Goal: Contribute content: Add original content to the website for others to see

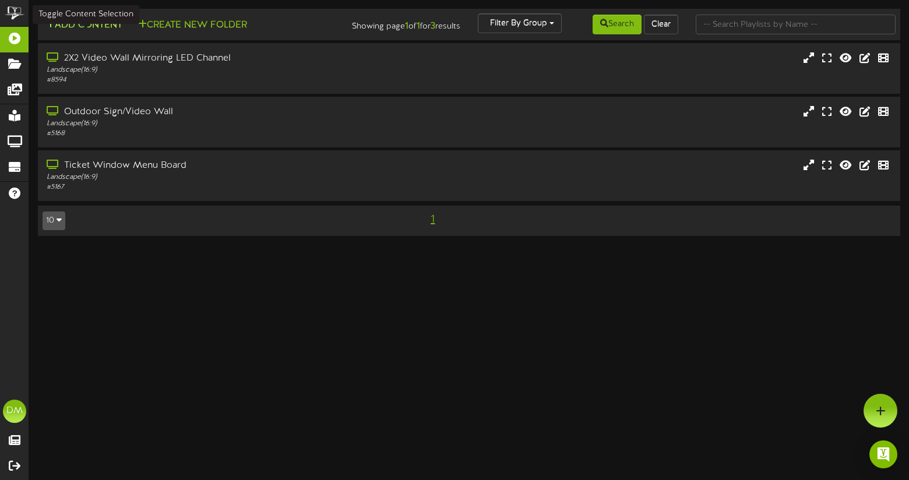
click at [99, 31] on button "Add Content" at bounding box center [84, 25] width 83 height 15
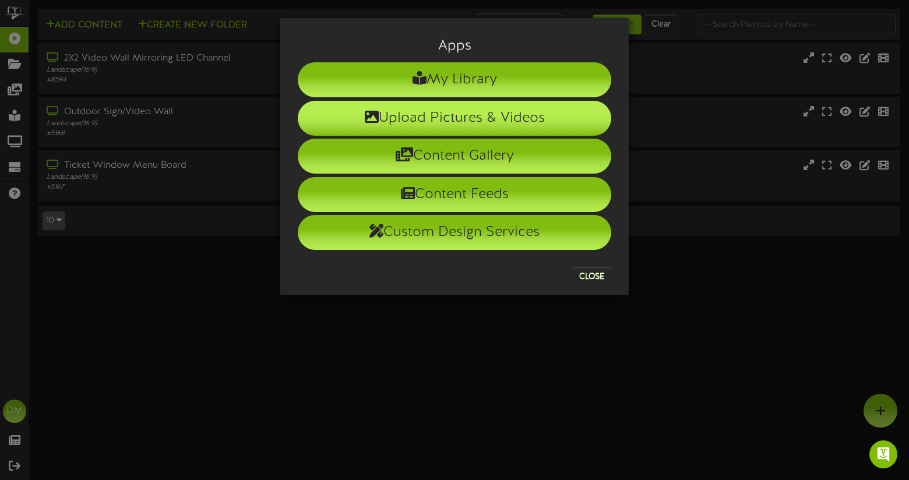
click at [375, 107] on li "Upload Pictures & Videos" at bounding box center [454, 118] width 313 height 35
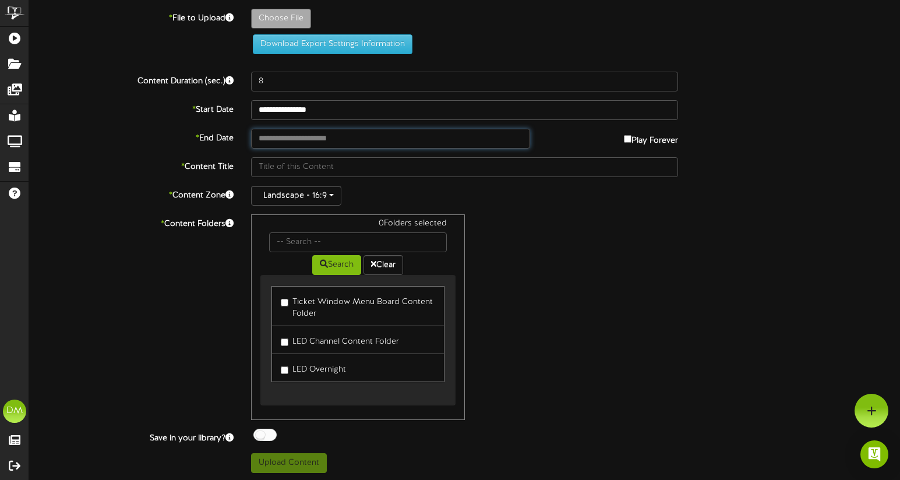
click at [301, 137] on input "text" at bounding box center [390, 139] width 278 height 20
type input "**********"
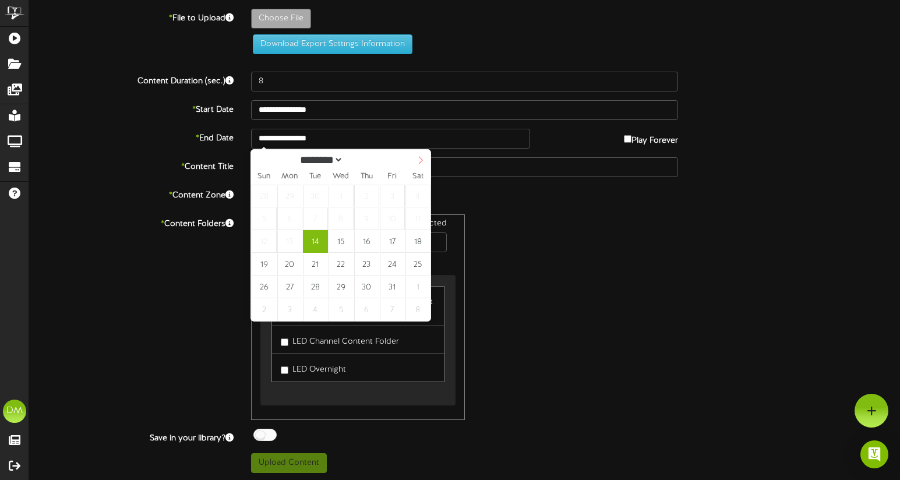
click at [420, 163] on icon at bounding box center [420, 160] width 8 height 8
select select "**"
click at [420, 163] on icon at bounding box center [420, 160] width 8 height 8
type input "****"
click at [419, 163] on icon at bounding box center [421, 160] width 4 height 8
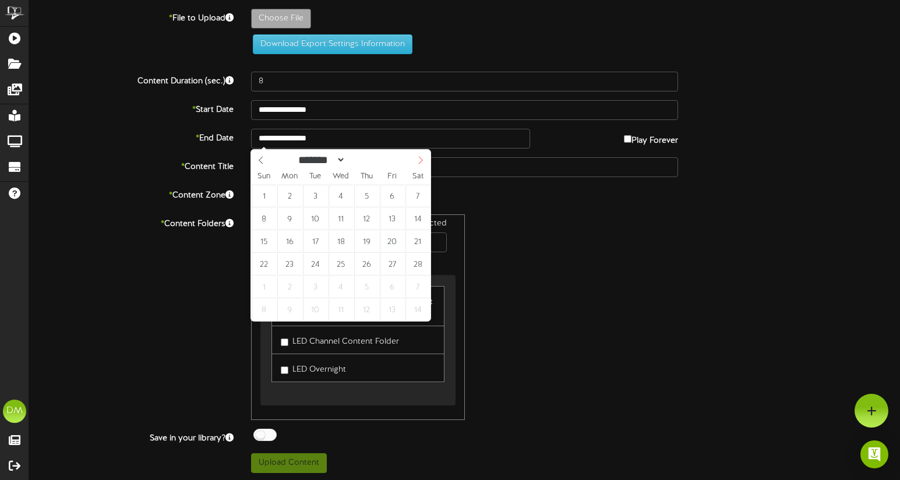
click at [419, 163] on icon at bounding box center [421, 160] width 4 height 8
select select "*"
click at [418, 160] on icon at bounding box center [420, 160] width 8 height 8
type input "**********"
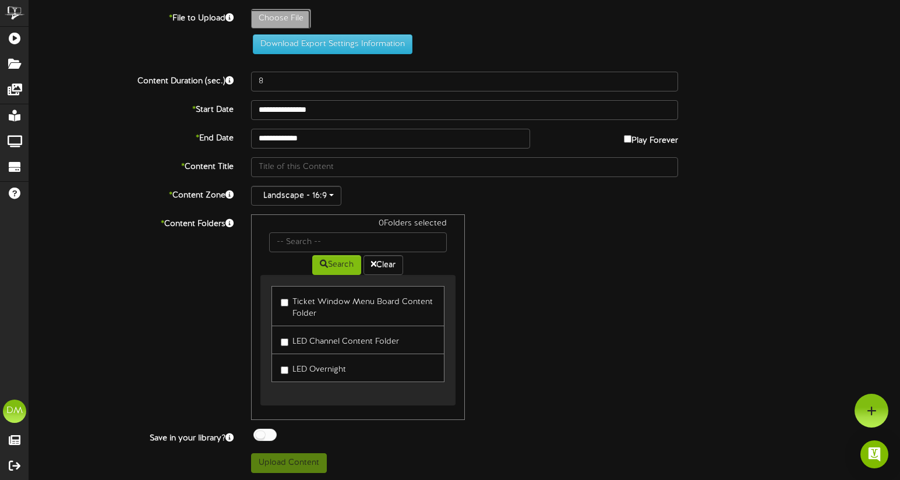
type input "**********"
type input "W-Billboard-AndrewCallaghan_SLC-03082025"
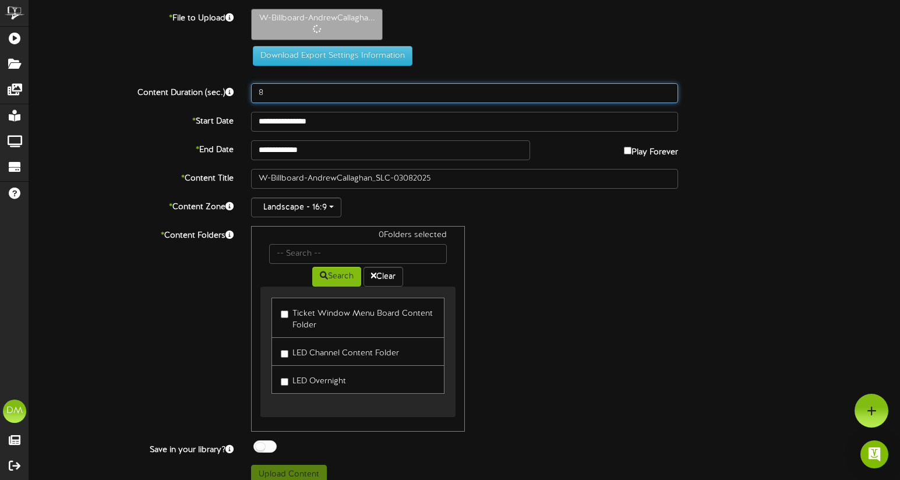
drag, startPoint x: 277, startPoint y: 94, endPoint x: 255, endPoint y: 91, distance: 23.0
click at [256, 93] on input "8" at bounding box center [464, 93] width 427 height 20
type input "5"
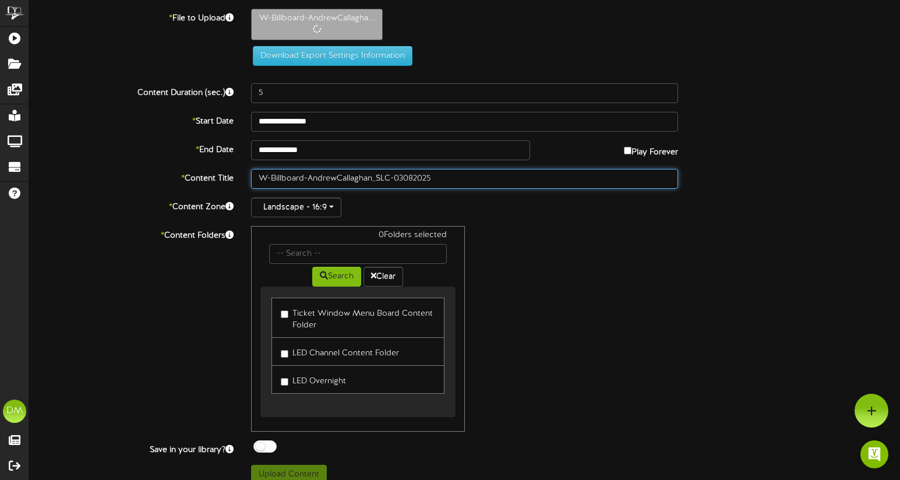
click at [303, 176] on input "W-Billboard-AndrewCallaghan_SLC-03082025" at bounding box center [464, 179] width 427 height 20
drag, startPoint x: 309, startPoint y: 175, endPoint x: 191, endPoint y: 171, distance: 117.8
click at [191, 172] on div "* Content Title W-Billboard-AndrewCallaghan_SLC-03082025" at bounding box center [464, 179] width 888 height 20
click at [287, 175] on input "AndrewCallaghan_SLC-03082025" at bounding box center [464, 179] width 427 height 20
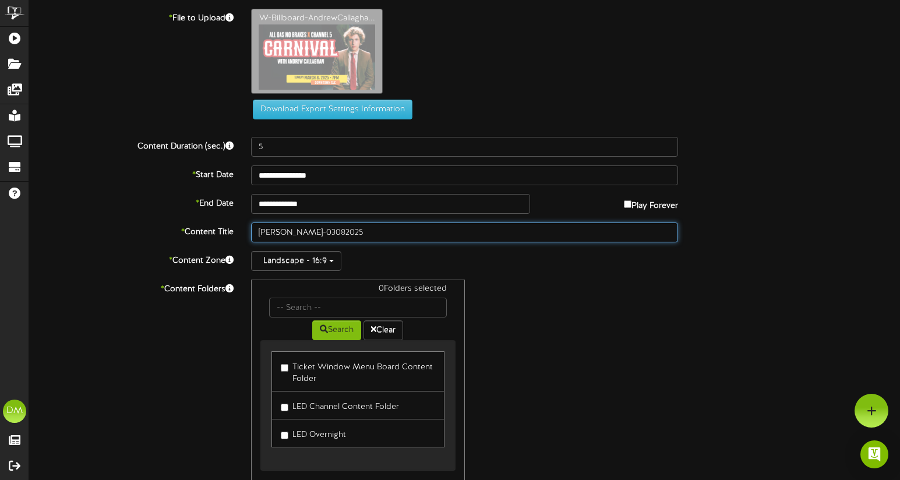
drag, startPoint x: 326, startPoint y: 231, endPoint x: 357, endPoint y: 229, distance: 31.5
click at [350, 229] on input "Andrew Callaghan_SLC-03082025" at bounding box center [464, 233] width 427 height 20
type input "Andrew Callaghan (03/08/2025)"
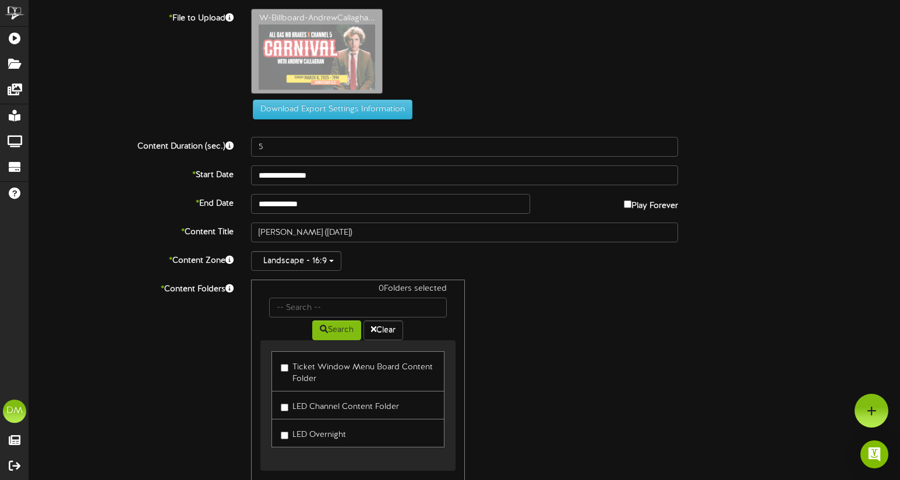
click at [290, 409] on label "LED Channel Content Folder" at bounding box center [340, 405] width 118 height 16
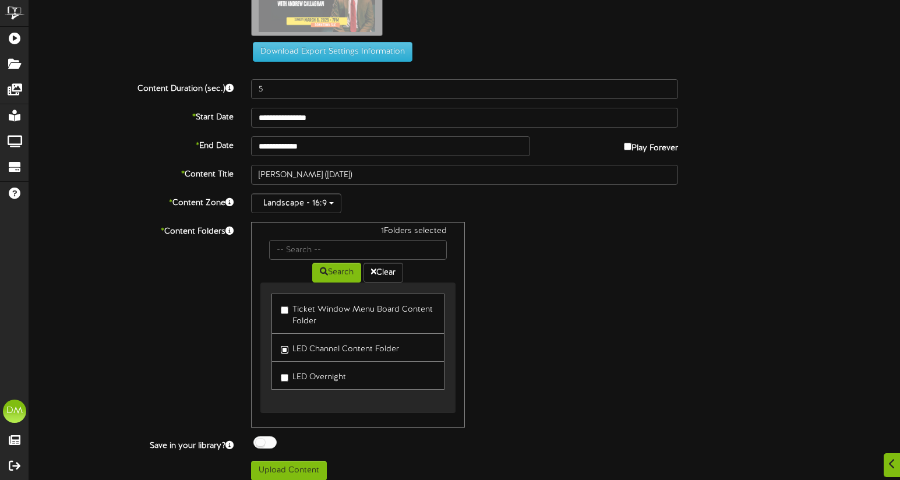
scroll to position [67, 0]
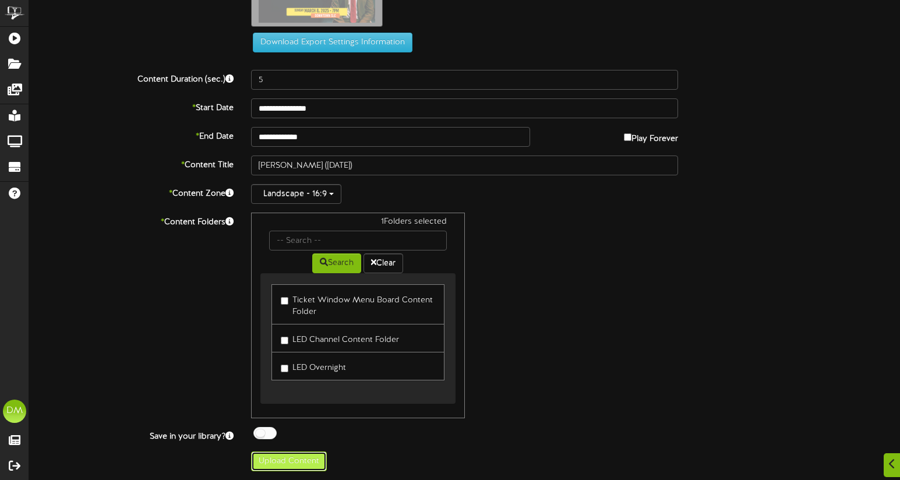
click at [291, 458] on button "Upload Content" at bounding box center [289, 461] width 76 height 20
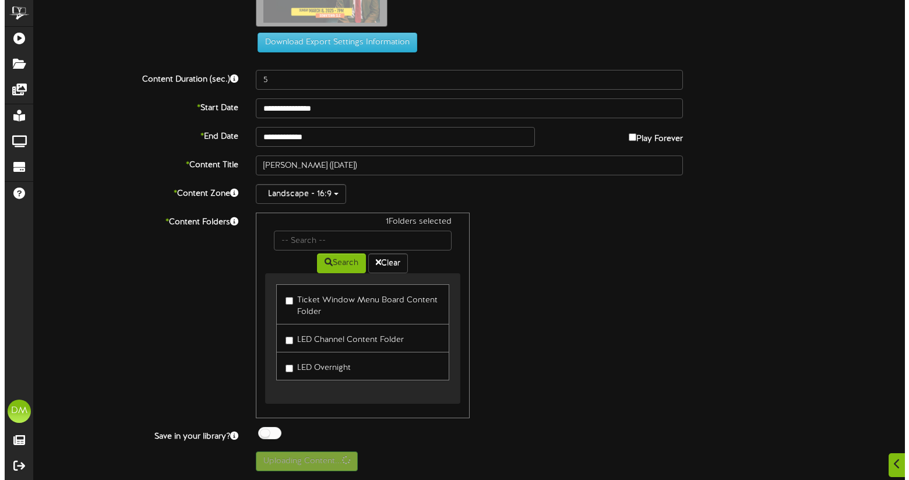
scroll to position [0, 0]
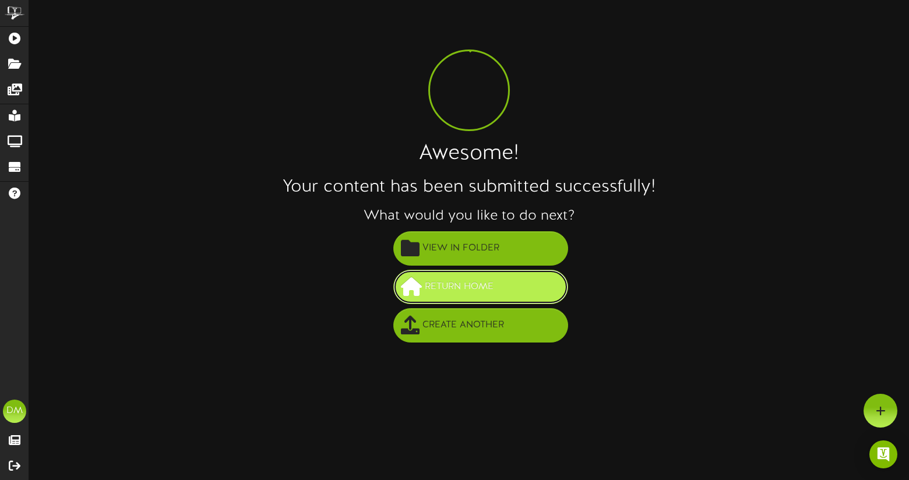
click at [464, 292] on span "Return Home" at bounding box center [459, 286] width 75 height 19
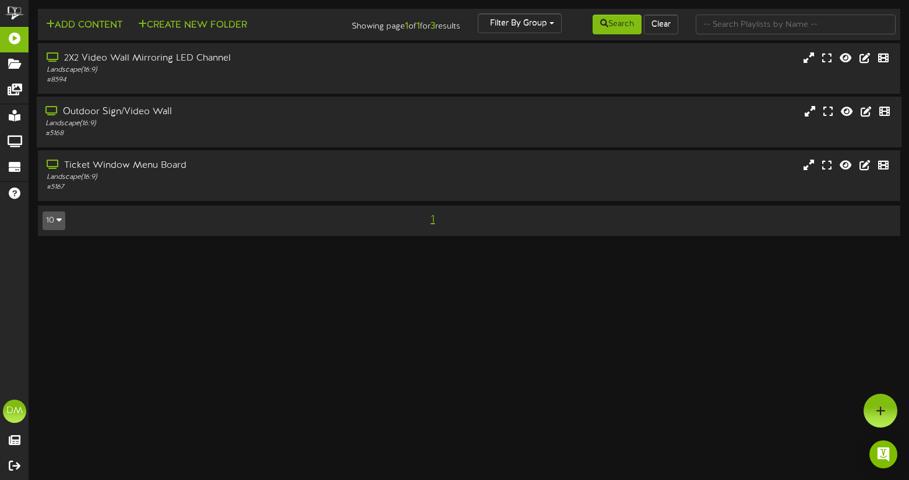
click at [243, 115] on div "Outdoor Sign/Video Wall" at bounding box center [216, 111] width 342 height 13
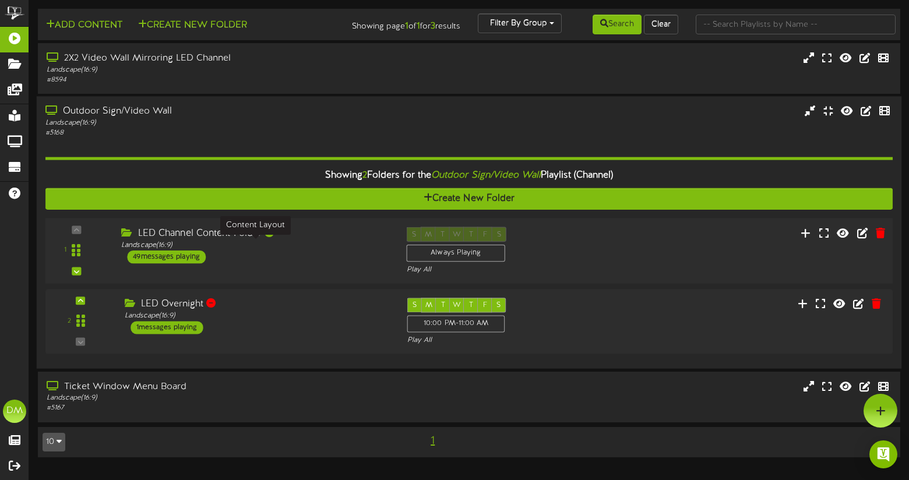
click at [241, 248] on div "Landscape ( 16:9 )" at bounding box center [254, 246] width 267 height 10
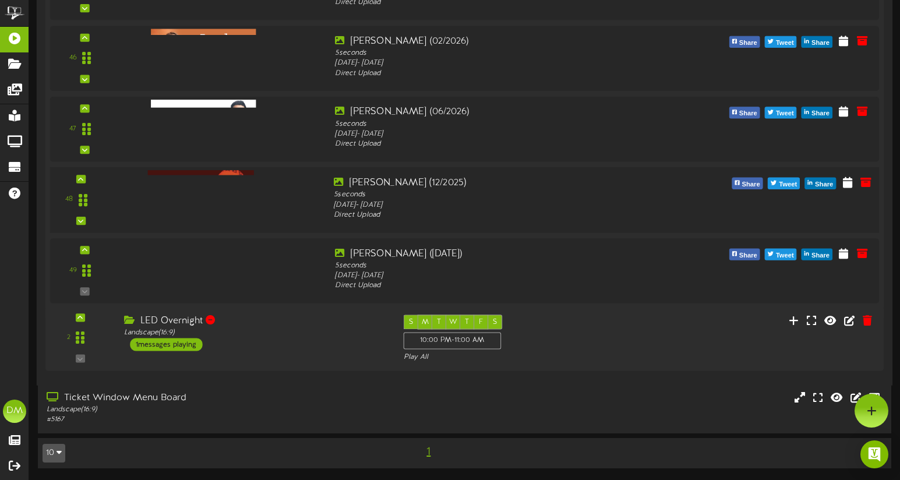
scroll to position [3385, 0]
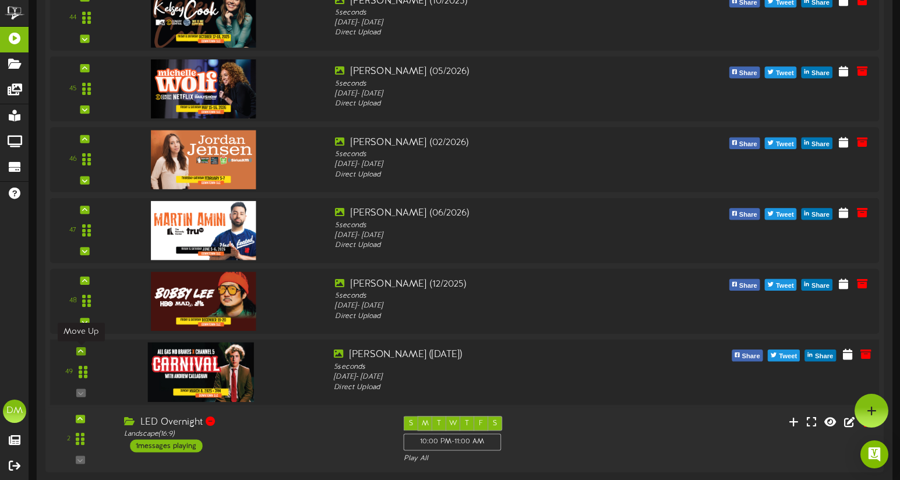
click at [80, 351] on icon at bounding box center [80, 351] width 5 height 6
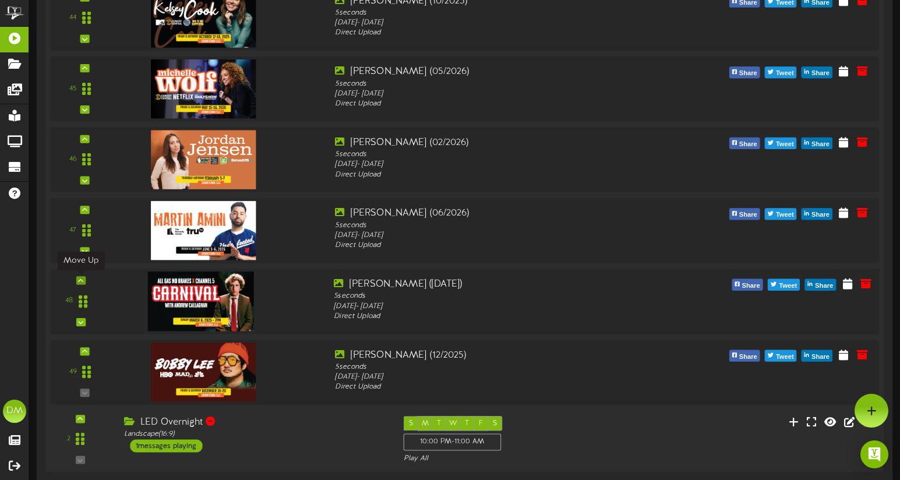
click at [78, 278] on icon at bounding box center [80, 280] width 5 height 6
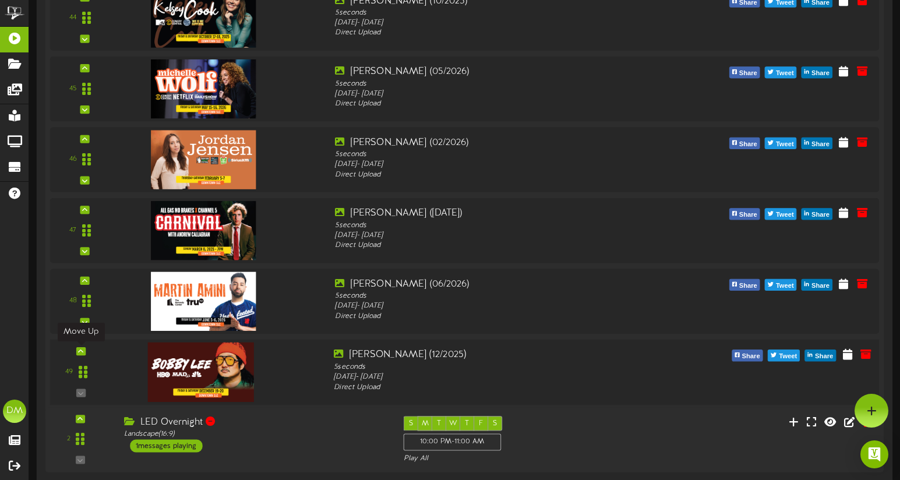
click at [82, 348] on icon at bounding box center [80, 351] width 5 height 6
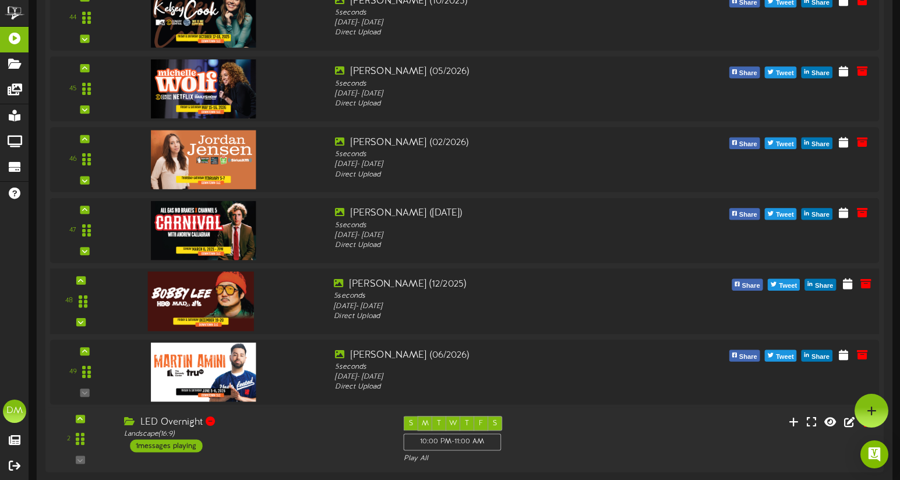
click at [79, 273] on div "48" at bounding box center [465, 302] width 838 height 66
click at [81, 279] on icon at bounding box center [80, 280] width 5 height 6
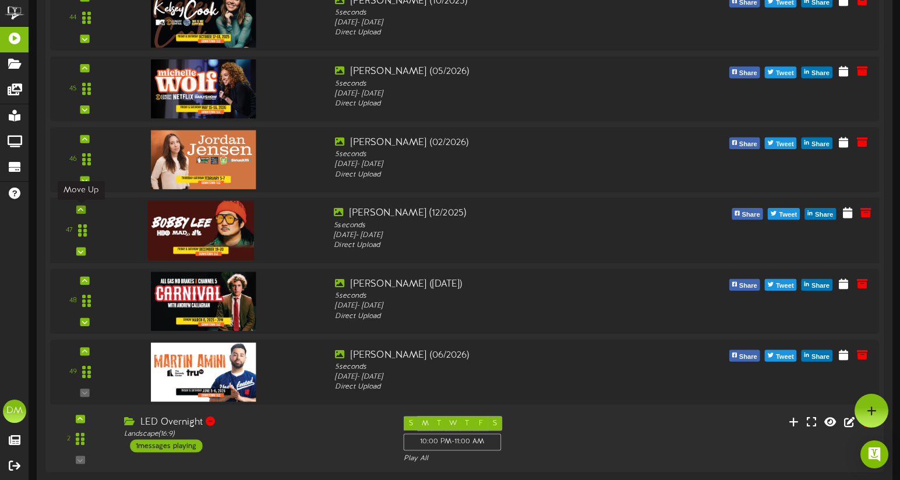
click at [83, 208] on div at bounding box center [80, 210] width 9 height 8
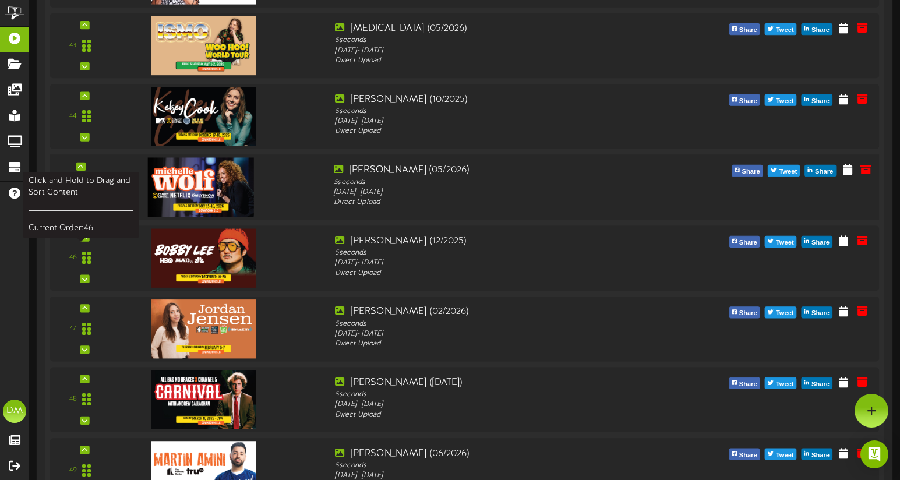
scroll to position [3231, 0]
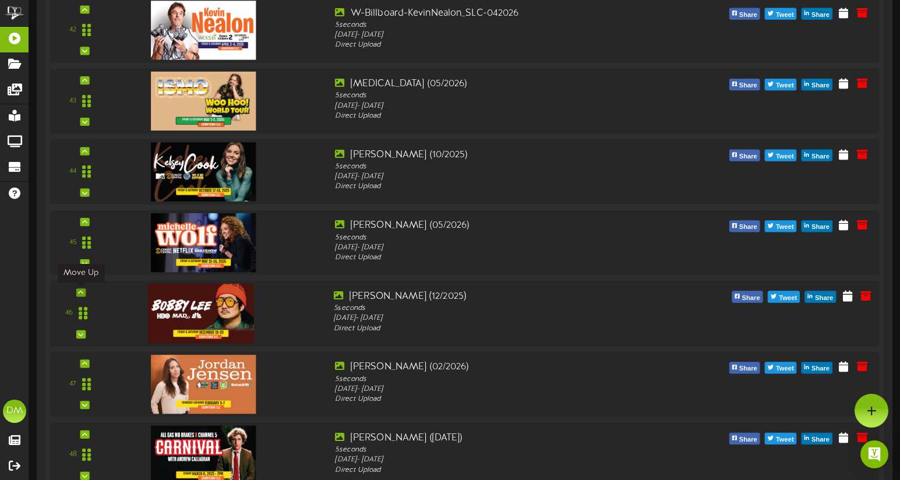
click at [81, 291] on icon at bounding box center [80, 292] width 5 height 6
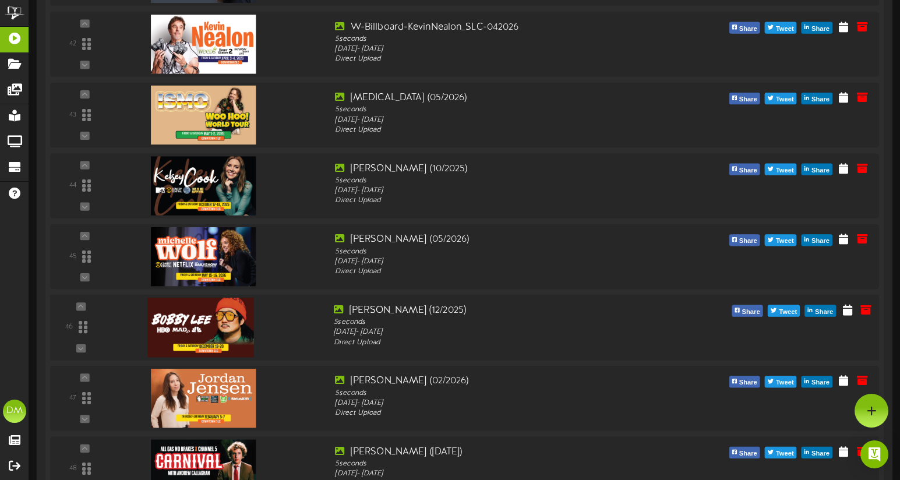
scroll to position [3077, 0]
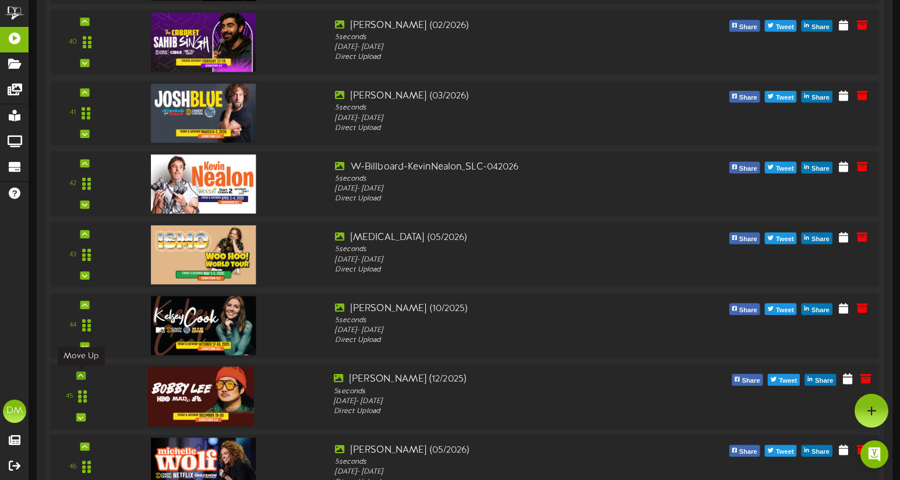
click at [82, 375] on icon at bounding box center [80, 376] width 5 height 6
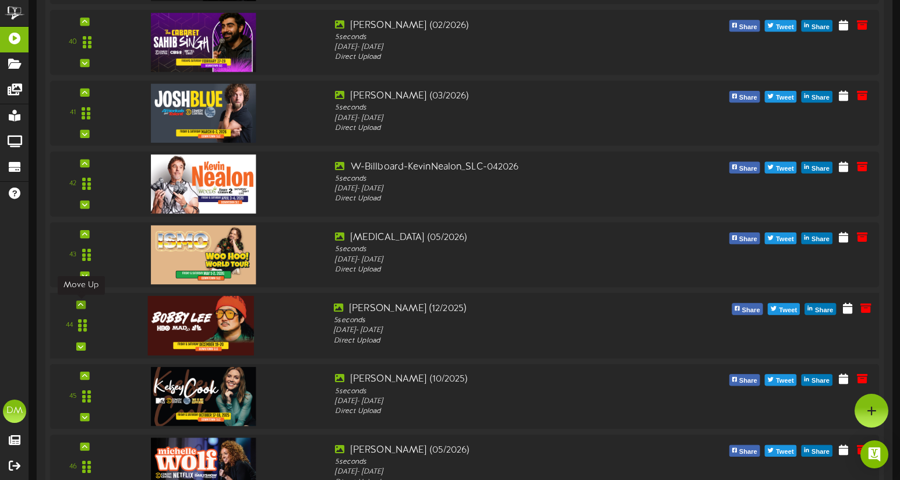
click at [77, 306] on div at bounding box center [80, 305] width 9 height 8
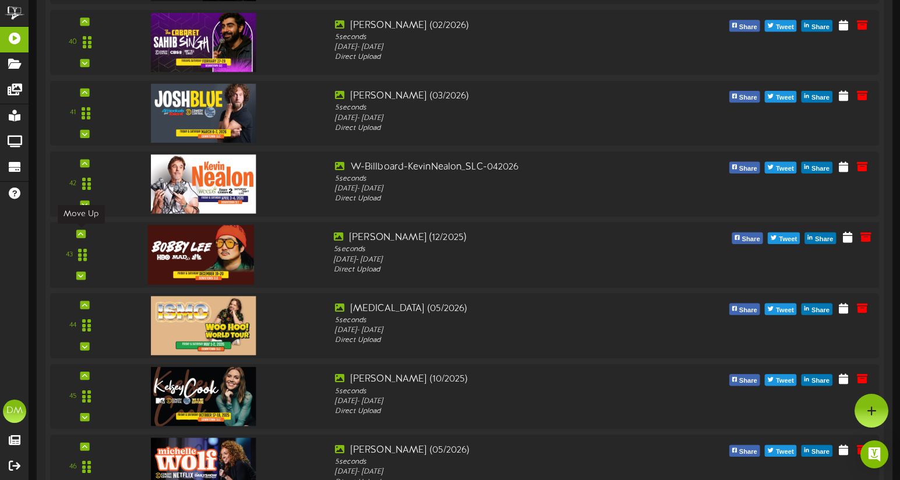
click at [81, 231] on icon at bounding box center [80, 234] width 5 height 6
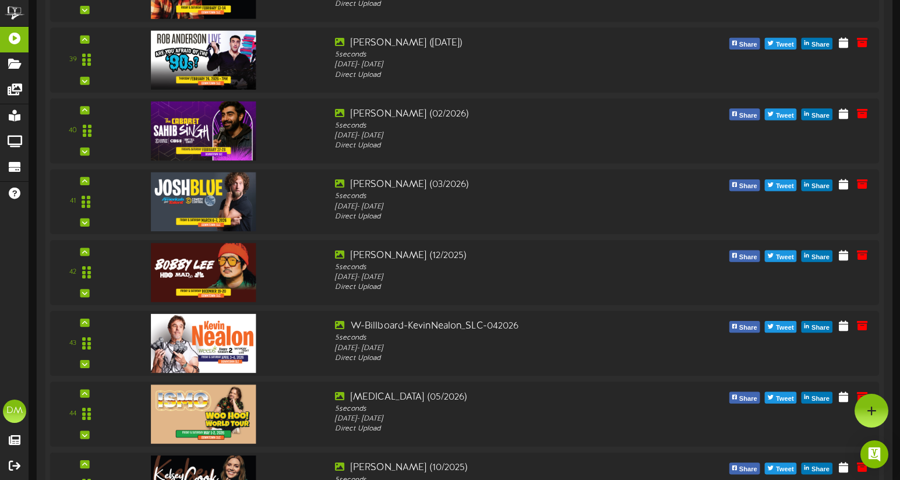
scroll to position [2961, 0]
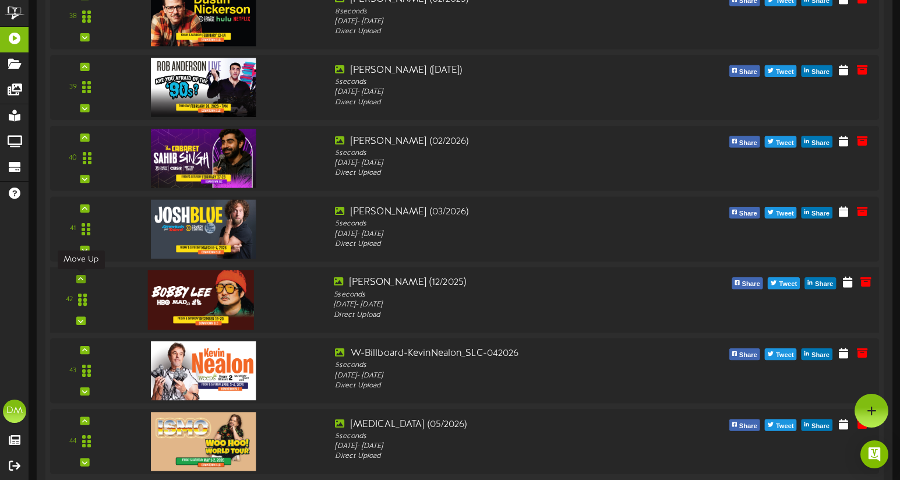
click at [82, 277] on icon at bounding box center [80, 279] width 5 height 6
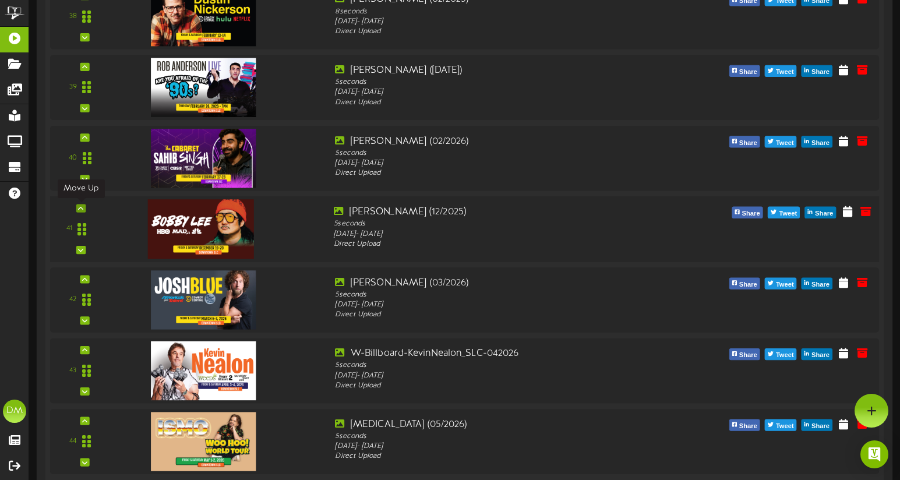
click at [80, 207] on icon at bounding box center [80, 208] width 5 height 6
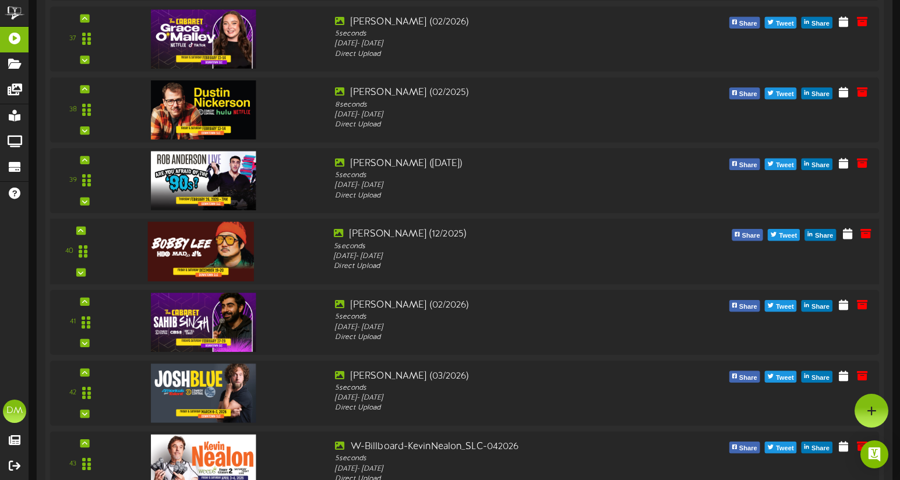
scroll to position [2866, 0]
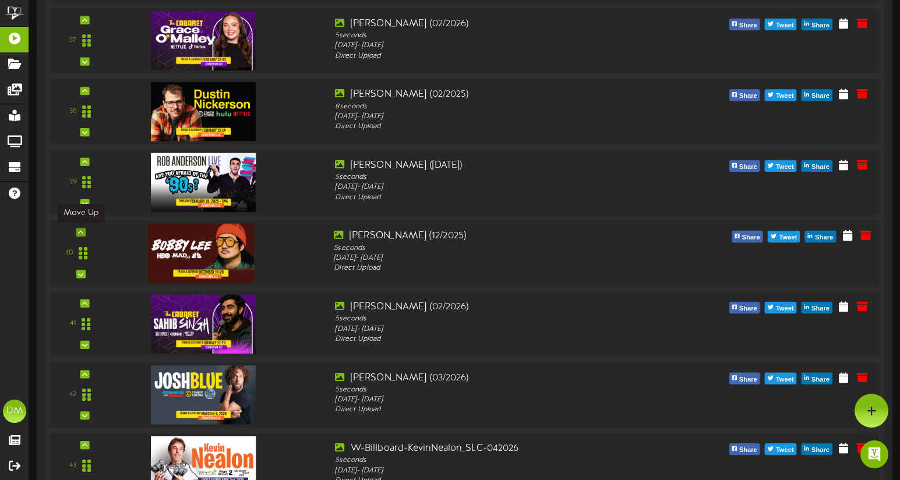
click at [79, 229] on icon at bounding box center [80, 232] width 5 height 6
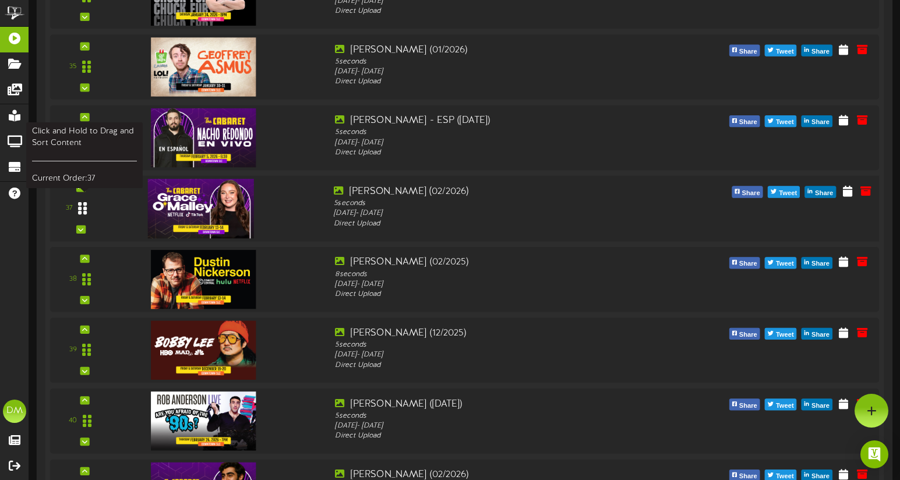
scroll to position [2667, 0]
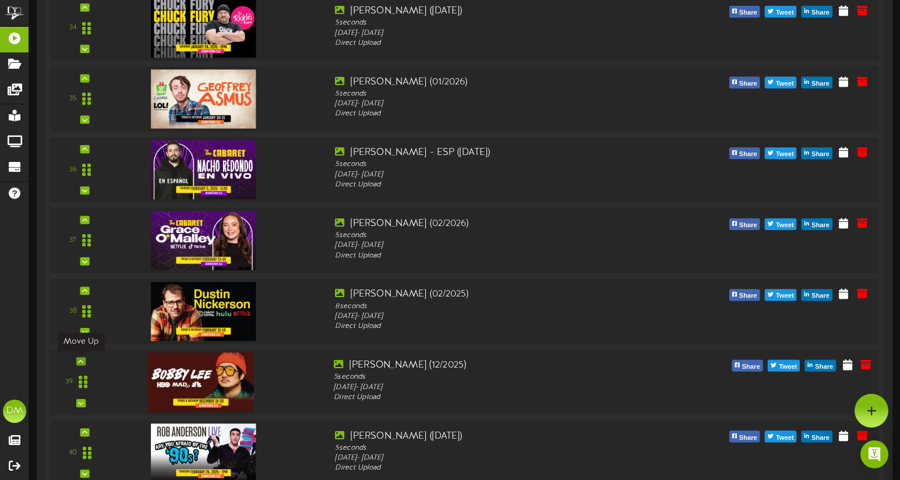
click at [79, 360] on icon at bounding box center [80, 361] width 5 height 6
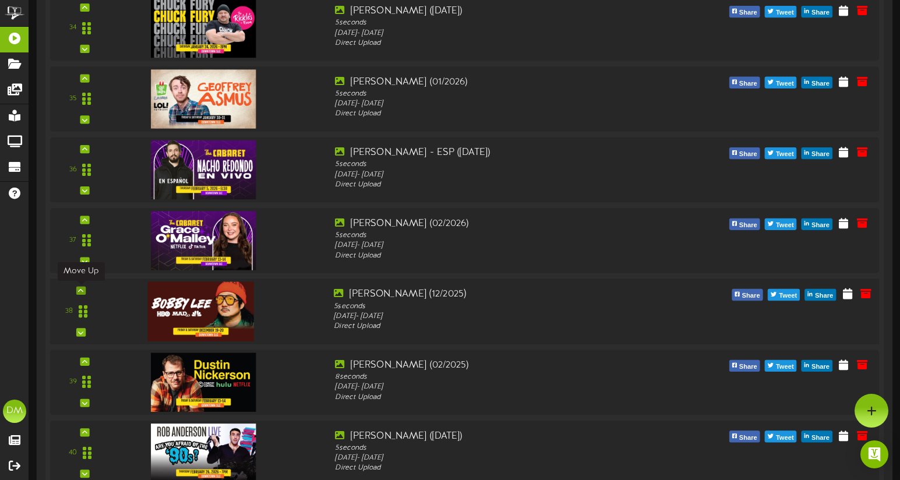
click at [82, 290] on icon at bounding box center [80, 291] width 5 height 6
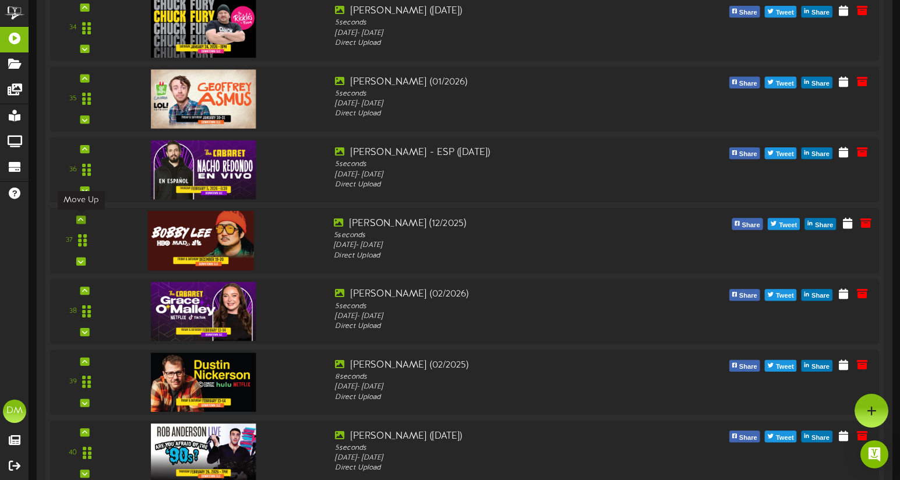
click at [84, 220] on div at bounding box center [80, 220] width 9 height 8
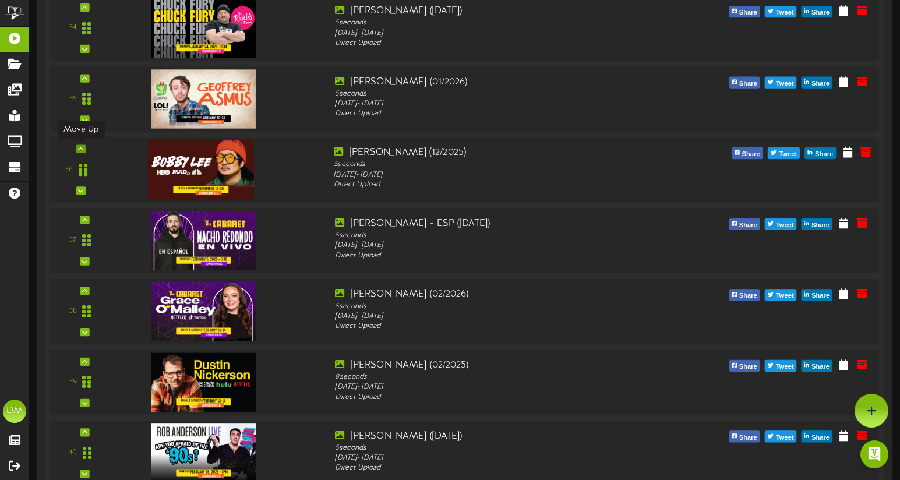
click at [83, 146] on div at bounding box center [80, 149] width 9 height 8
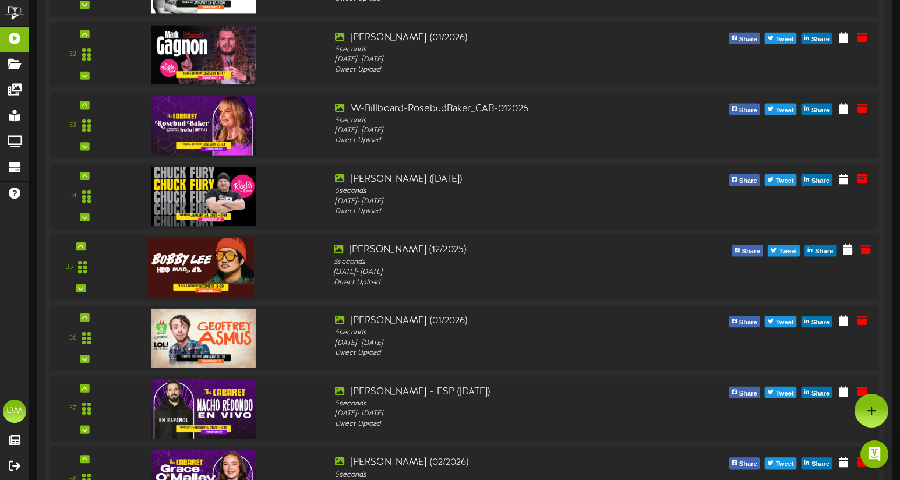
scroll to position [2488, 0]
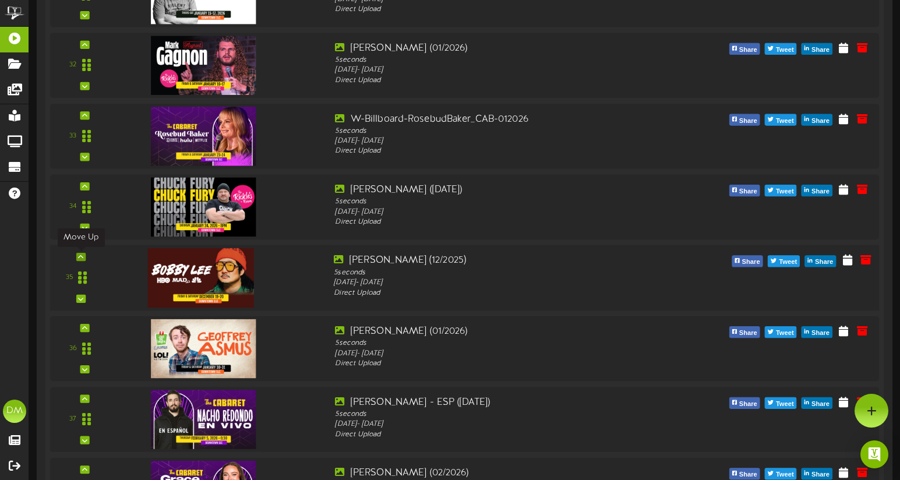
click at [77, 256] on div at bounding box center [80, 257] width 9 height 8
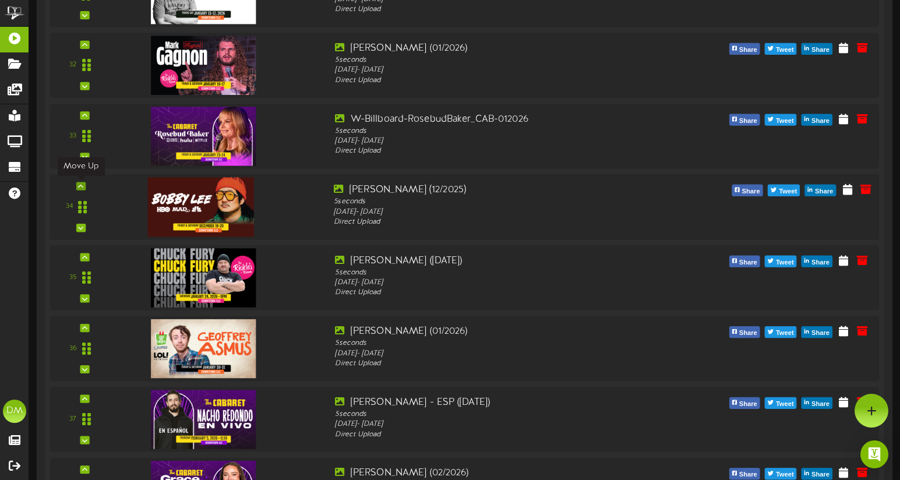
click at [83, 184] on icon at bounding box center [80, 186] width 5 height 6
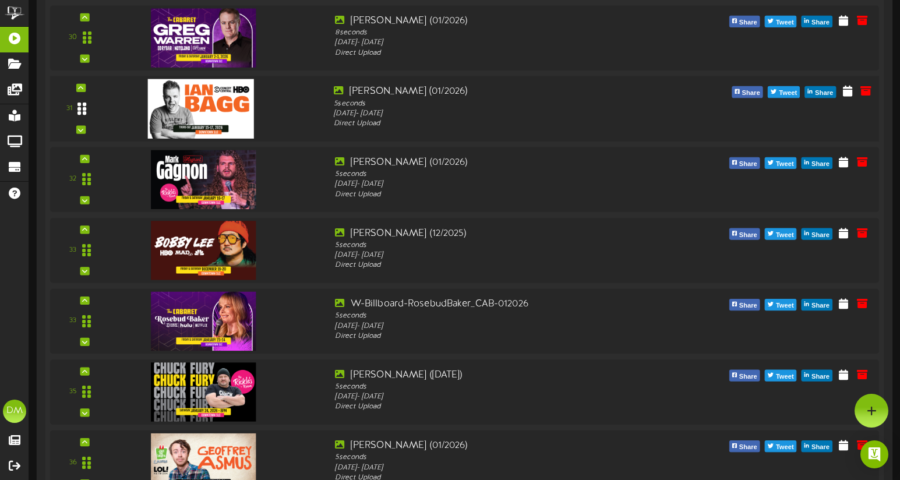
scroll to position [2307, 0]
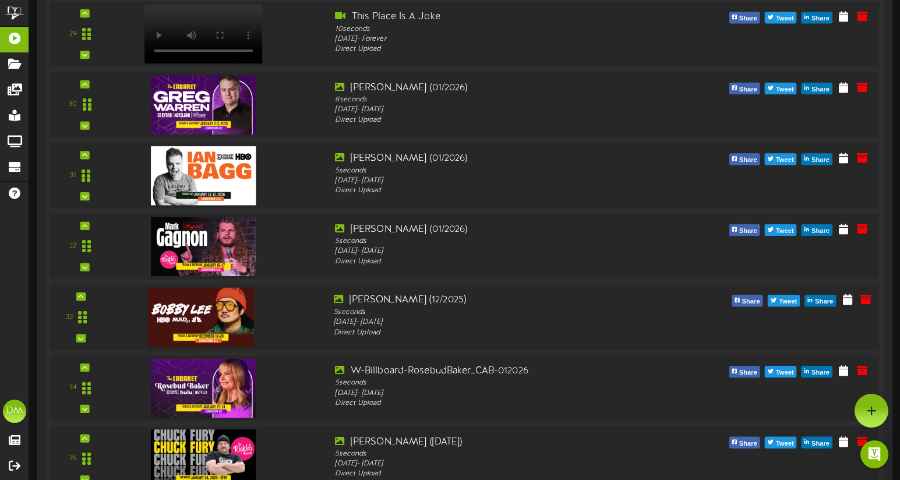
click at [86, 294] on div "33" at bounding box center [81, 318] width 52 height 48
click at [81, 294] on icon at bounding box center [80, 297] width 5 height 6
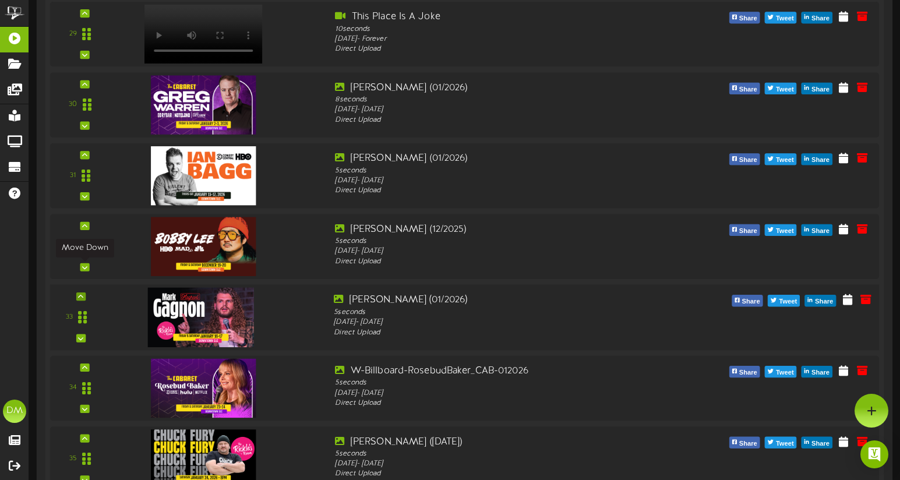
scroll to position [2216, 0]
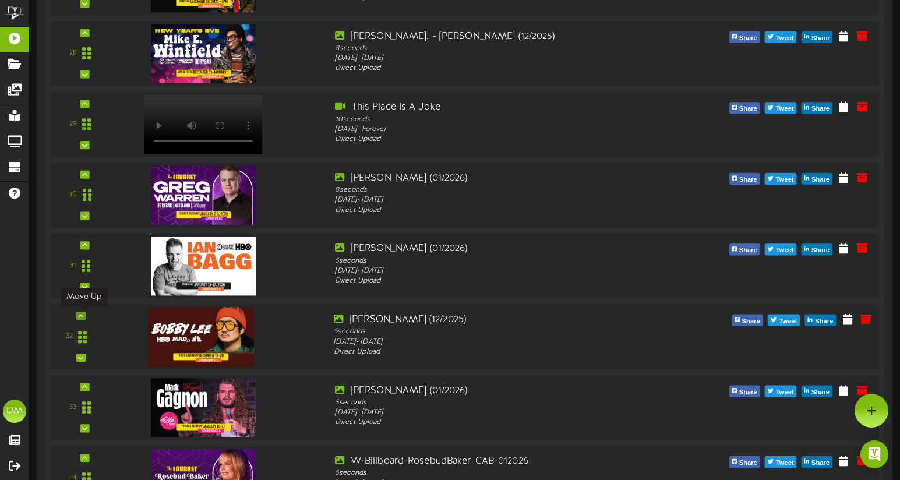
click at [81, 314] on icon at bounding box center [80, 316] width 5 height 6
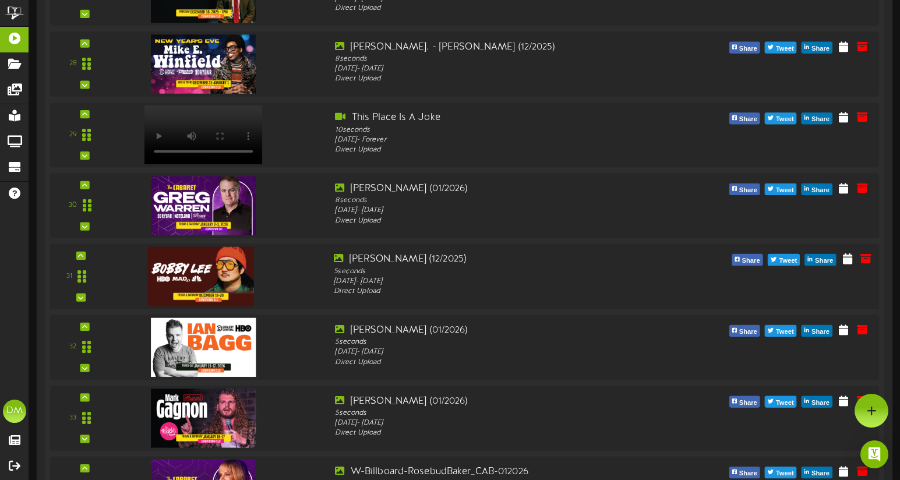
scroll to position [2205, 0]
click at [83, 256] on div at bounding box center [80, 256] width 9 height 8
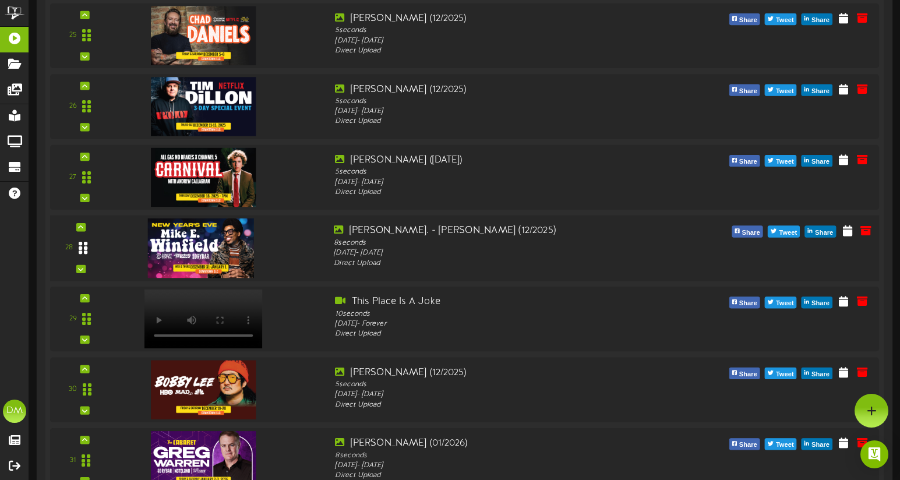
scroll to position [1951, 0]
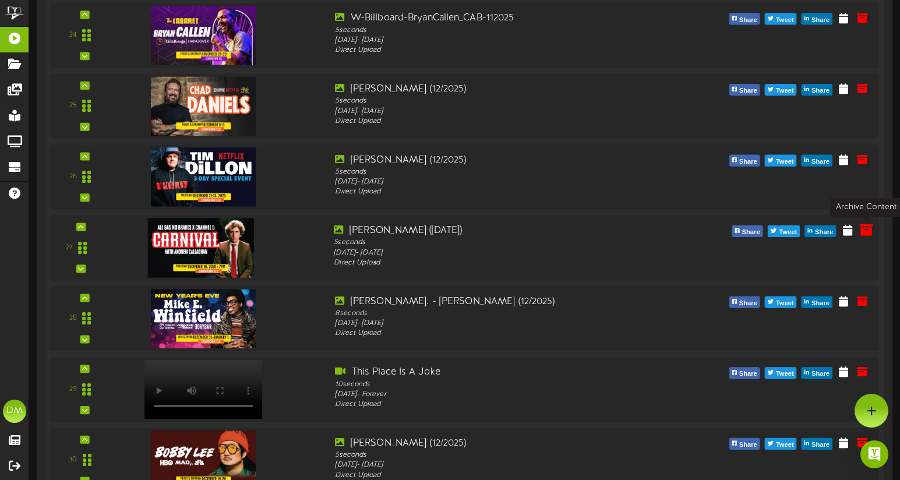
click at [863, 229] on icon at bounding box center [866, 229] width 13 height 13
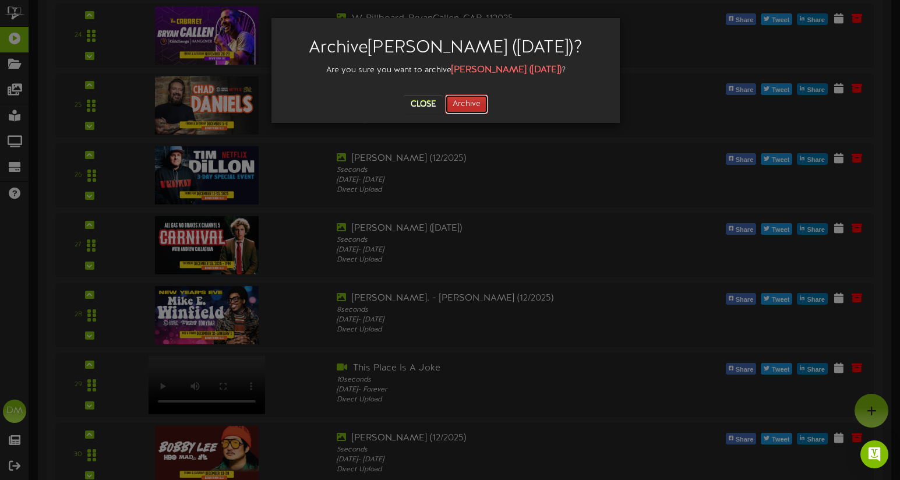
click at [461, 114] on button "Archive" at bounding box center [466, 104] width 43 height 20
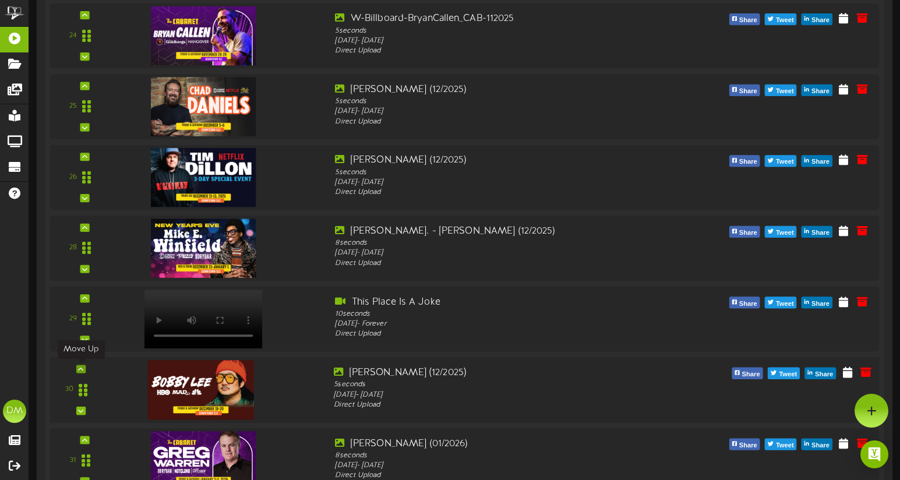
click at [81, 368] on icon at bounding box center [80, 369] width 5 height 6
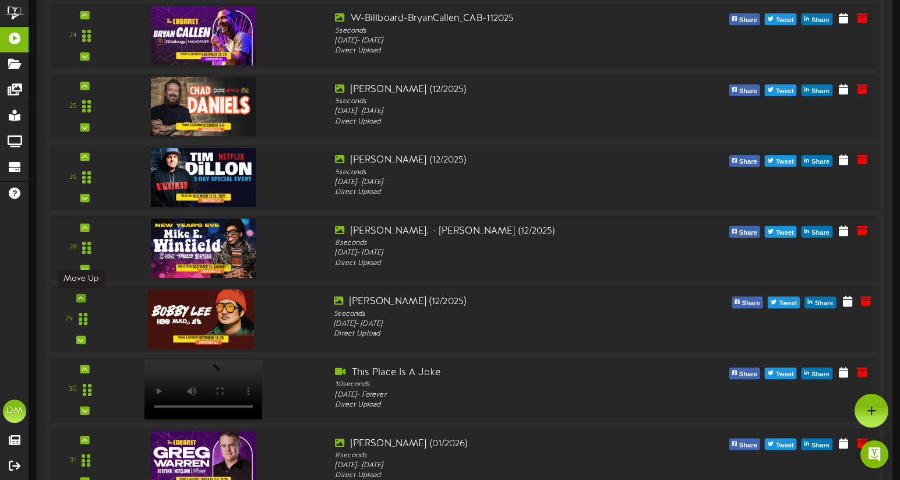
click at [79, 294] on div at bounding box center [80, 298] width 9 height 8
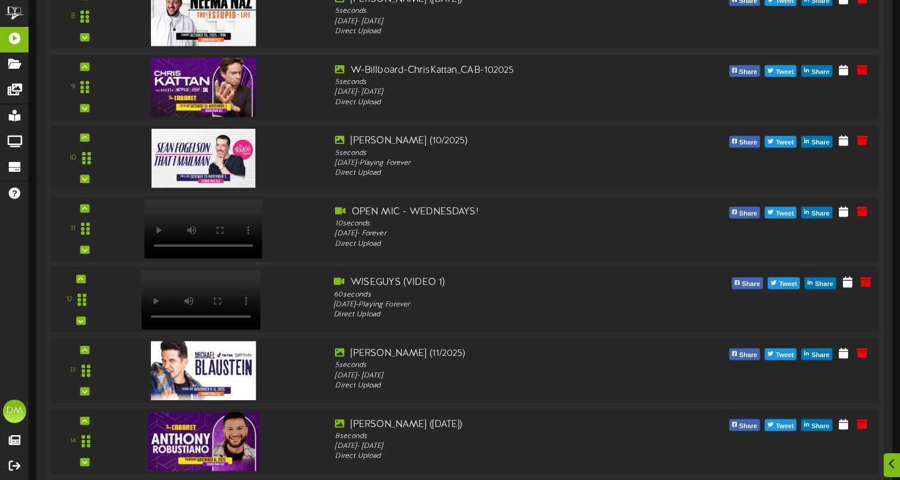
scroll to position [921, 0]
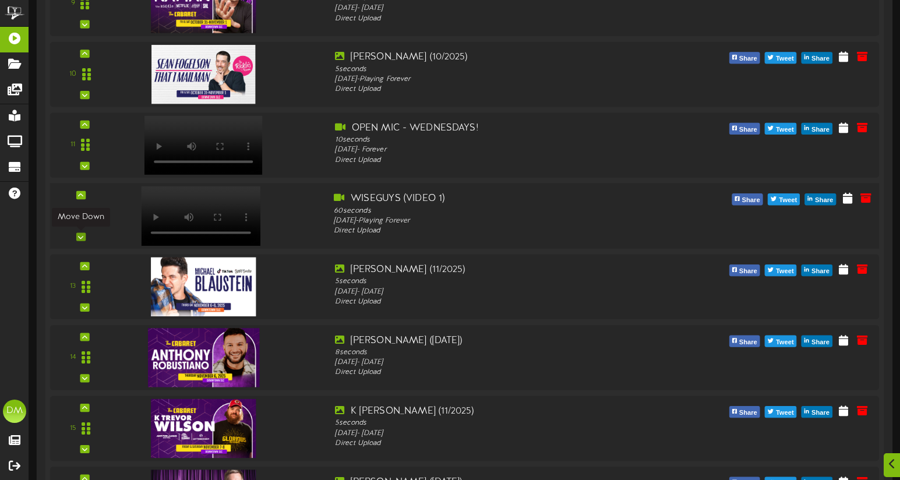
click at [82, 235] on icon at bounding box center [80, 237] width 5 height 6
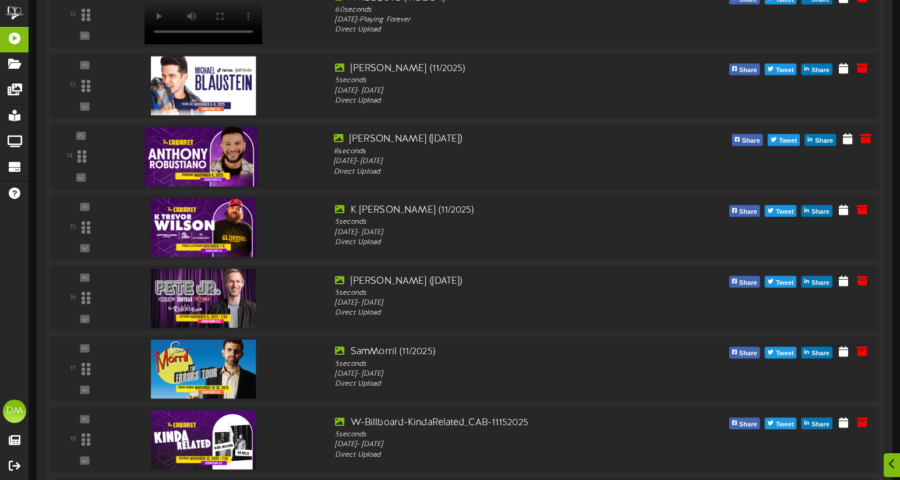
scroll to position [1058, 0]
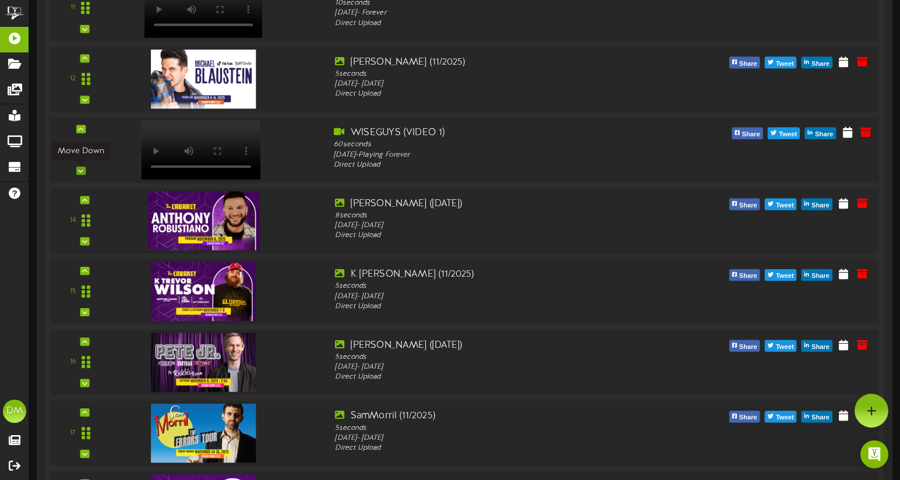
click at [77, 171] on div at bounding box center [80, 171] width 9 height 8
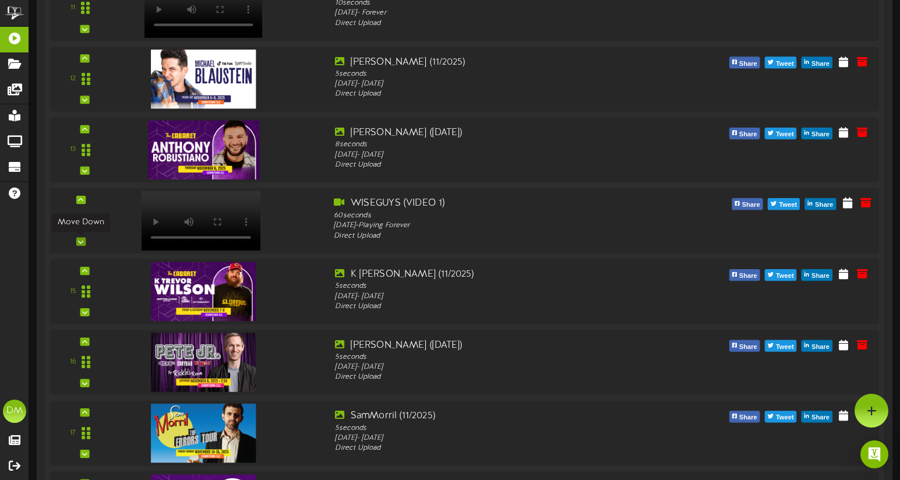
click at [80, 242] on icon at bounding box center [80, 242] width 5 height 6
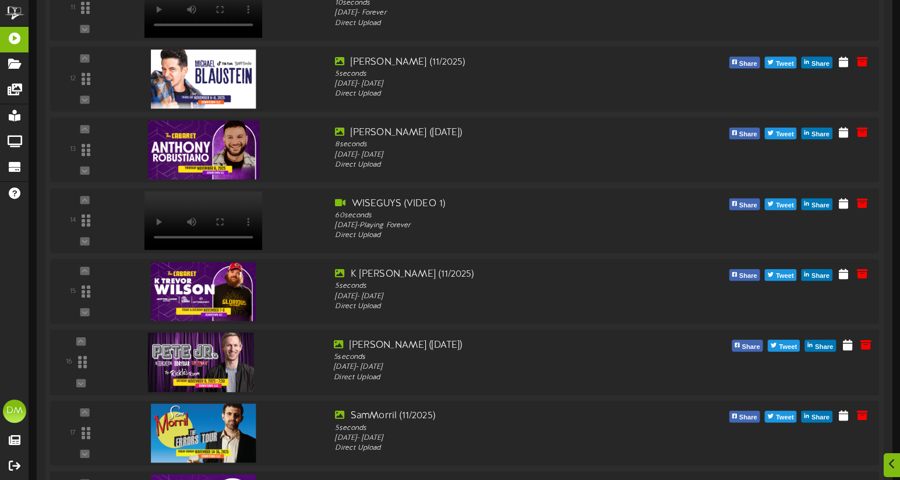
scroll to position [1221, 0]
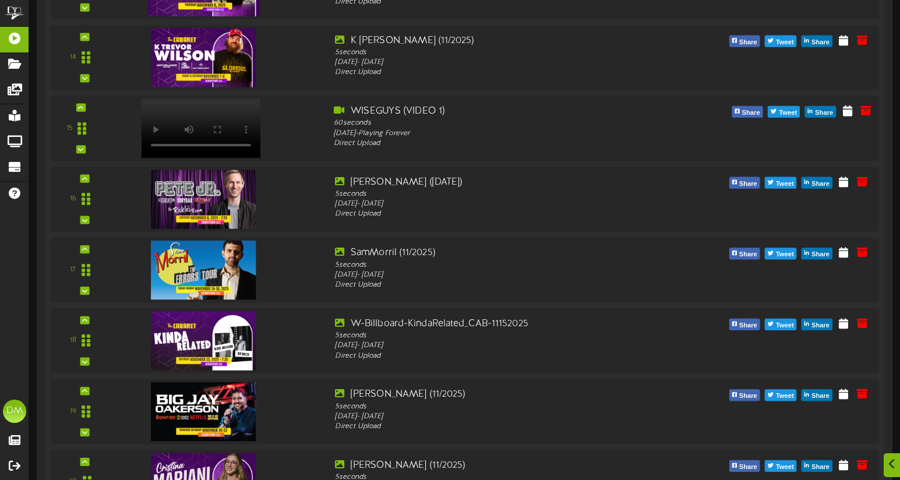
click at [86, 151] on div "15" at bounding box center [81, 128] width 52 height 48
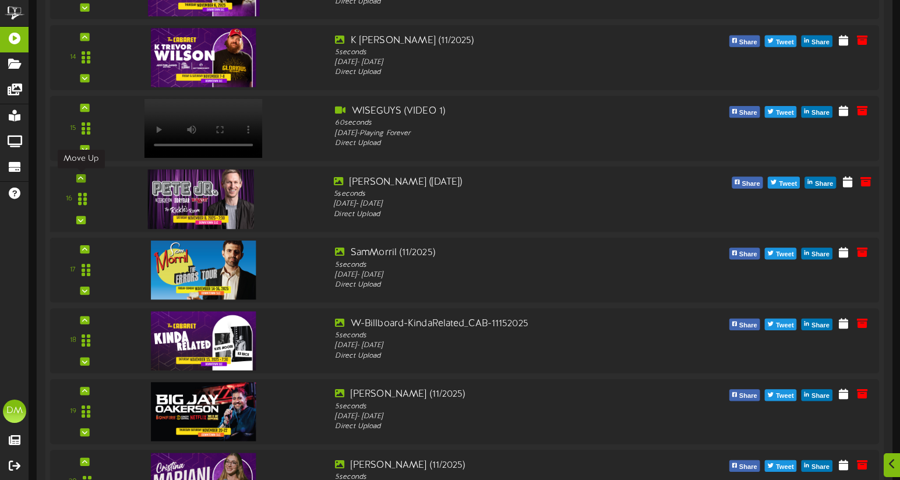
click at [77, 176] on div at bounding box center [80, 178] width 9 height 8
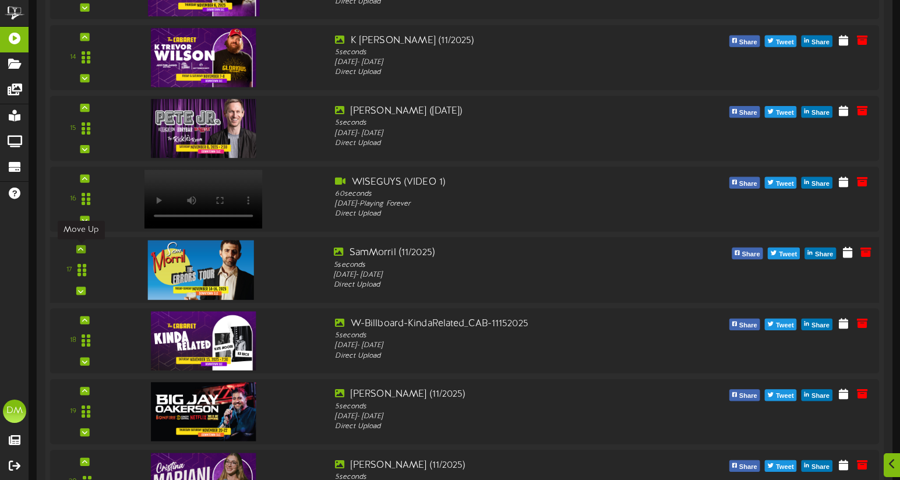
click at [76, 245] on div at bounding box center [80, 249] width 9 height 8
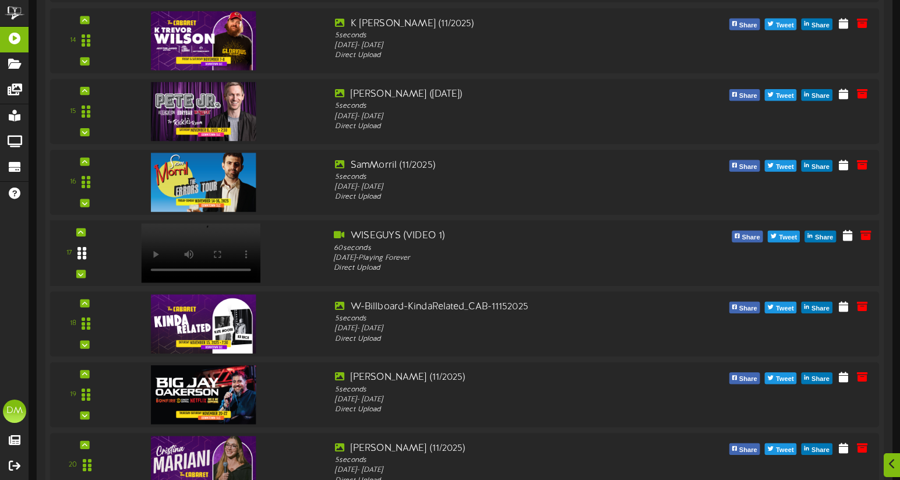
scroll to position [1298, 0]
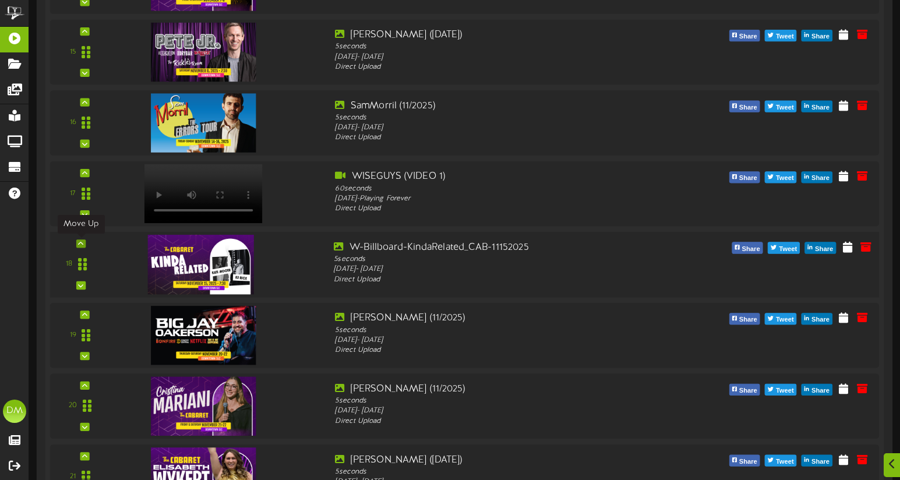
click at [82, 243] on icon at bounding box center [80, 244] width 5 height 6
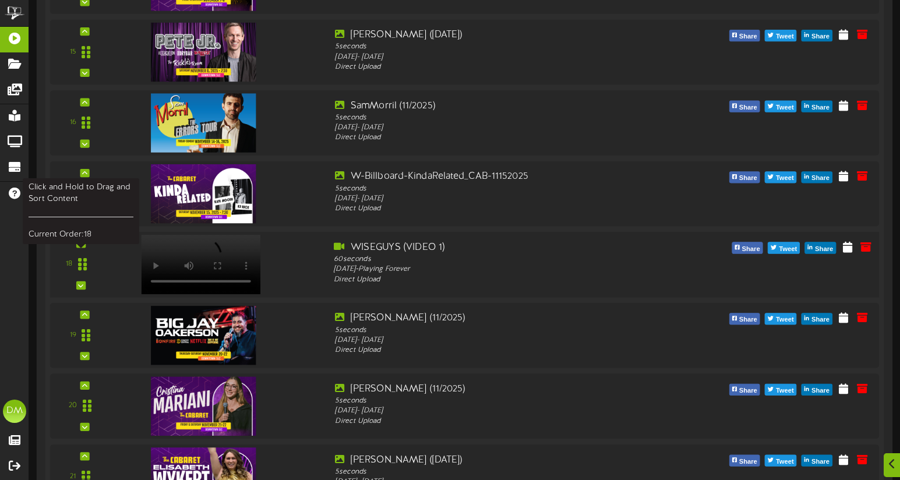
scroll to position [1386, 0]
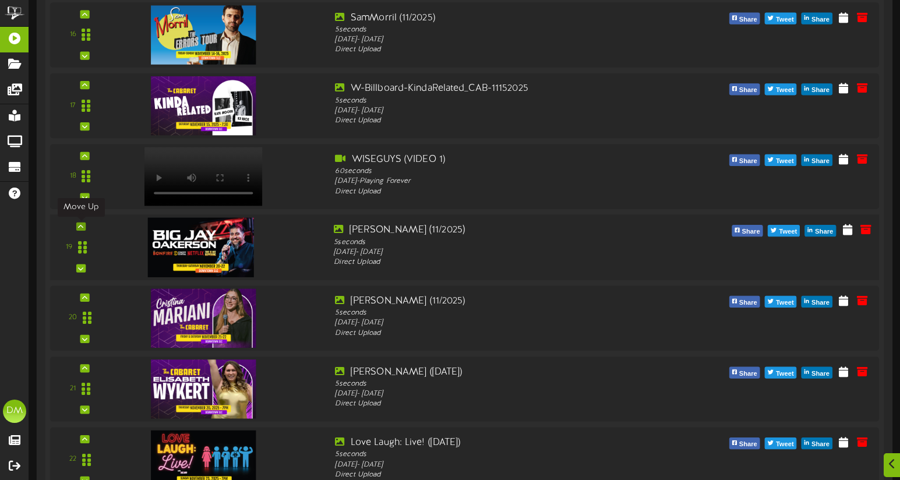
click at [80, 227] on icon at bounding box center [80, 227] width 5 height 6
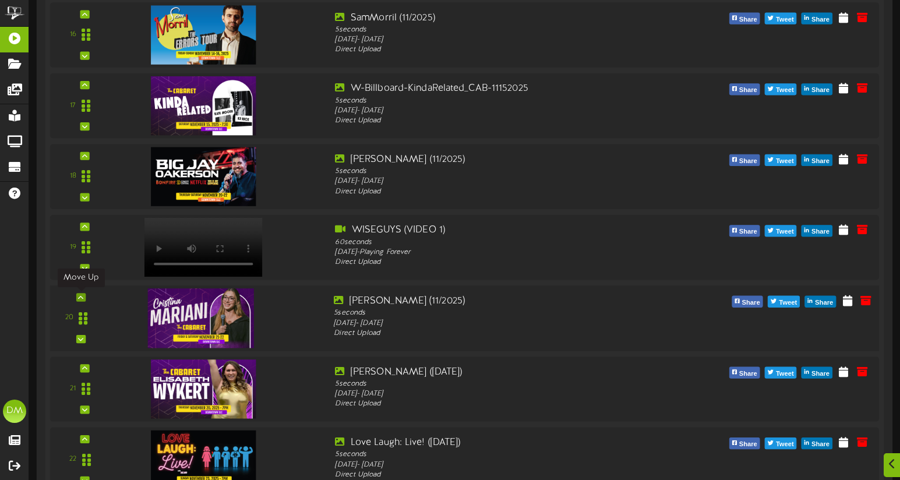
click at [82, 297] on icon at bounding box center [80, 297] width 5 height 6
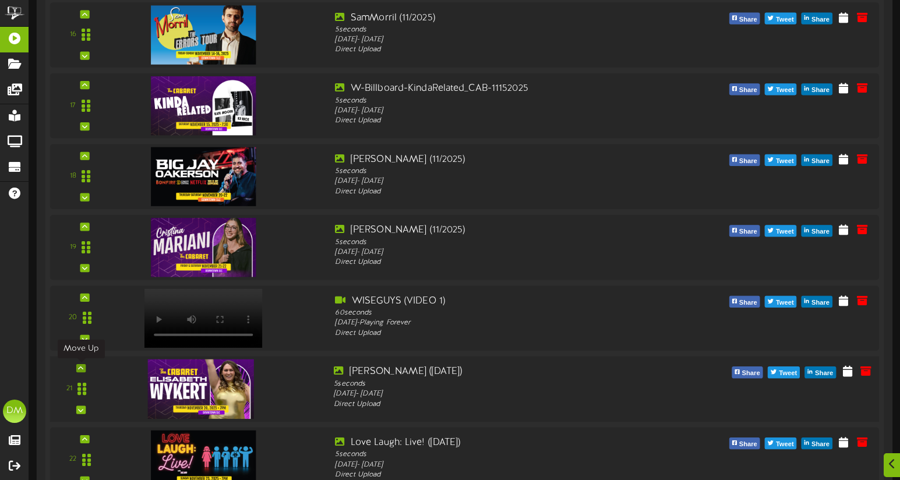
click at [79, 365] on icon at bounding box center [80, 368] width 5 height 6
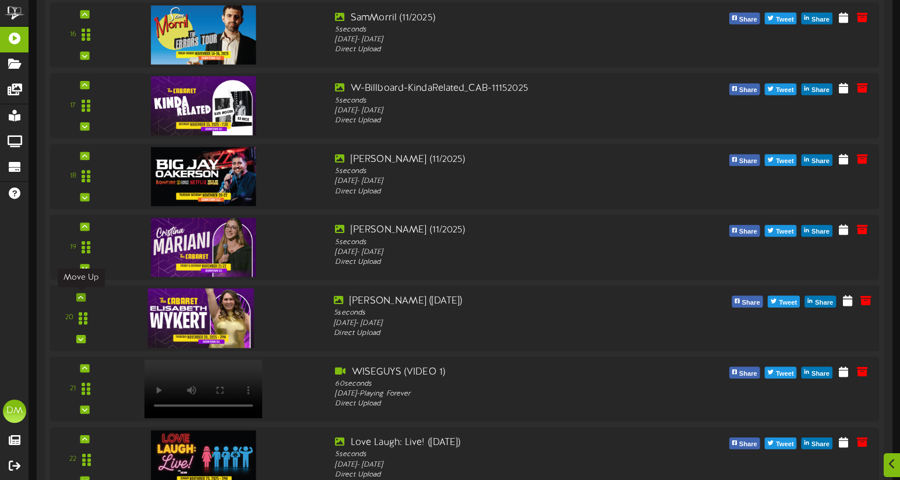
click at [84, 296] on div at bounding box center [80, 297] width 9 height 8
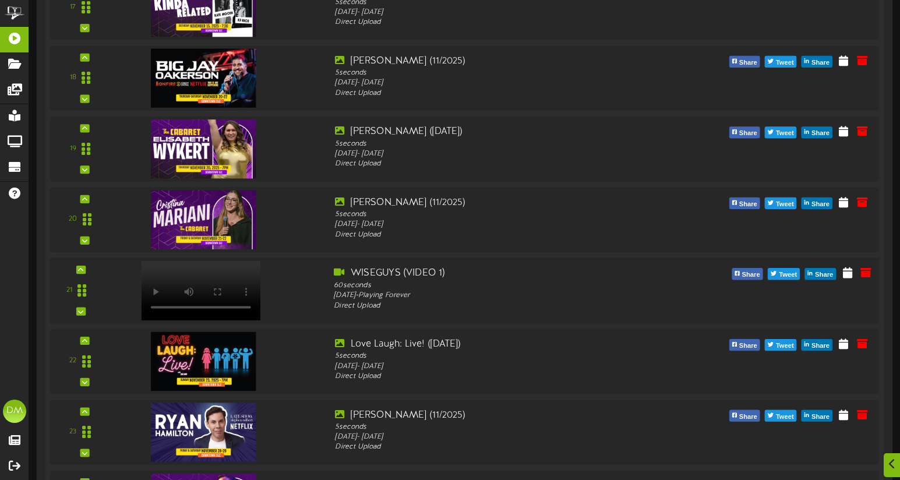
scroll to position [1584, 0]
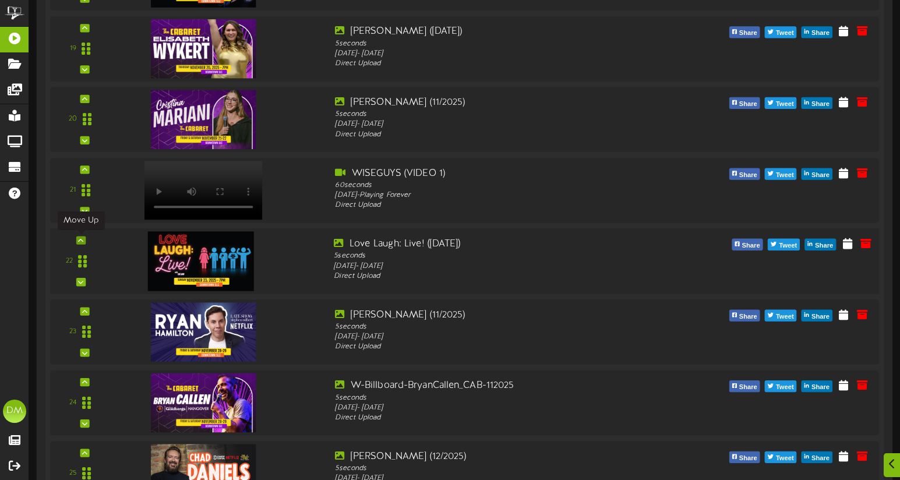
click at [82, 239] on icon at bounding box center [80, 240] width 5 height 6
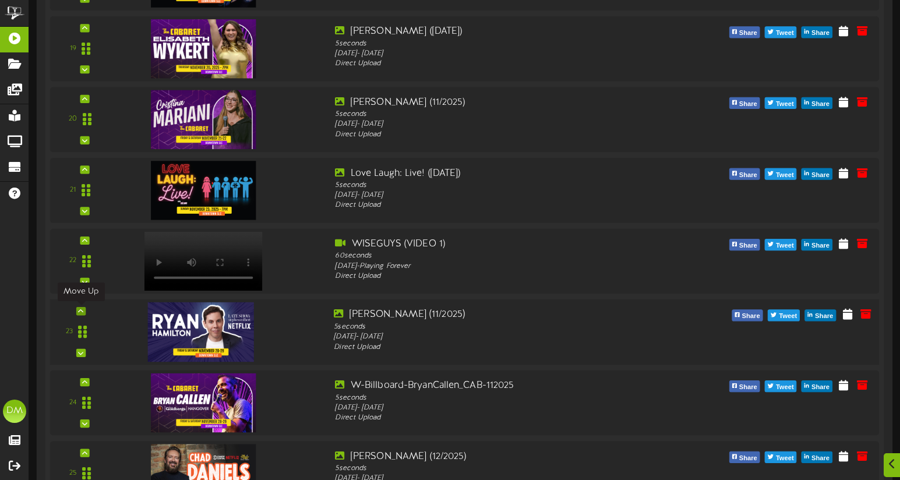
click at [80, 308] on icon at bounding box center [80, 311] width 5 height 6
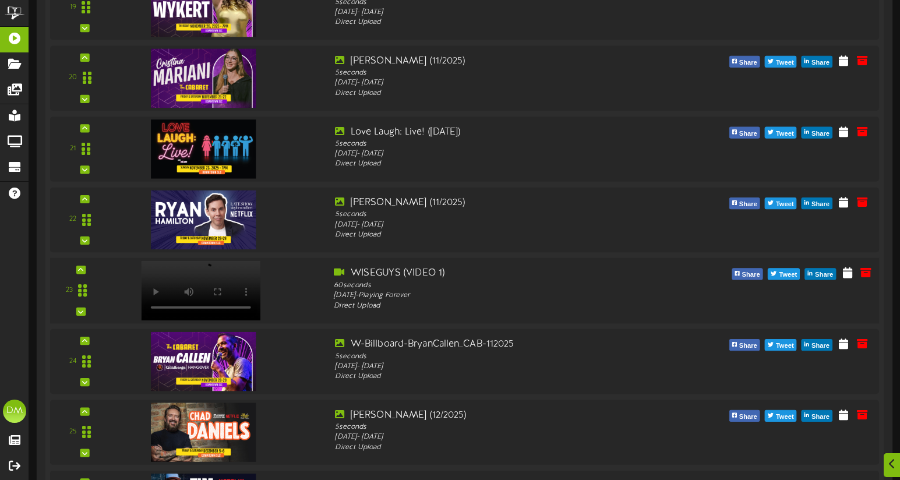
scroll to position [1655, 0]
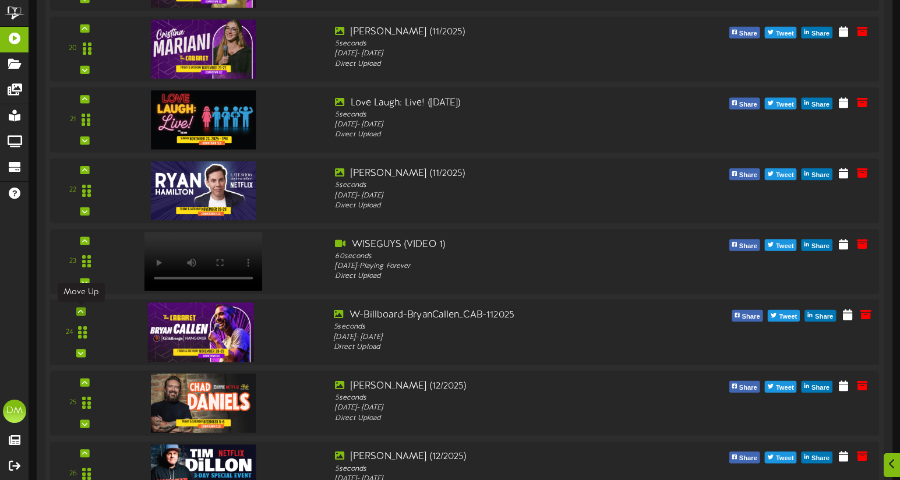
click at [84, 309] on div at bounding box center [80, 312] width 9 height 8
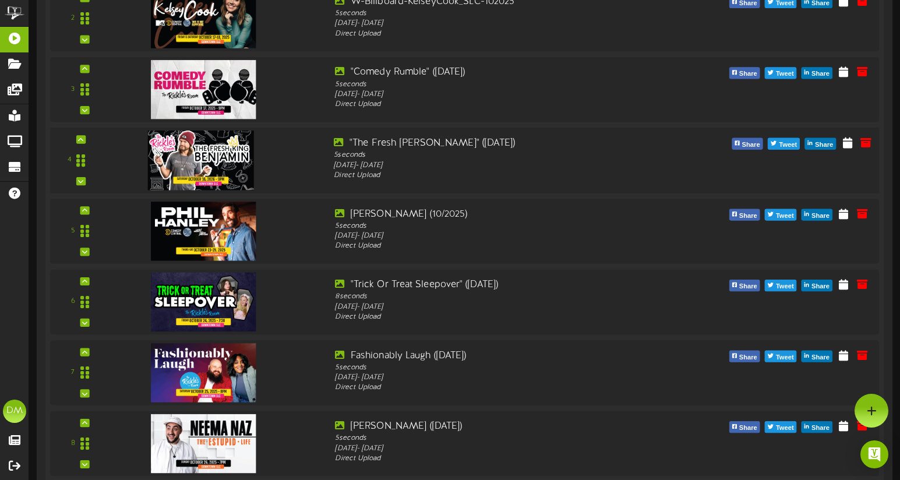
scroll to position [316, 0]
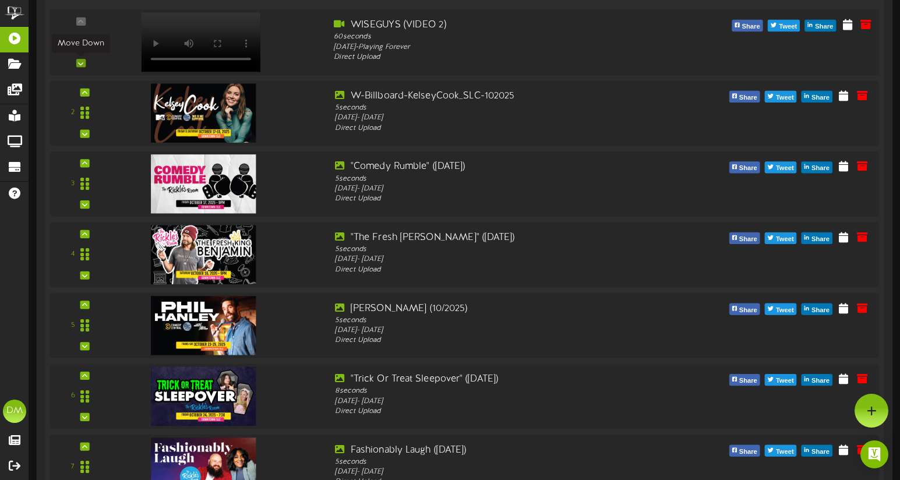
click at [79, 63] on icon at bounding box center [80, 63] width 5 height 6
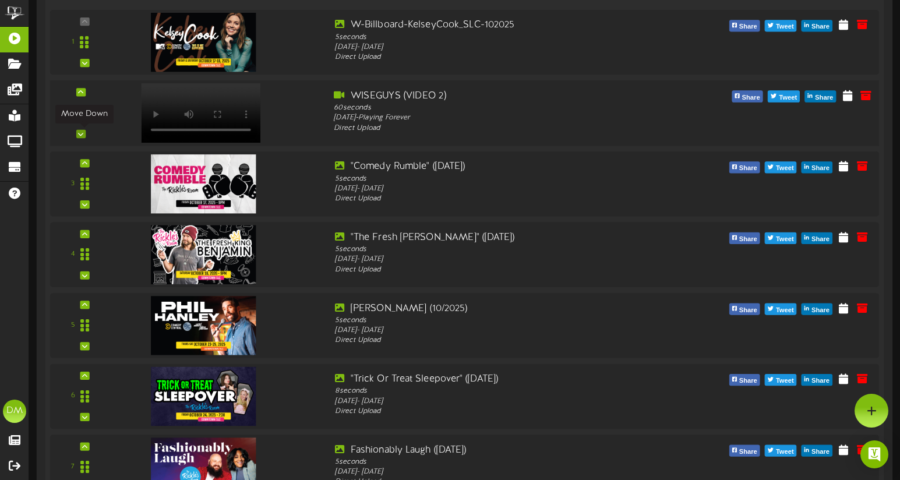
click at [83, 133] on div at bounding box center [80, 134] width 9 height 8
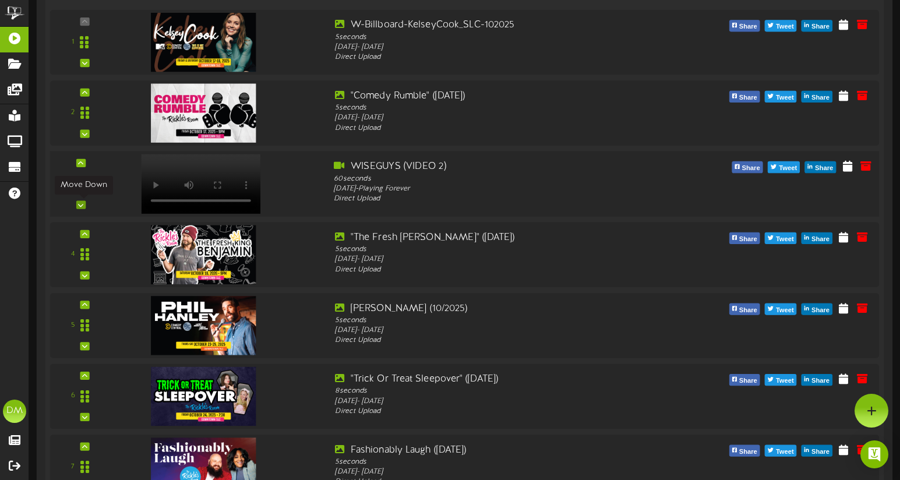
click at [84, 205] on div at bounding box center [80, 204] width 9 height 8
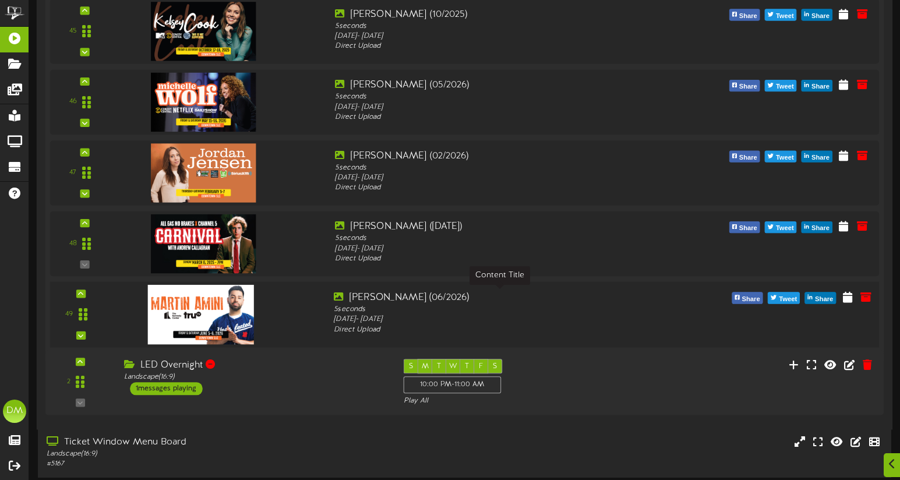
scroll to position [3370, 0]
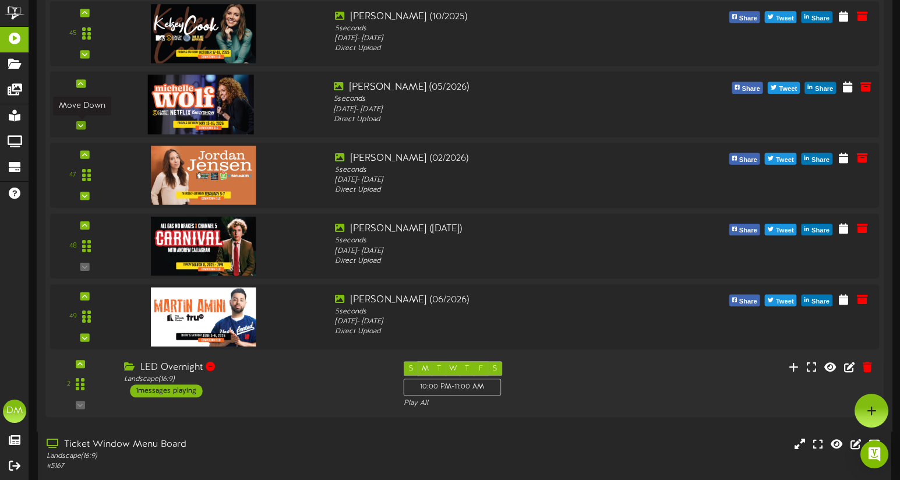
click at [83, 123] on div at bounding box center [80, 125] width 9 height 8
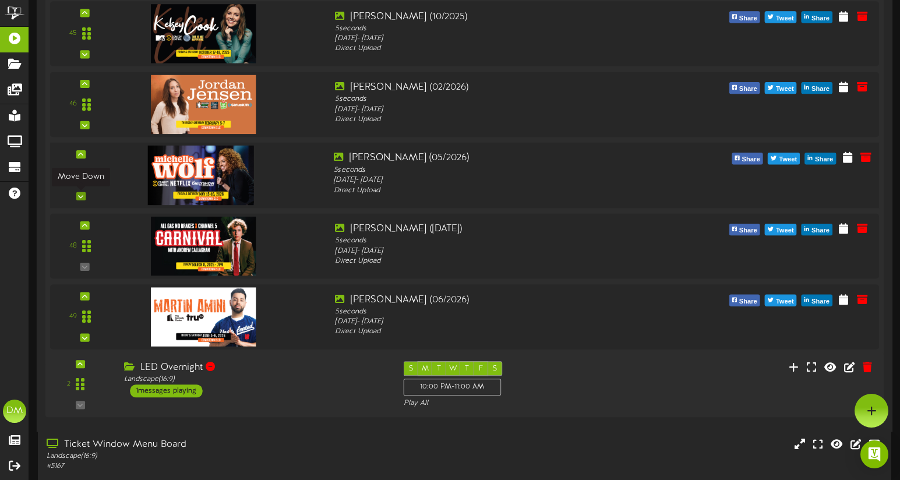
click at [78, 194] on icon at bounding box center [80, 196] width 5 height 6
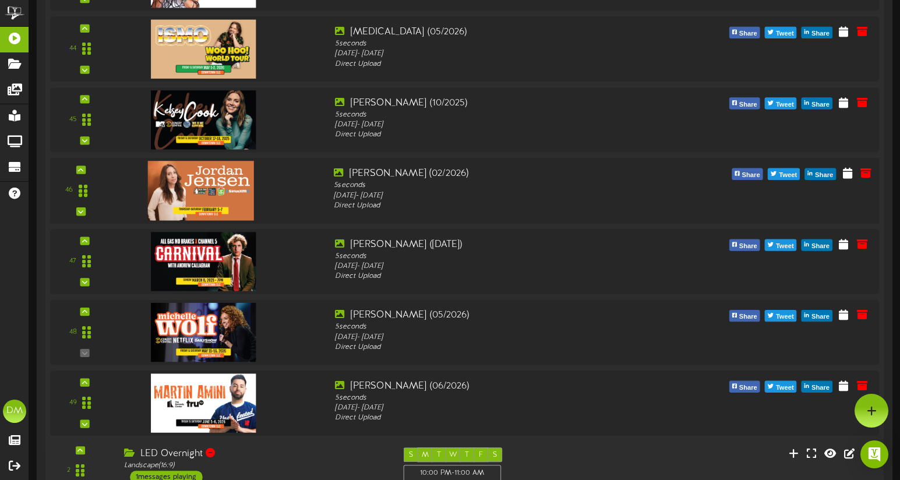
scroll to position [3280, 0]
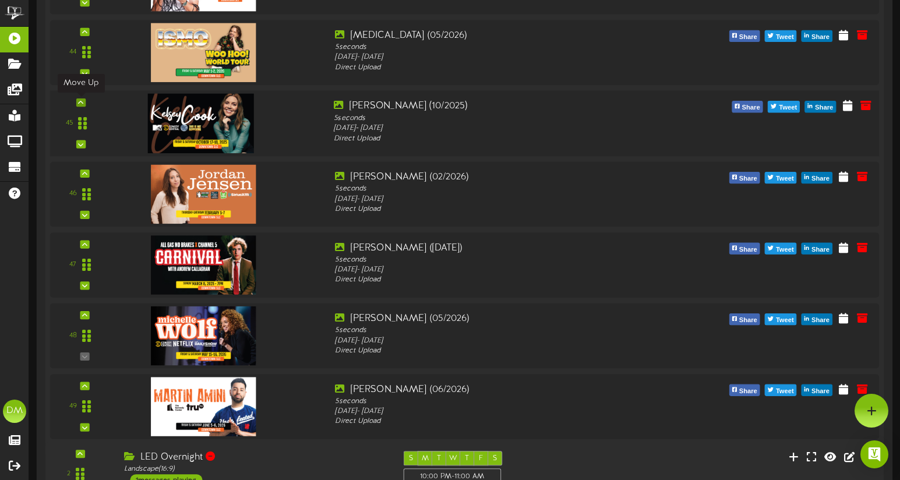
click at [80, 100] on icon at bounding box center [80, 103] width 5 height 6
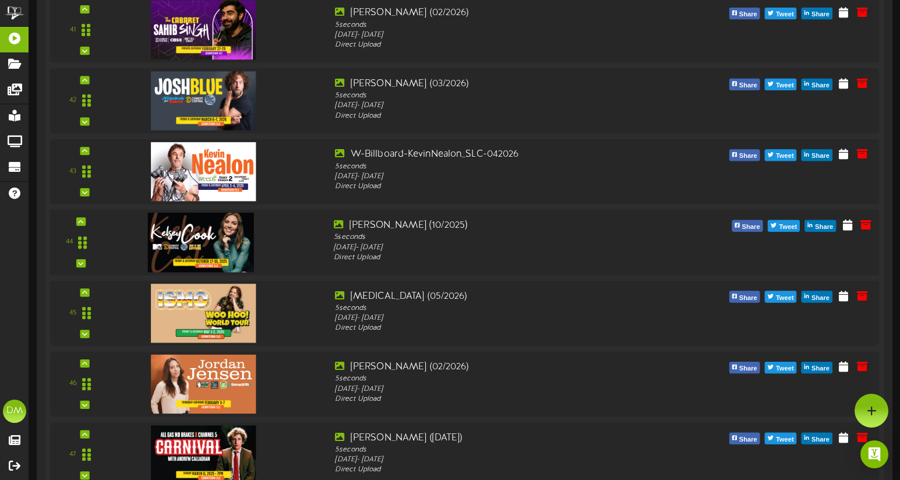
scroll to position [3022, 0]
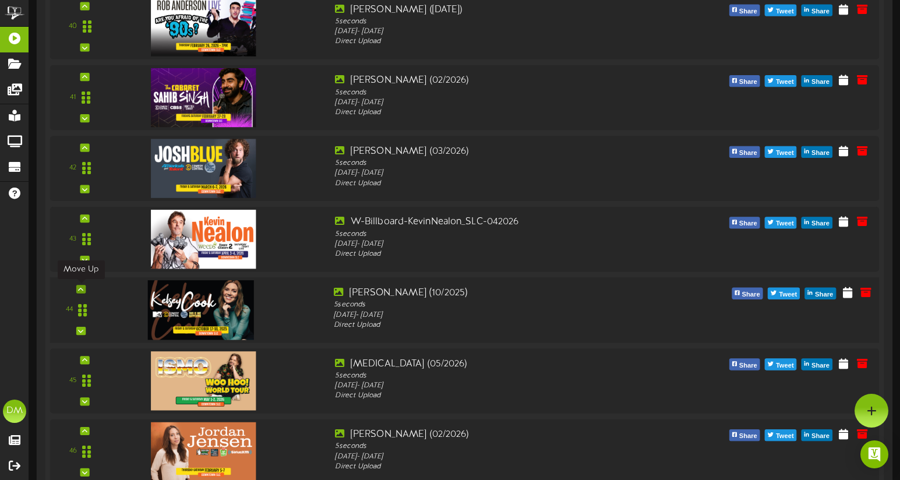
click at [82, 288] on icon at bounding box center [80, 289] width 5 height 6
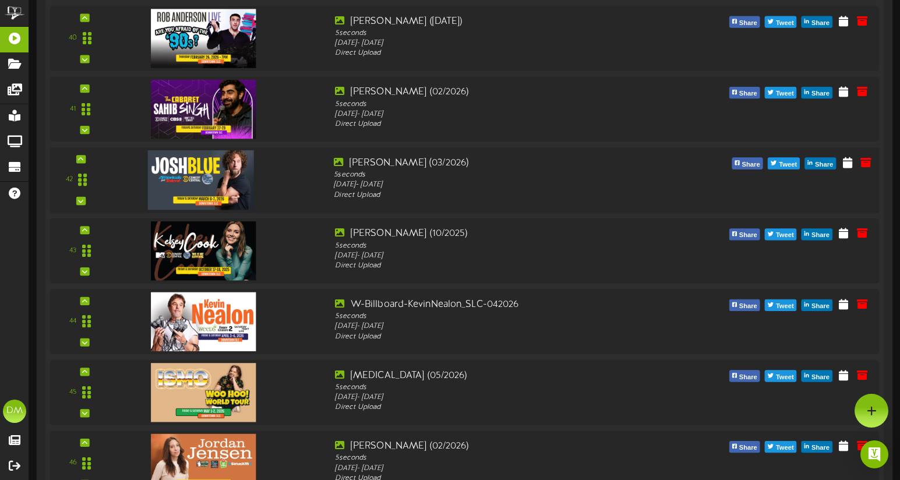
scroll to position [2953, 0]
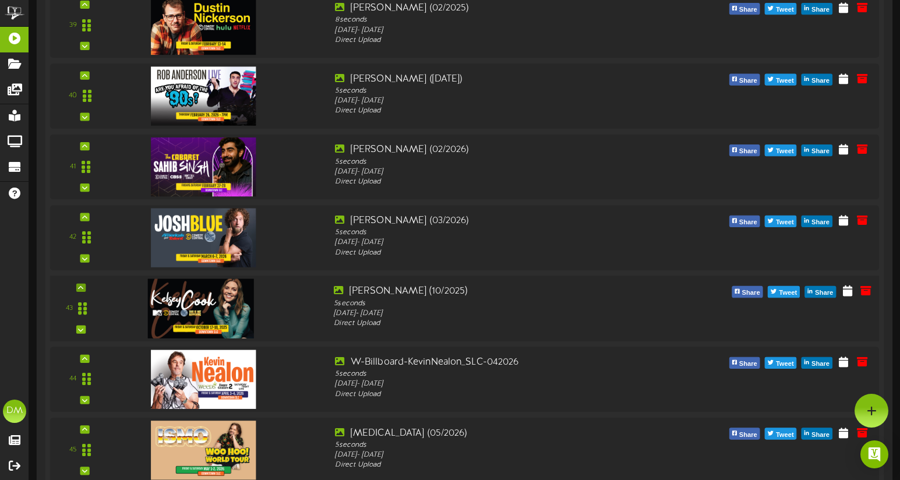
click at [82, 283] on div "43" at bounding box center [465, 309] width 838 height 66
click at [85, 285] on div at bounding box center [80, 288] width 9 height 8
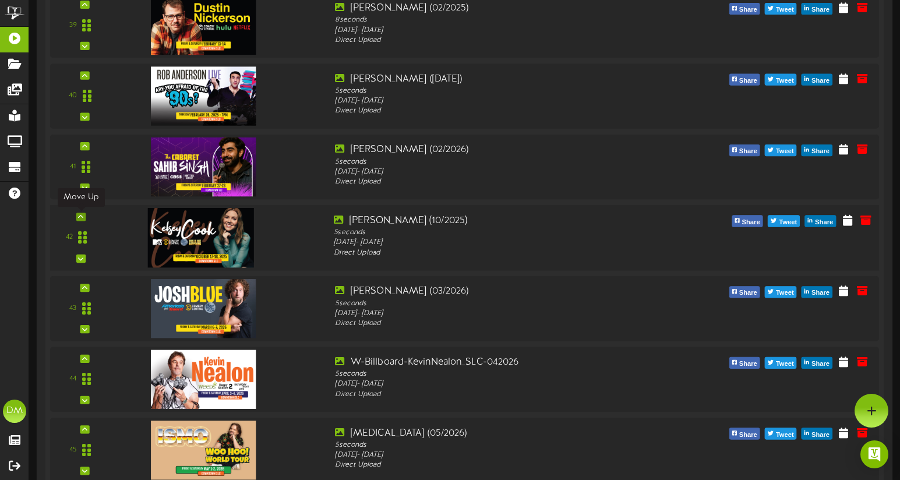
click at [79, 214] on icon at bounding box center [80, 217] width 5 height 6
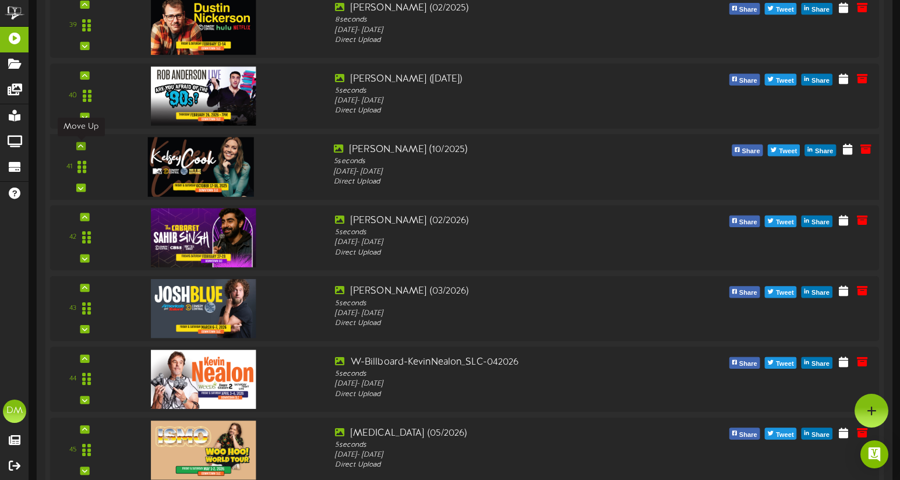
click at [80, 143] on icon at bounding box center [80, 146] width 5 height 6
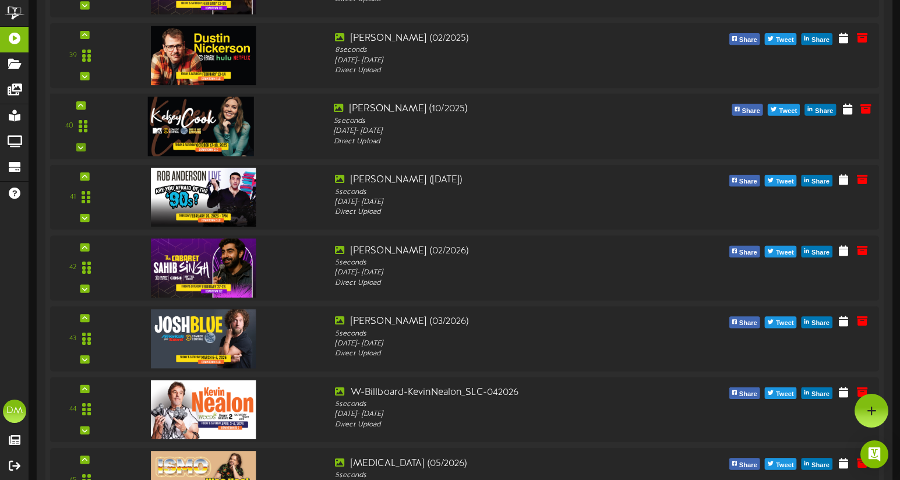
scroll to position [2859, 0]
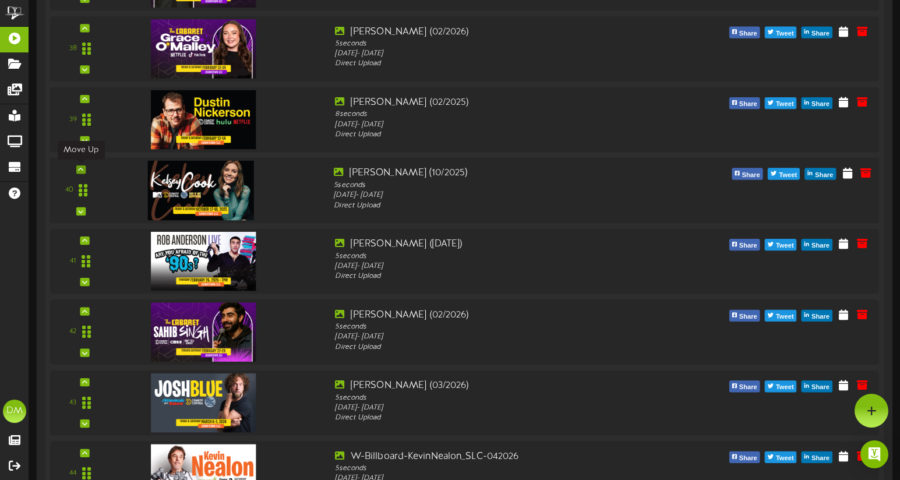
click at [82, 167] on icon at bounding box center [80, 170] width 5 height 6
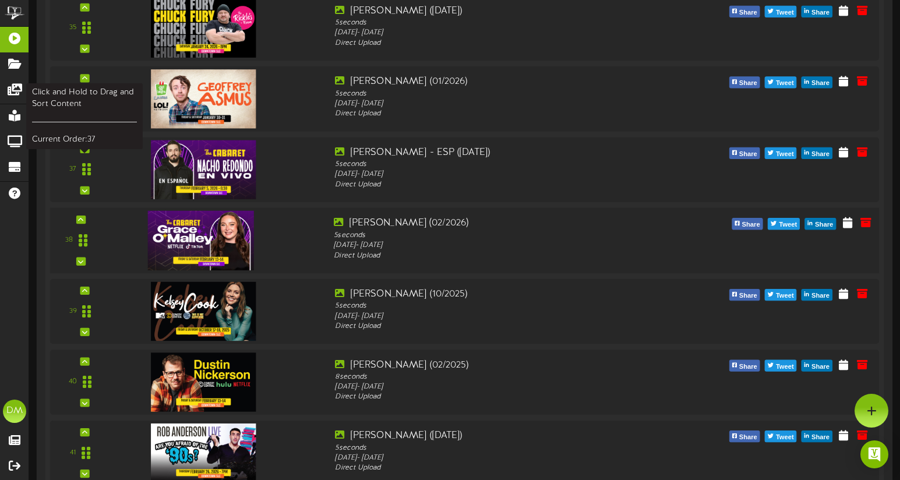
scroll to position [2656, 0]
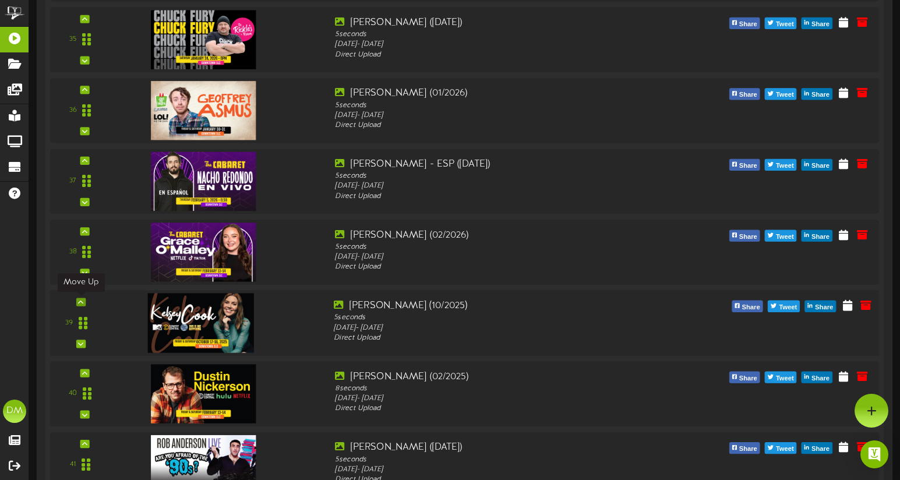
click at [83, 302] on div at bounding box center [80, 302] width 9 height 8
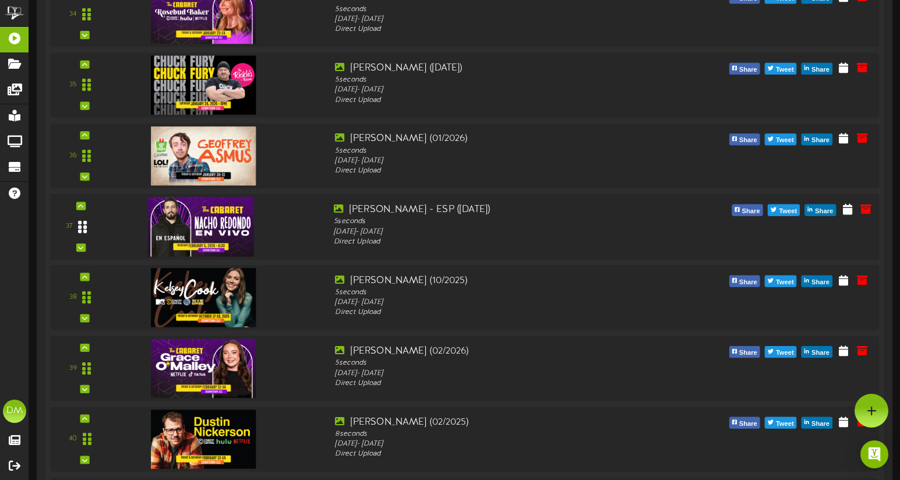
scroll to position [2532, 0]
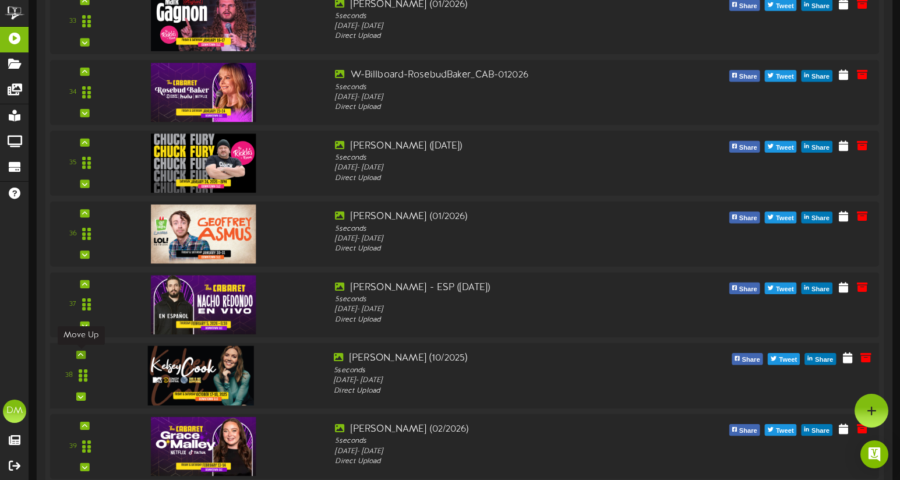
click at [78, 352] on icon at bounding box center [80, 355] width 5 height 6
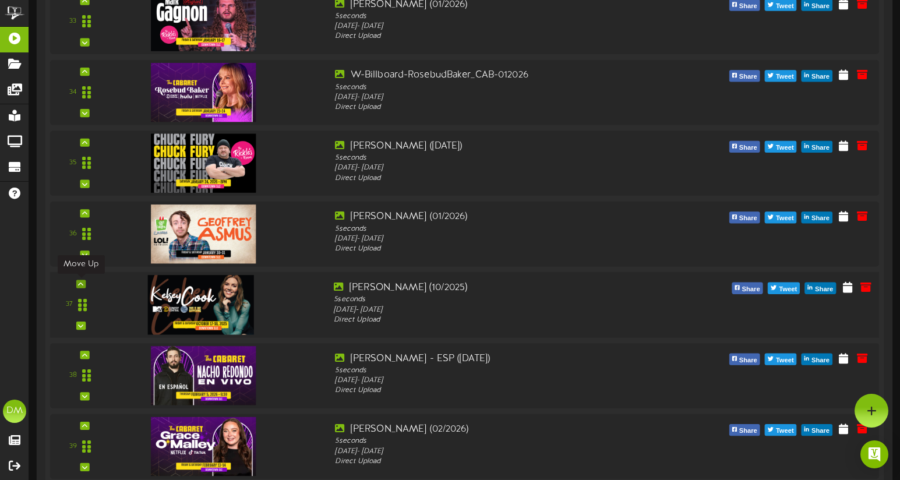
click at [82, 282] on icon at bounding box center [80, 284] width 5 height 6
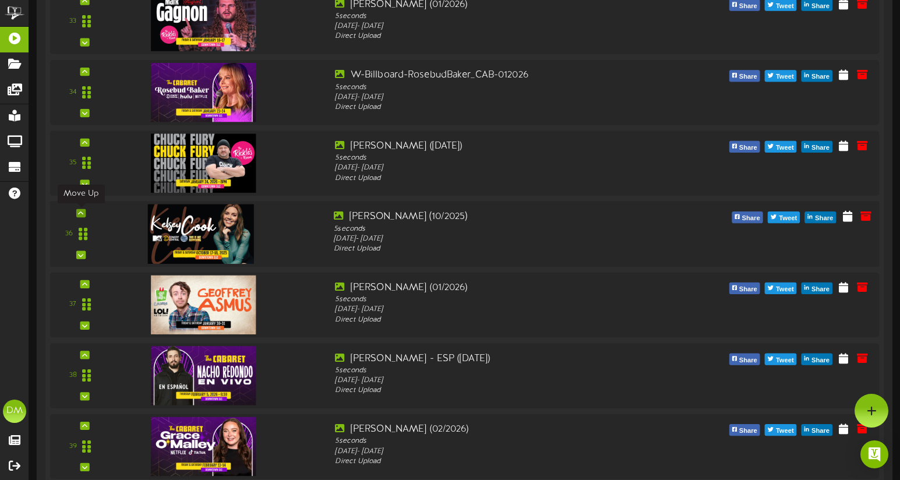
click at [82, 210] on icon at bounding box center [80, 213] width 5 height 6
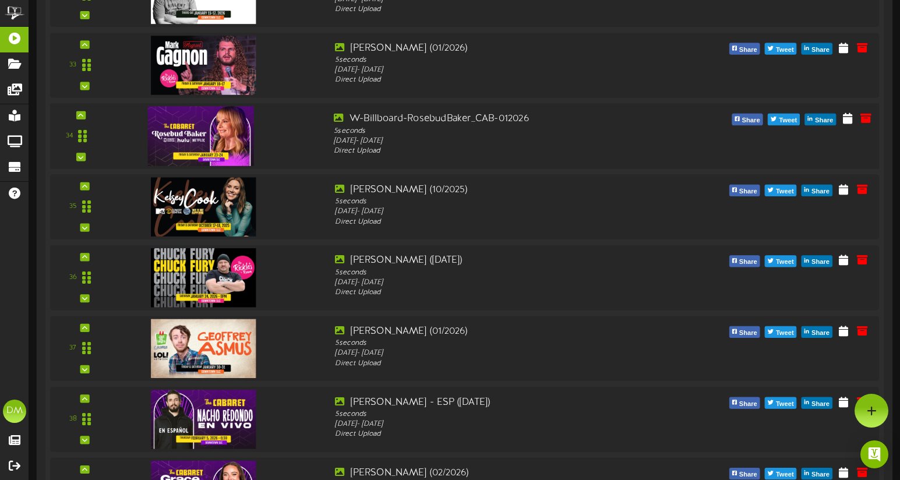
scroll to position [2389, 0]
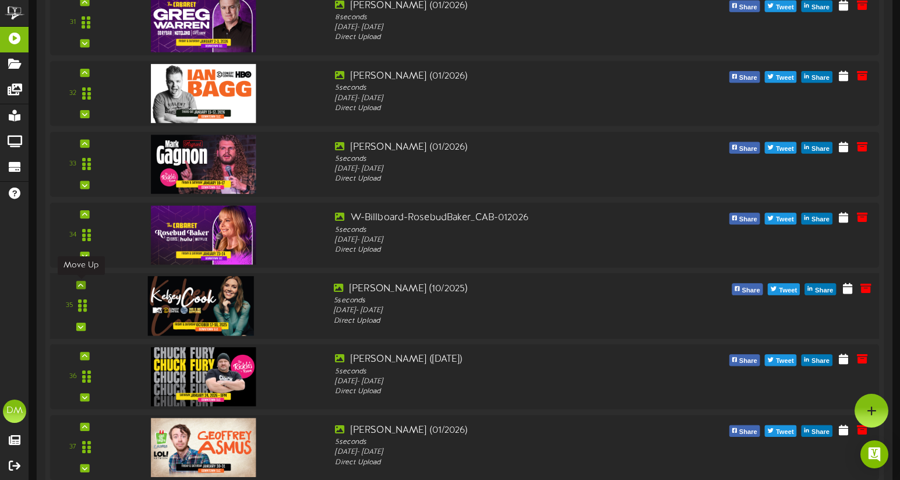
click at [82, 285] on icon at bounding box center [80, 285] width 5 height 6
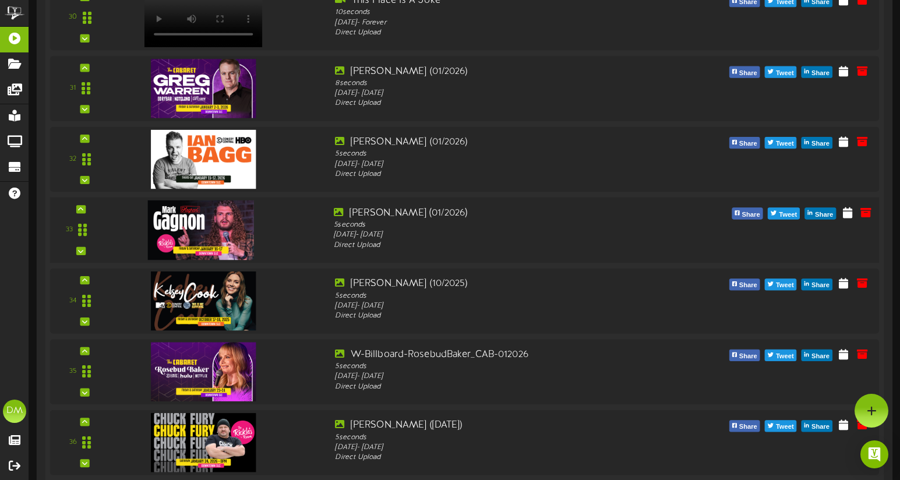
scroll to position [2282, 0]
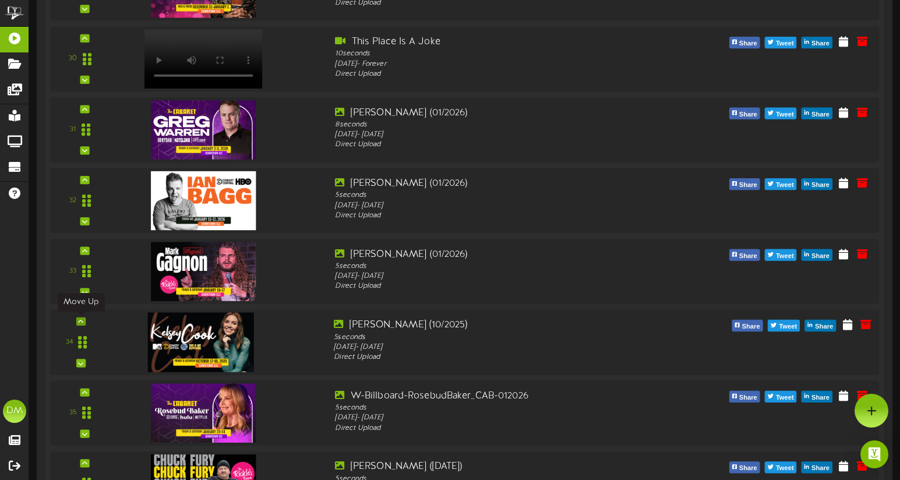
click at [82, 322] on icon at bounding box center [80, 322] width 5 height 6
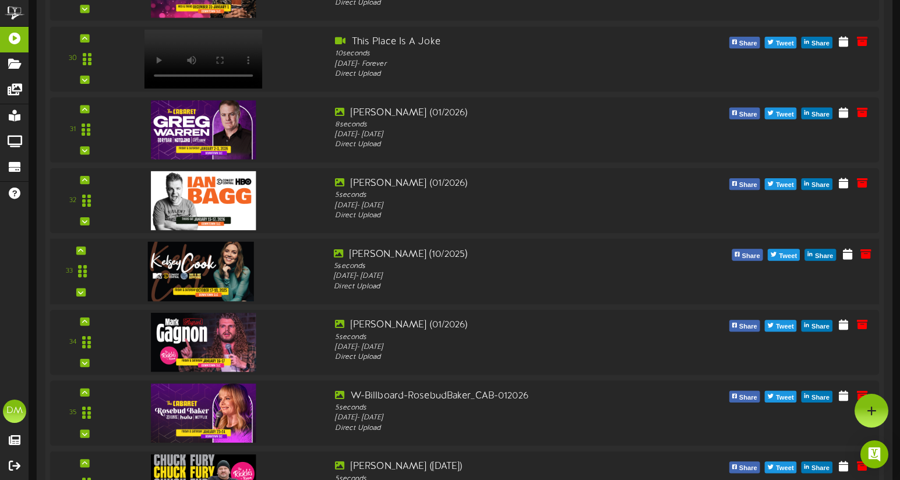
scroll to position [2132, 0]
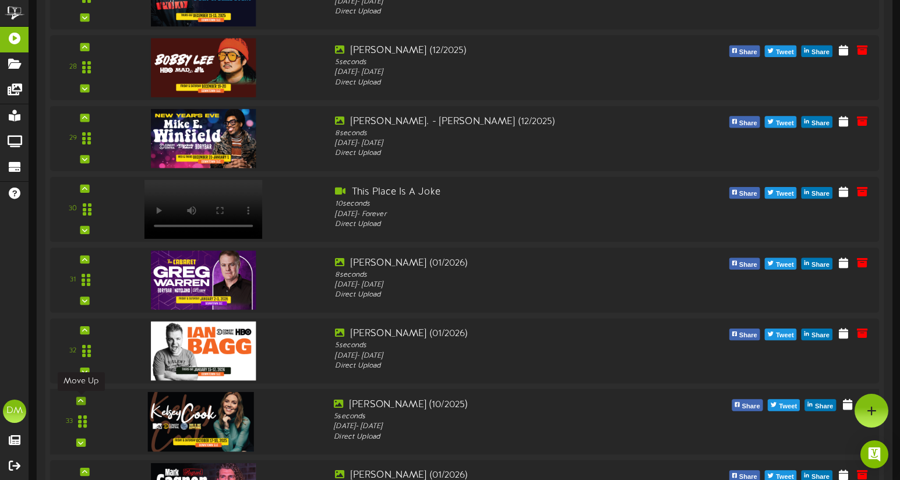
click at [82, 397] on div at bounding box center [80, 401] width 9 height 8
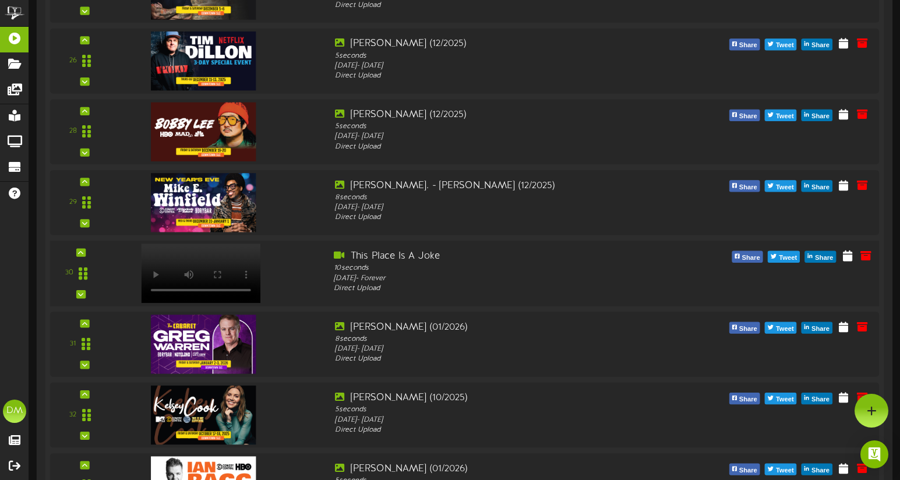
scroll to position [2063, 0]
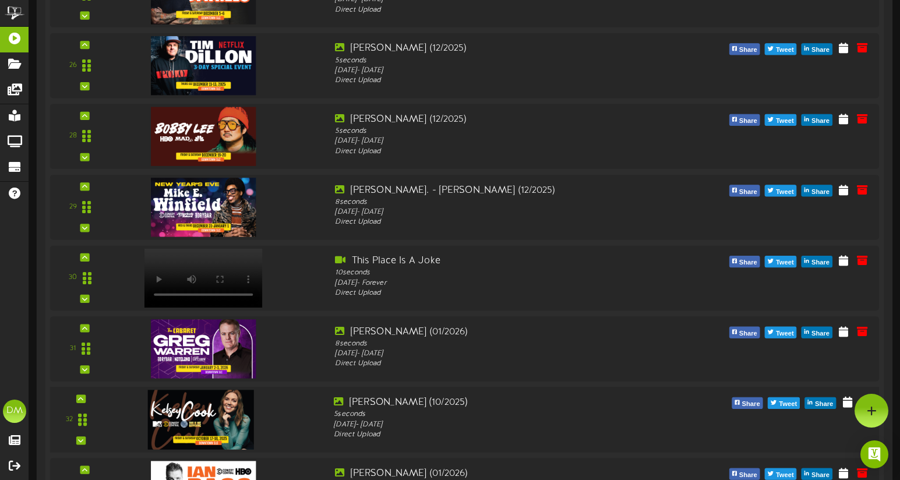
click at [87, 397] on div "32" at bounding box center [81, 420] width 52 height 48
click at [80, 400] on icon at bounding box center [80, 399] width 5 height 6
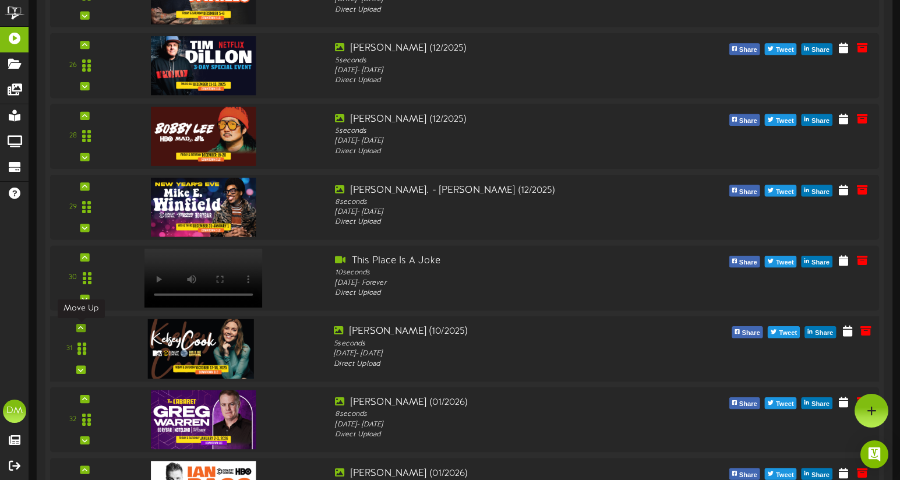
click at [81, 325] on icon at bounding box center [80, 328] width 5 height 6
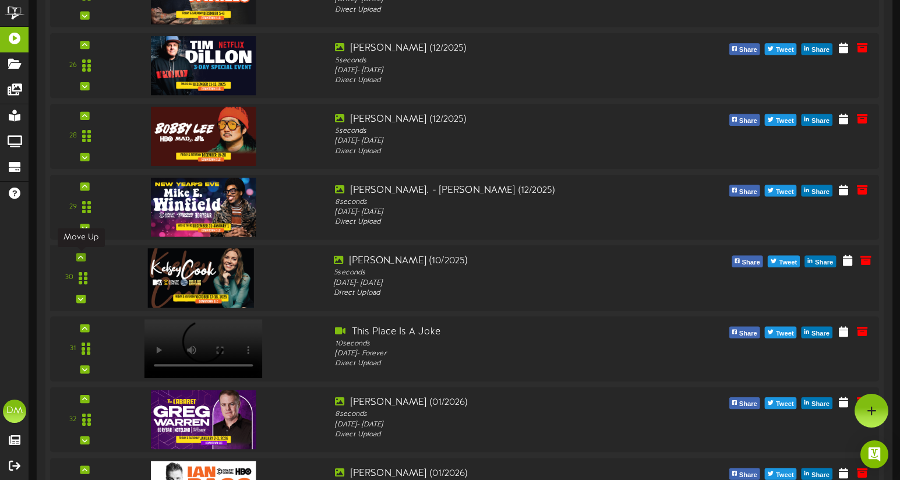
click at [79, 255] on icon at bounding box center [80, 257] width 5 height 6
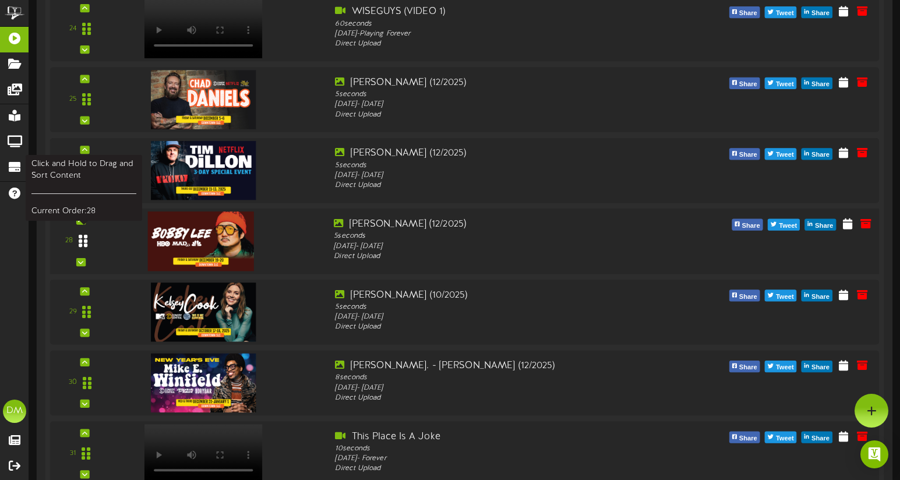
scroll to position [1956, 0]
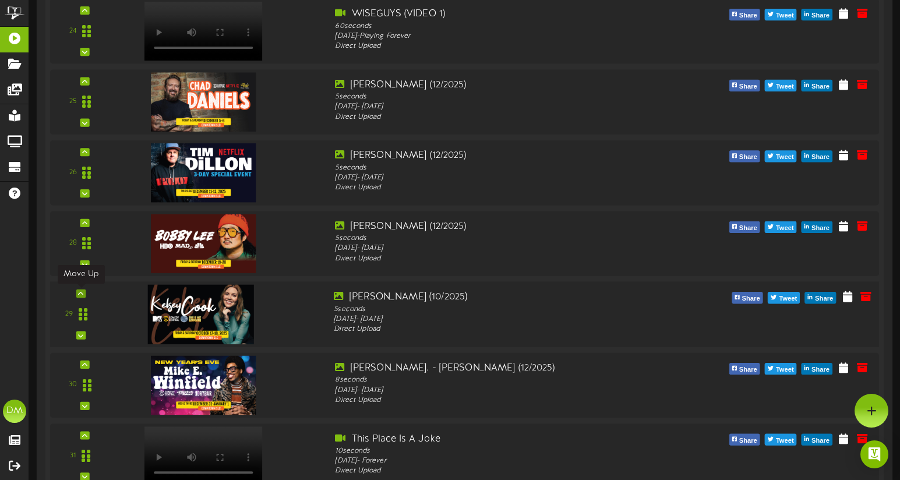
click at [82, 291] on icon at bounding box center [80, 294] width 5 height 6
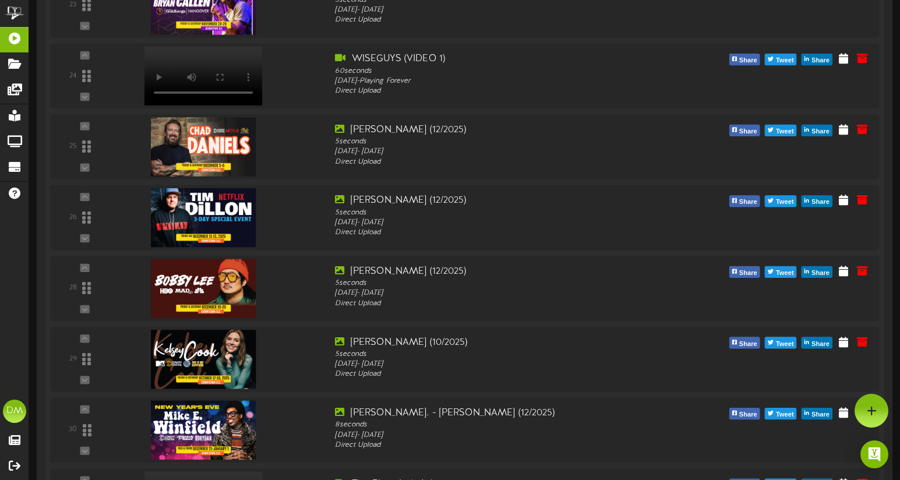
scroll to position [1905, 0]
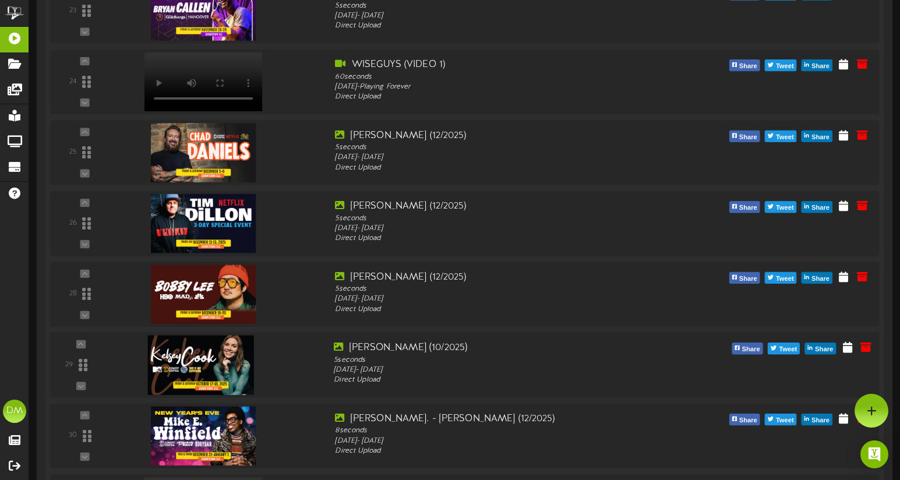
click at [85, 341] on div "1" at bounding box center [464, 117] width 829 height 3393
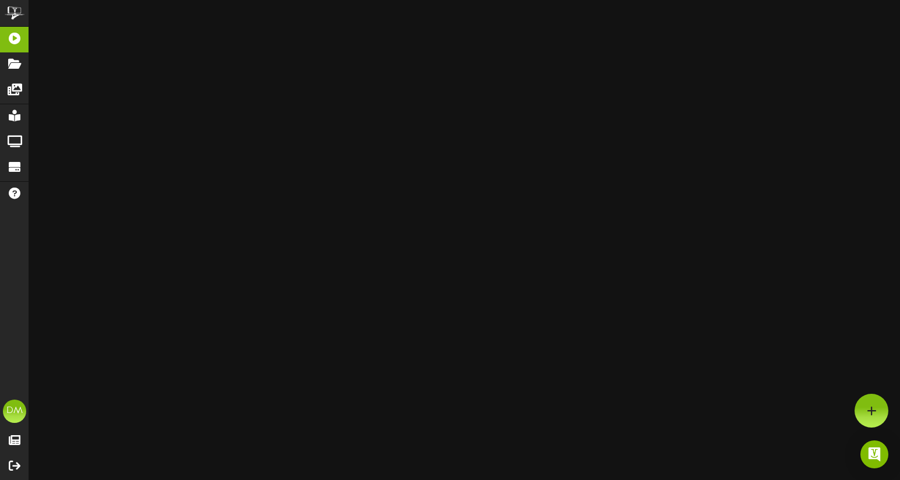
scroll to position [1510, 0]
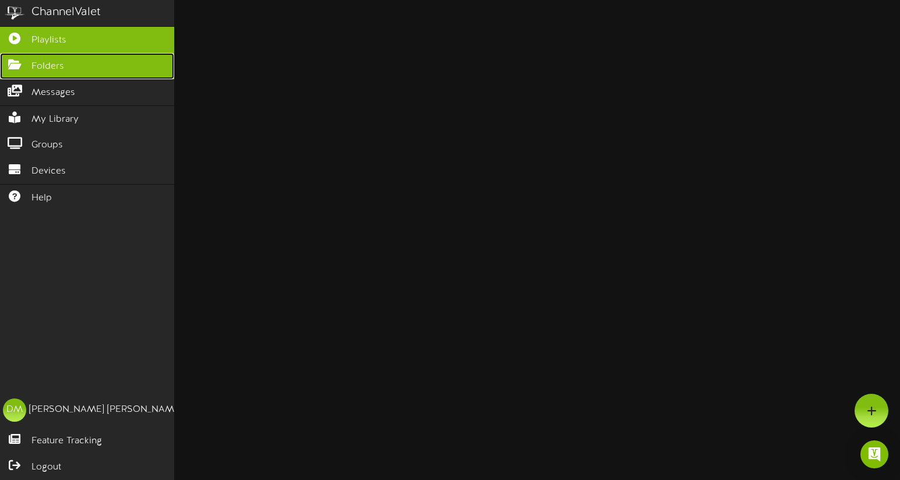
click at [56, 63] on span "Folders" at bounding box center [47, 66] width 33 height 13
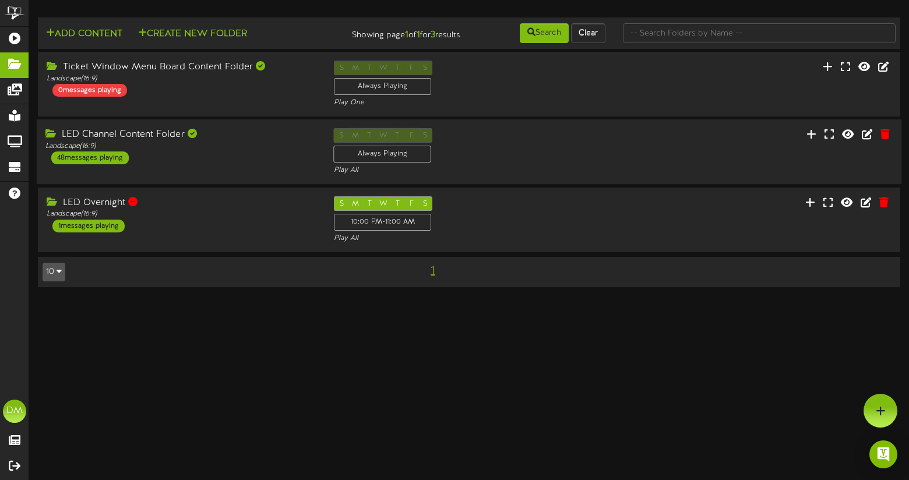
click at [259, 139] on div "LED Channel Content Folder" at bounding box center [180, 134] width 271 height 13
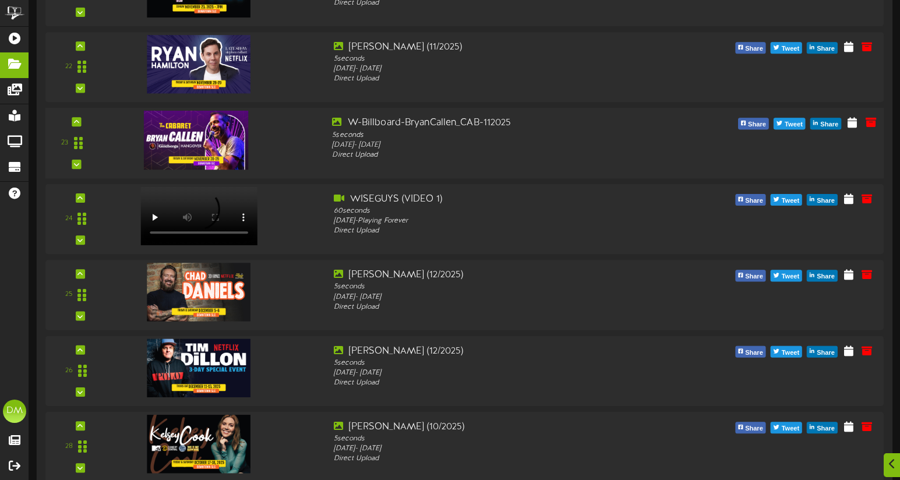
scroll to position [1870, 0]
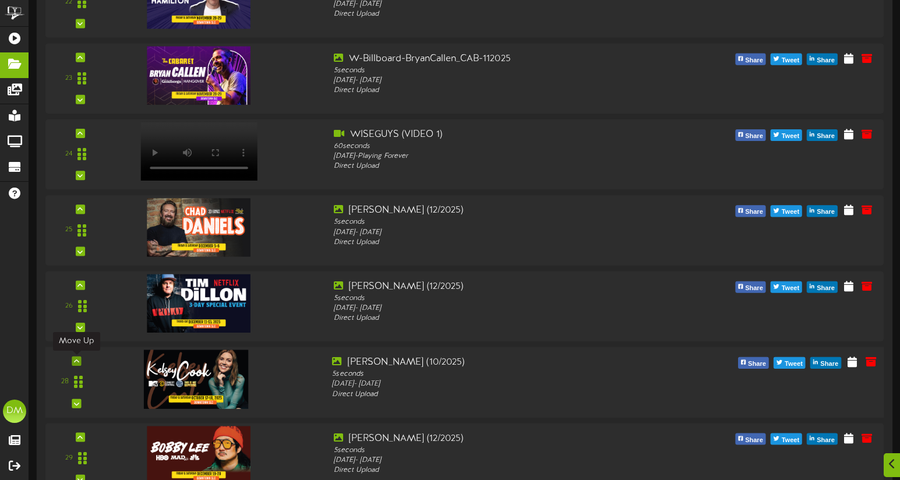
click at [76, 361] on icon at bounding box center [76, 361] width 5 height 6
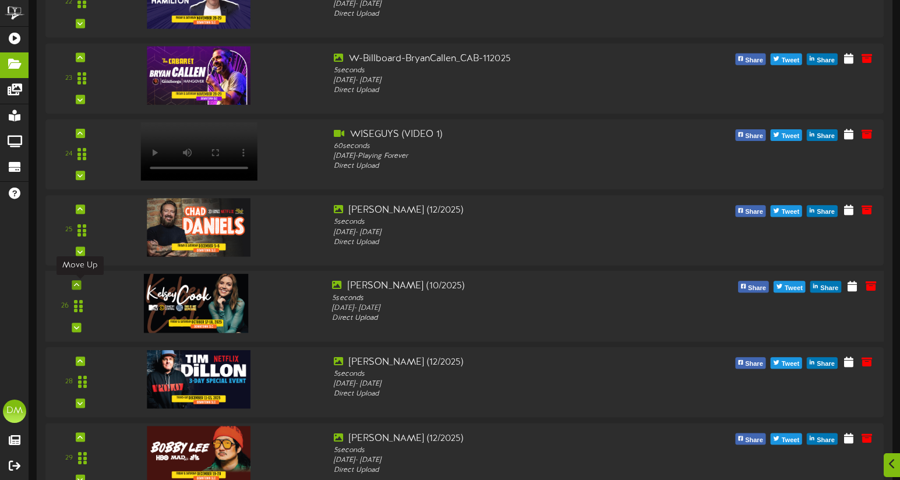
click at [79, 283] on div at bounding box center [76, 285] width 9 height 9
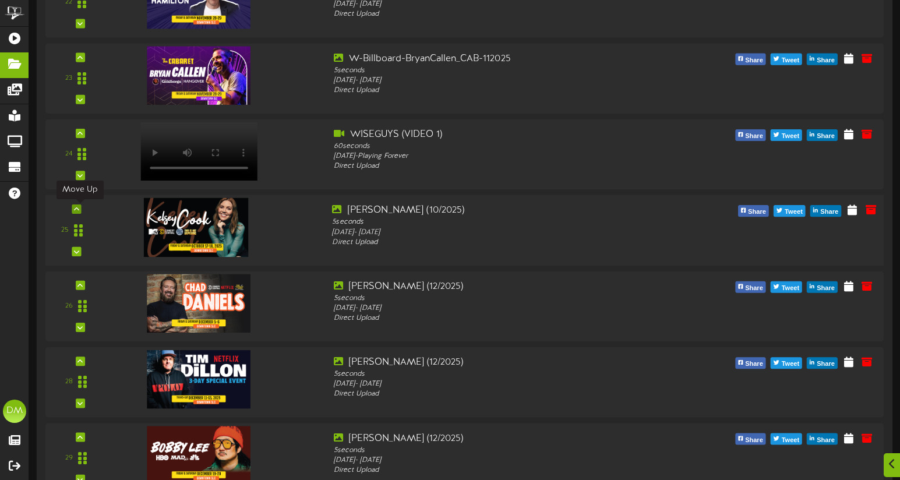
click at [80, 205] on div at bounding box center [76, 208] width 9 height 9
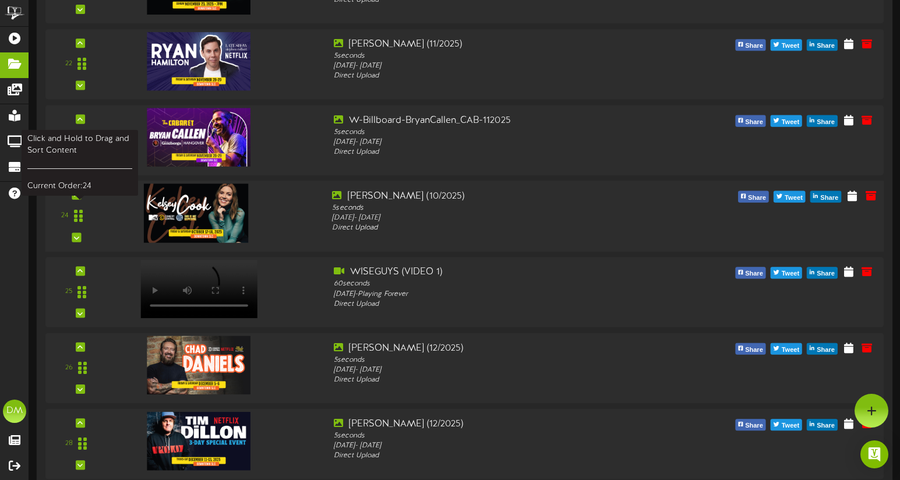
scroll to position [1785, 0]
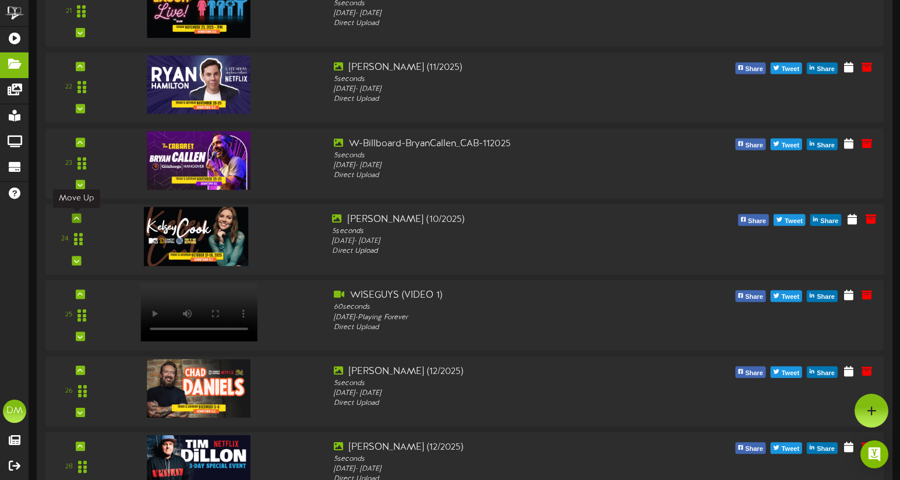
click at [77, 214] on div at bounding box center [76, 218] width 9 height 9
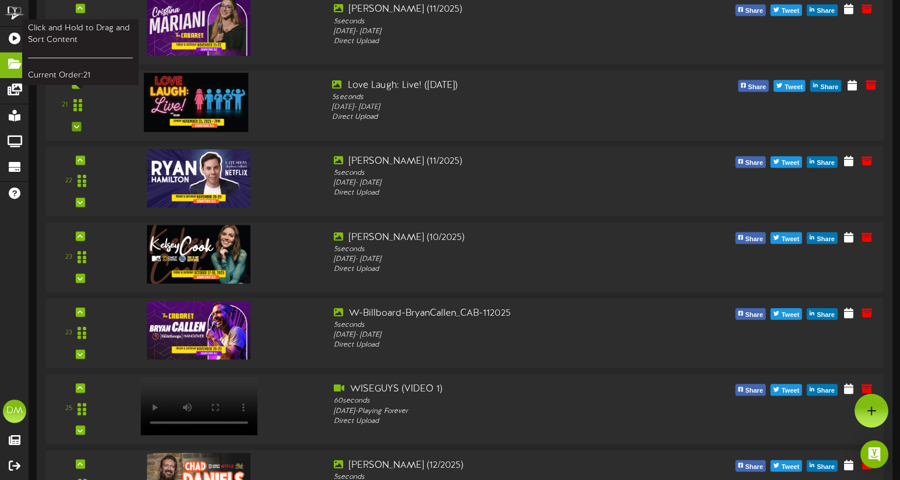
scroll to position [1544, 0]
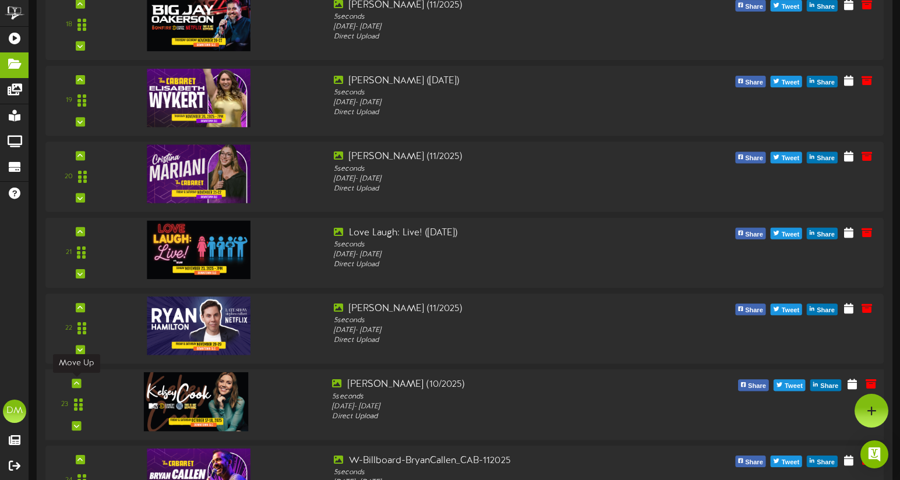
click at [72, 381] on div at bounding box center [76, 383] width 9 height 9
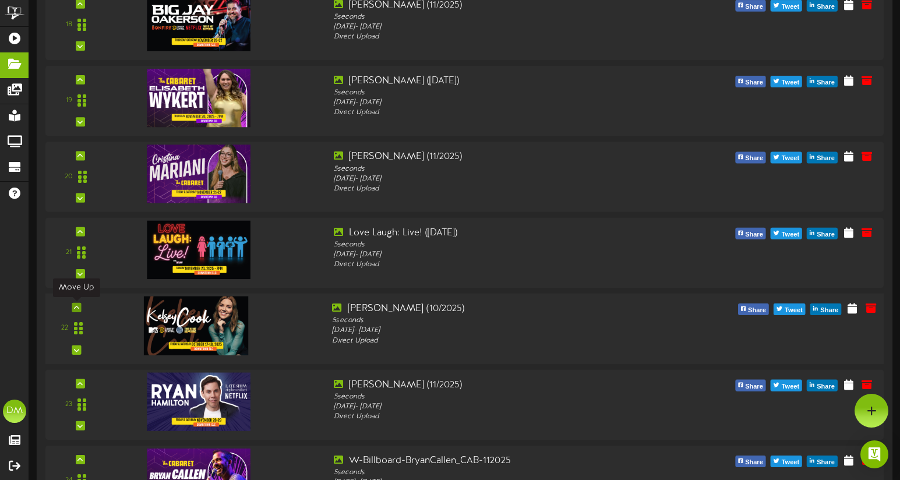
click at [76, 303] on div at bounding box center [76, 307] width 9 height 9
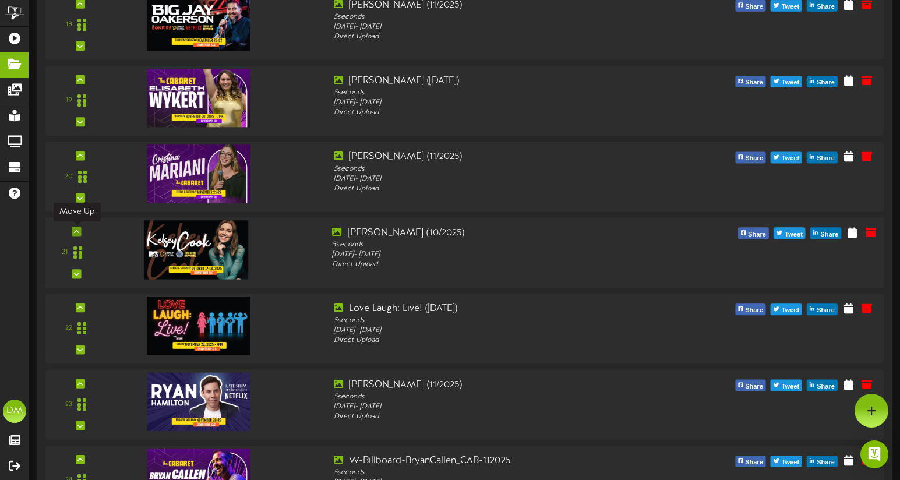
click at [77, 227] on div at bounding box center [76, 231] width 9 height 9
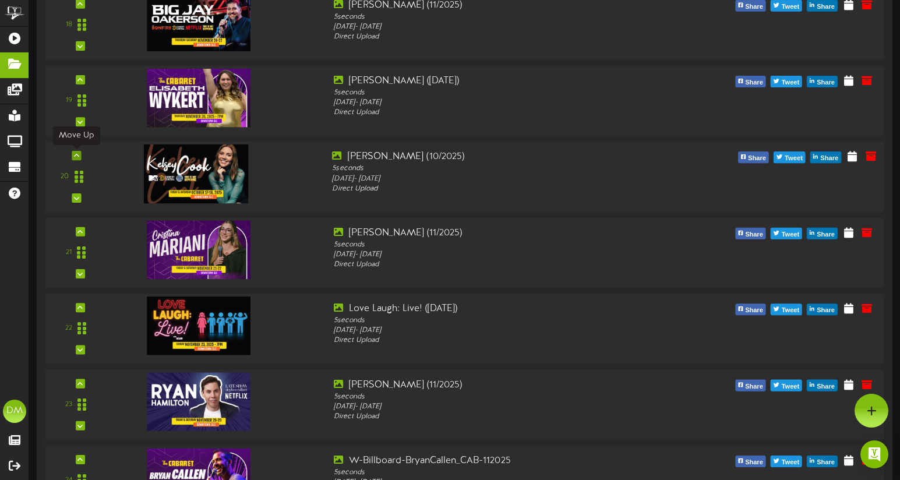
click at [74, 153] on icon at bounding box center [76, 156] width 5 height 6
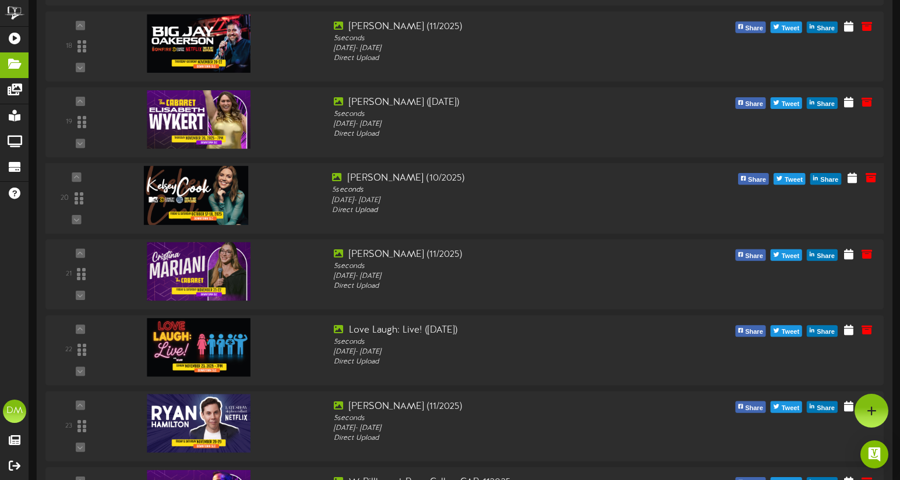
scroll to position [1372, 0]
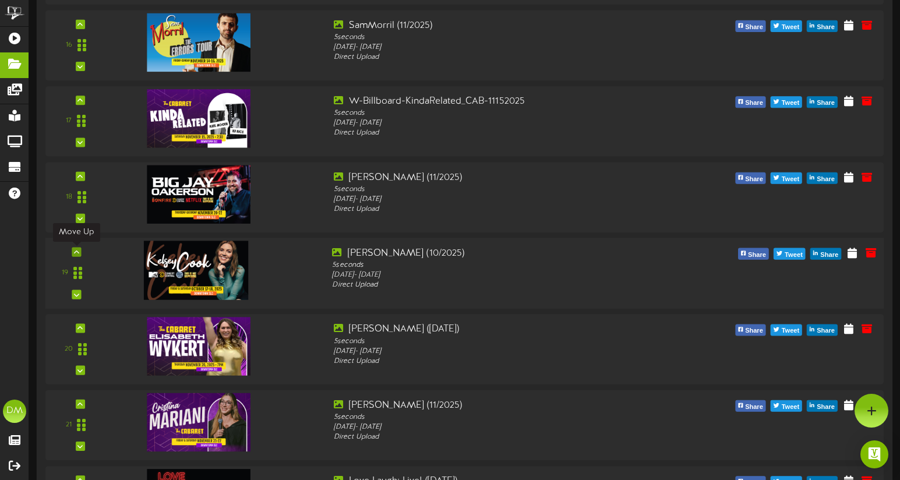
click at [79, 248] on div at bounding box center [76, 252] width 9 height 9
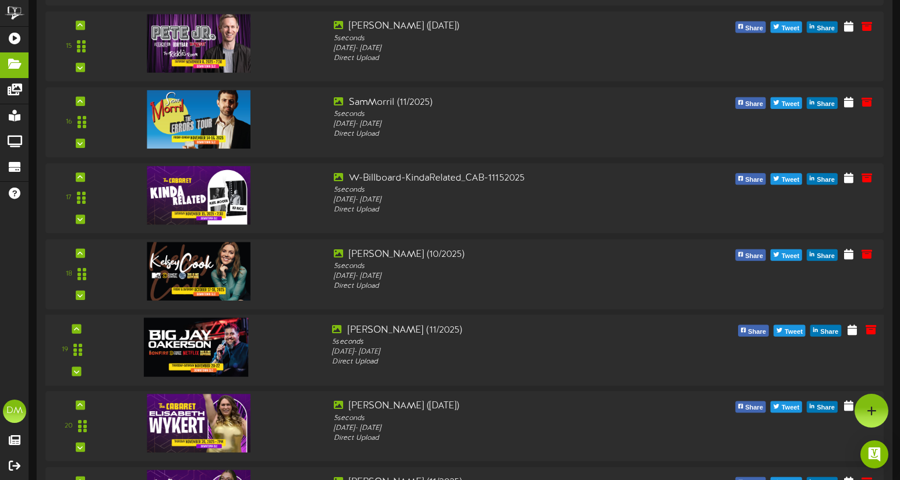
scroll to position [1283, 0]
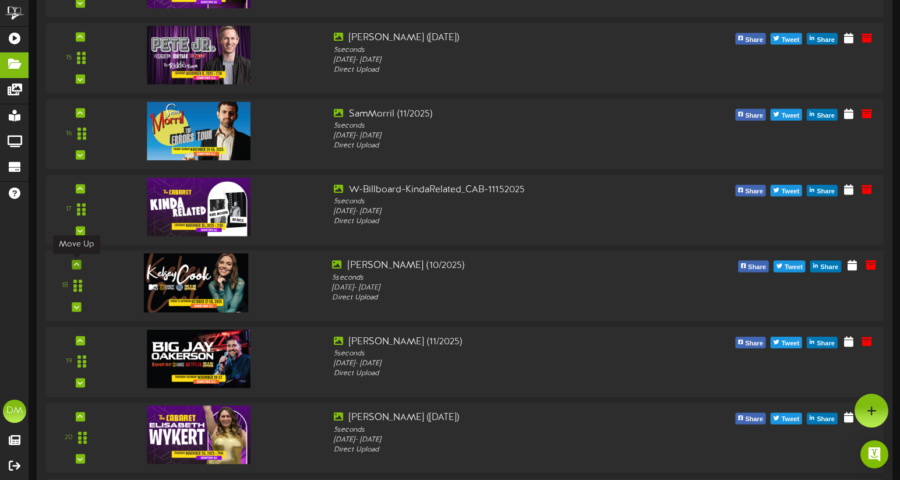
click at [79, 263] on div at bounding box center [76, 264] width 9 height 9
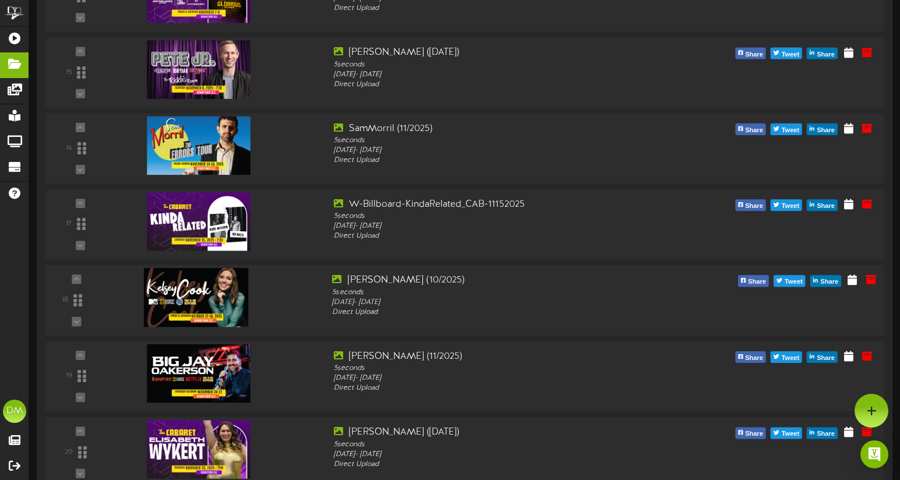
scroll to position [1226, 0]
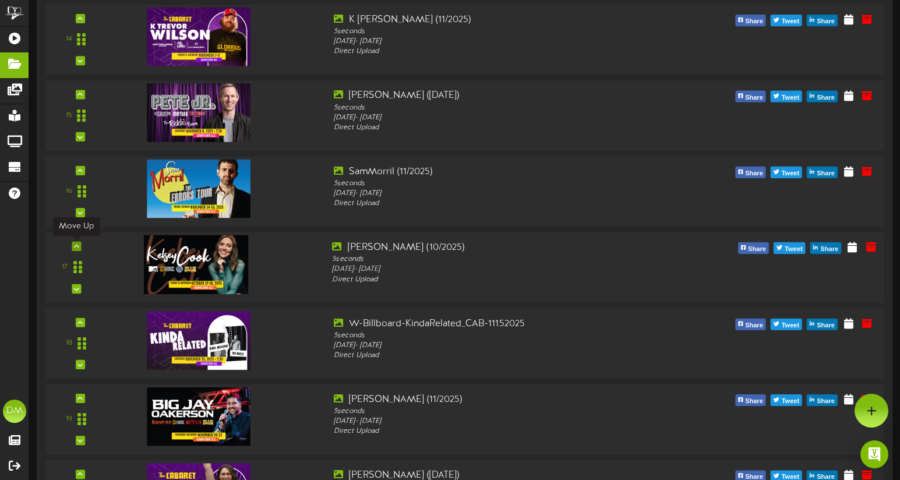
click at [76, 243] on icon at bounding box center [76, 246] width 5 height 6
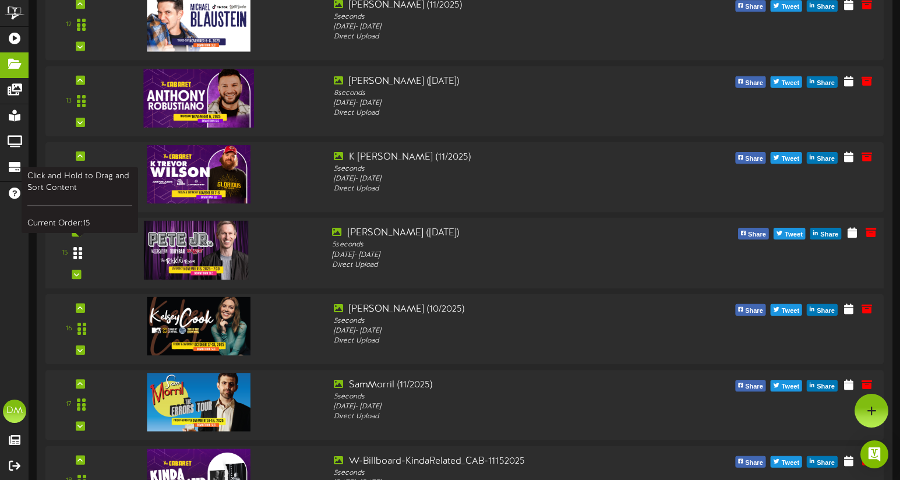
scroll to position [1083, 0]
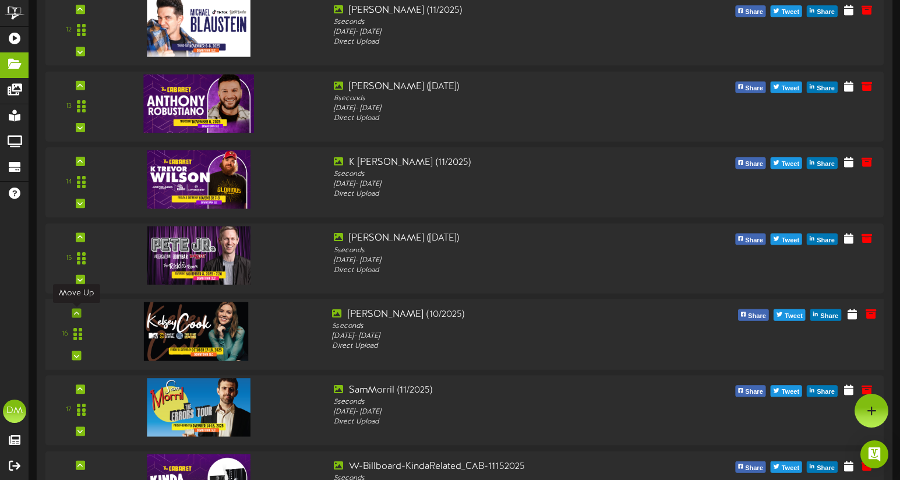
click at [74, 310] on icon at bounding box center [76, 313] width 5 height 6
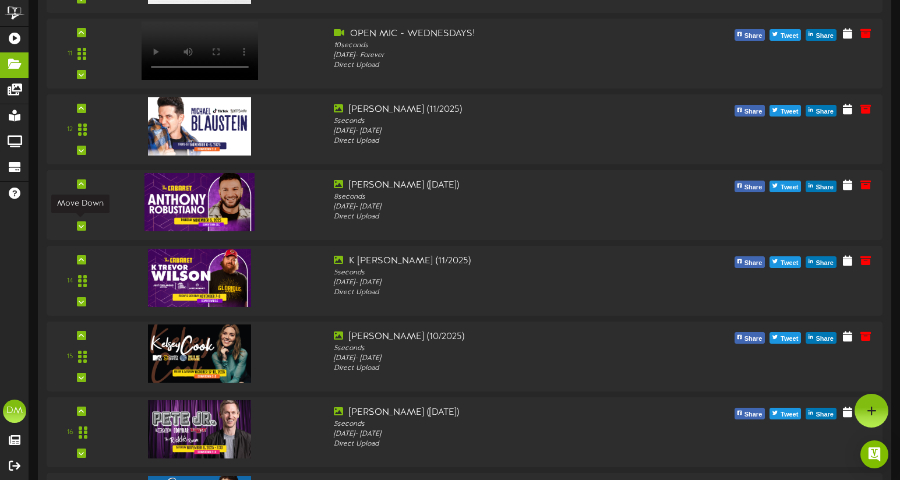
scroll to position [924, 0]
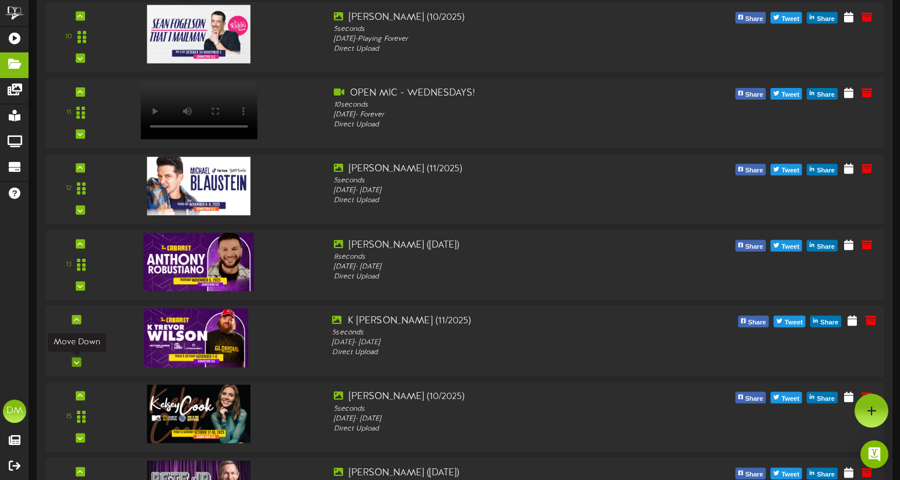
click at [77, 361] on icon at bounding box center [76, 362] width 5 height 6
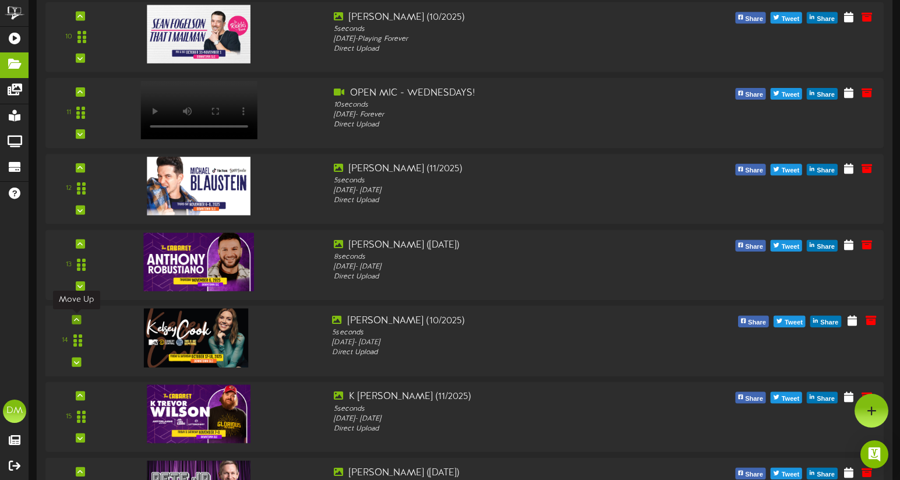
click at [79, 319] on icon at bounding box center [76, 320] width 5 height 6
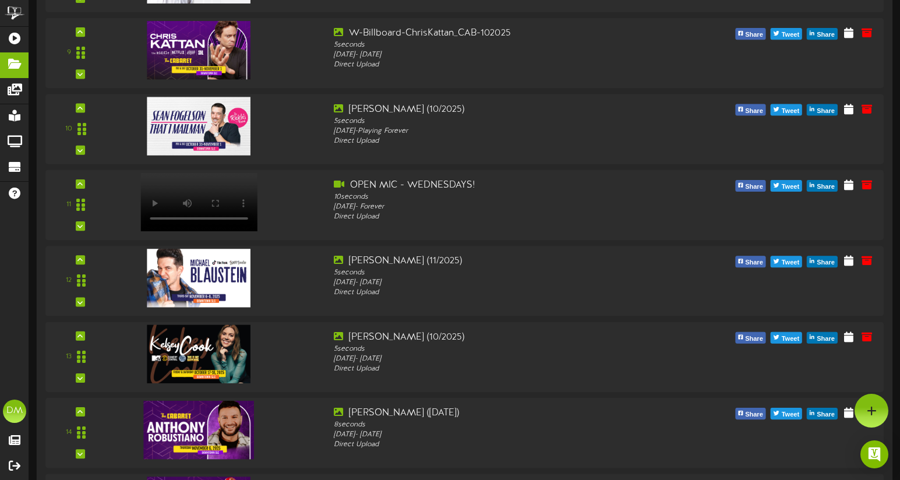
scroll to position [818, 0]
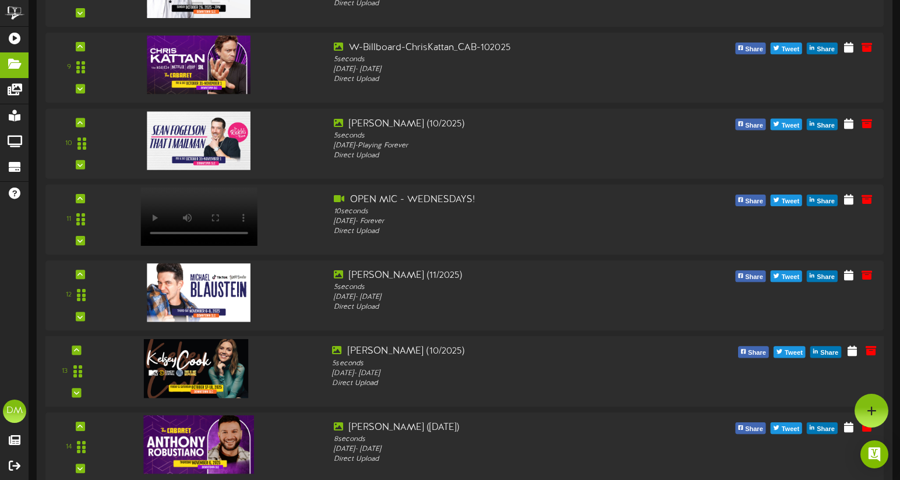
click at [82, 349] on div "13" at bounding box center [76, 371] width 53 height 53
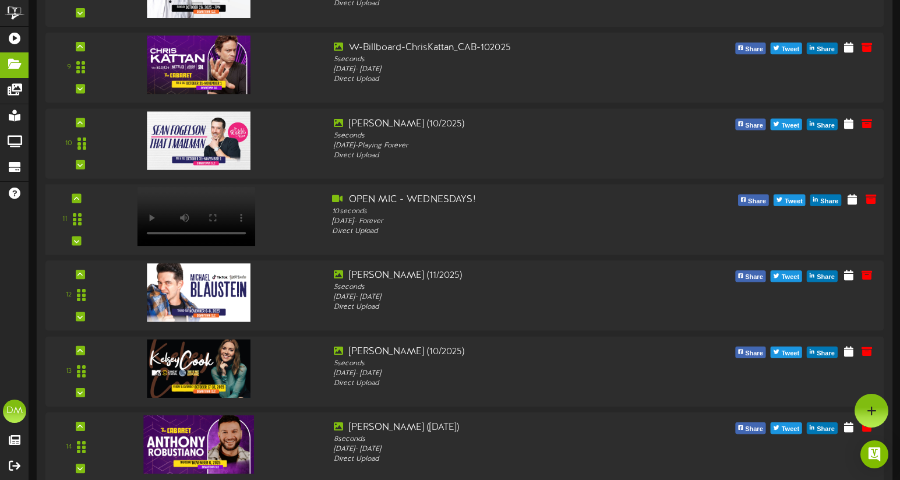
scroll to position [736, 0]
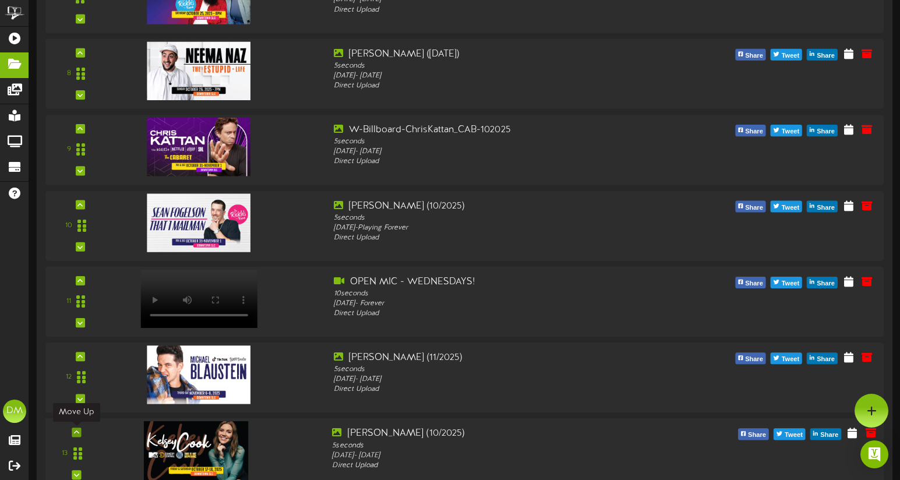
click at [76, 430] on icon at bounding box center [76, 433] width 5 height 6
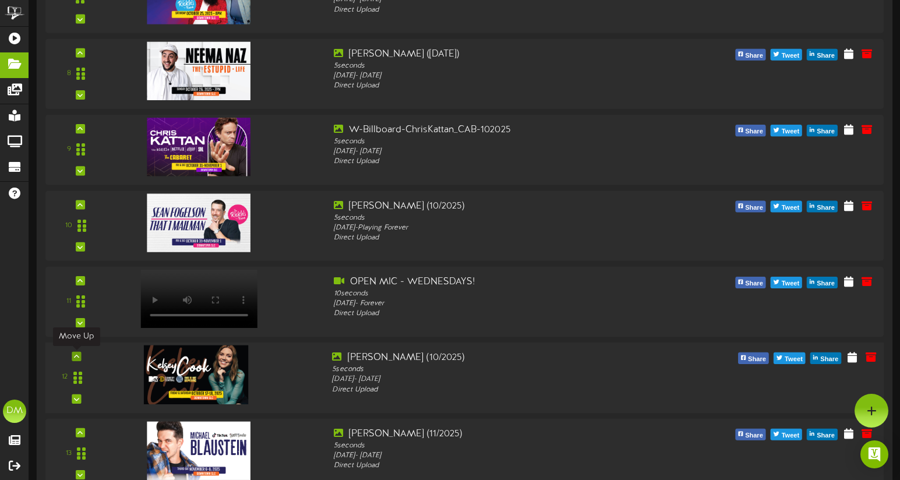
click at [75, 355] on icon at bounding box center [76, 357] width 5 height 6
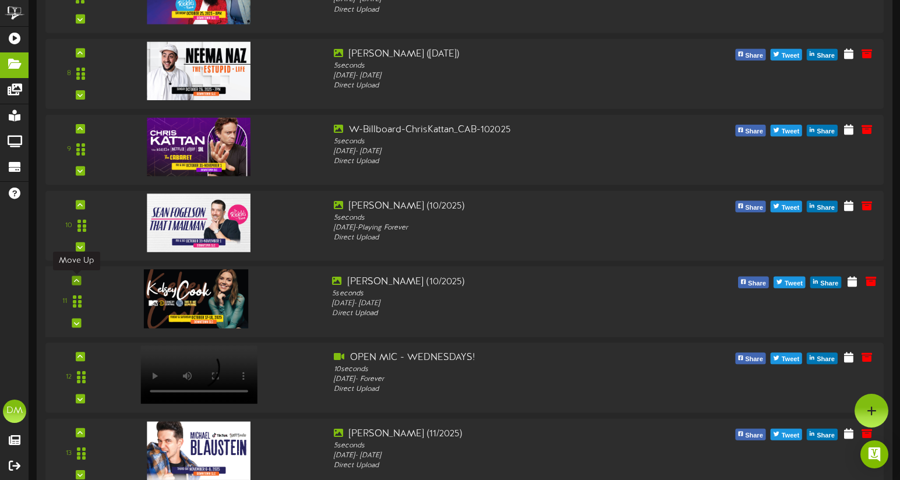
click at [78, 278] on icon at bounding box center [76, 281] width 5 height 6
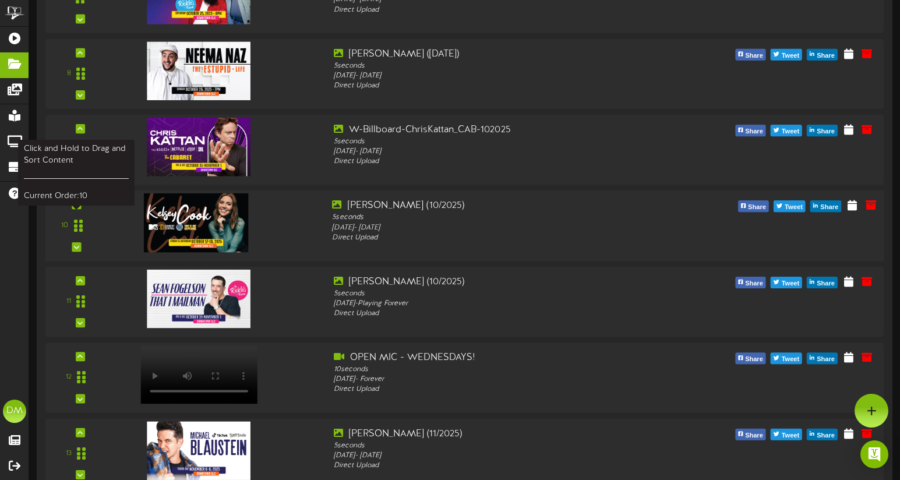
scroll to position [558, 0]
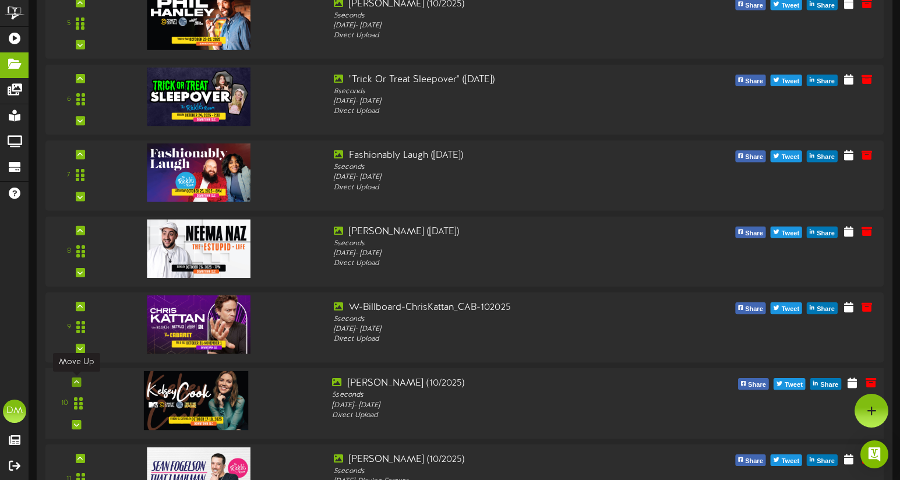
click at [76, 381] on icon at bounding box center [76, 382] width 5 height 6
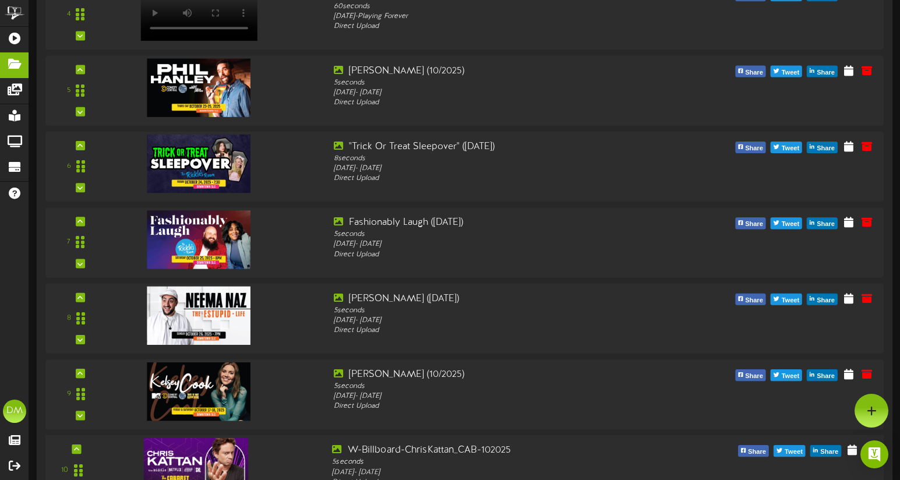
scroll to position [479, 0]
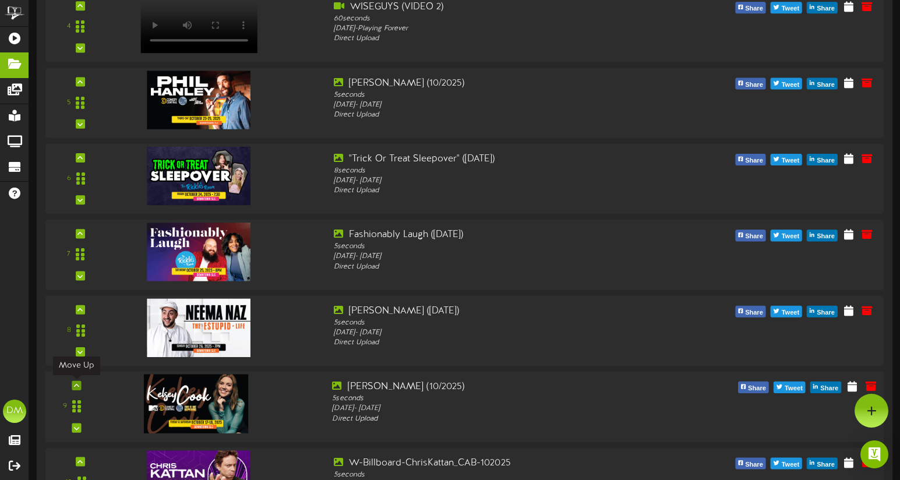
click at [75, 387] on icon at bounding box center [76, 386] width 5 height 6
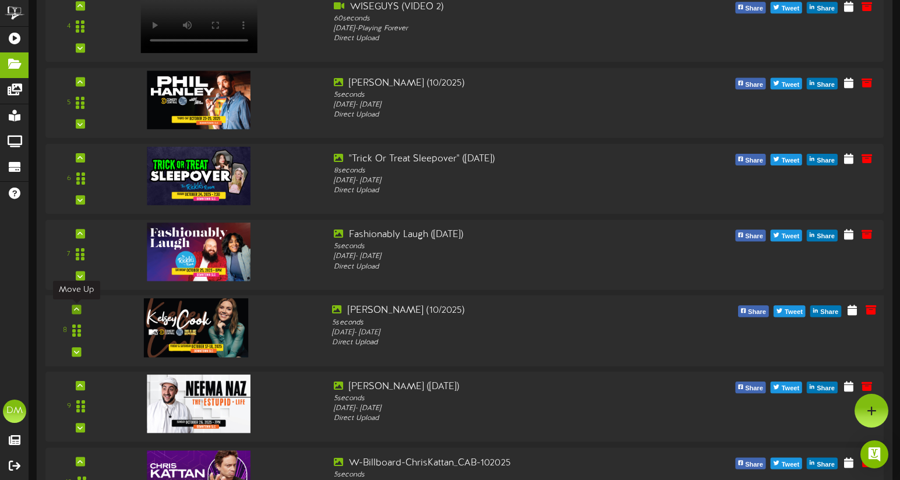
click at [78, 307] on icon at bounding box center [76, 310] width 5 height 6
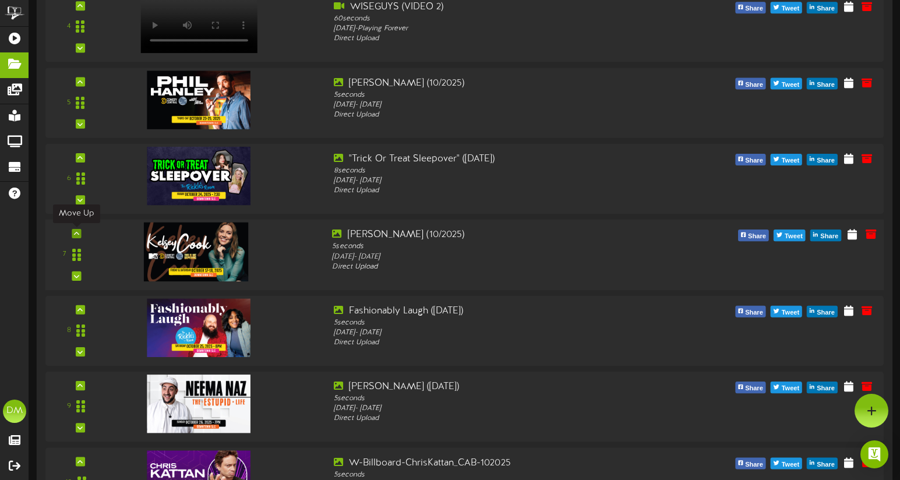
click at [73, 229] on div at bounding box center [76, 233] width 9 height 9
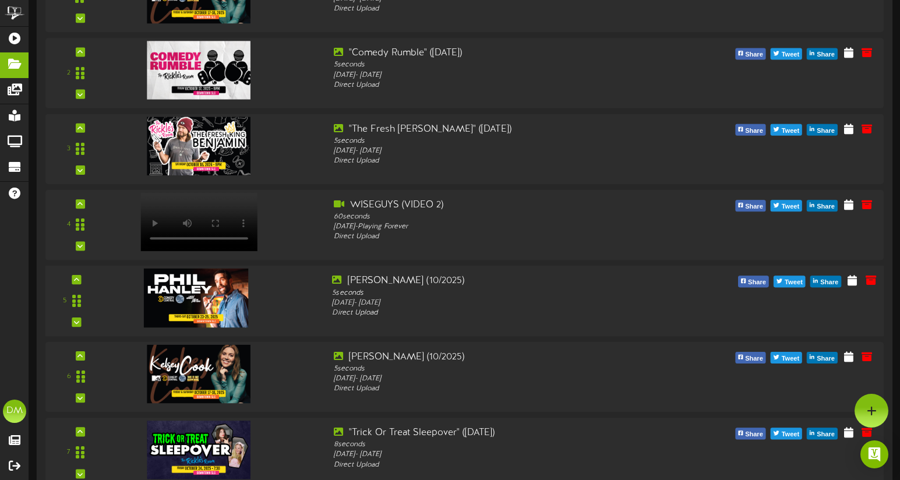
scroll to position [265, 0]
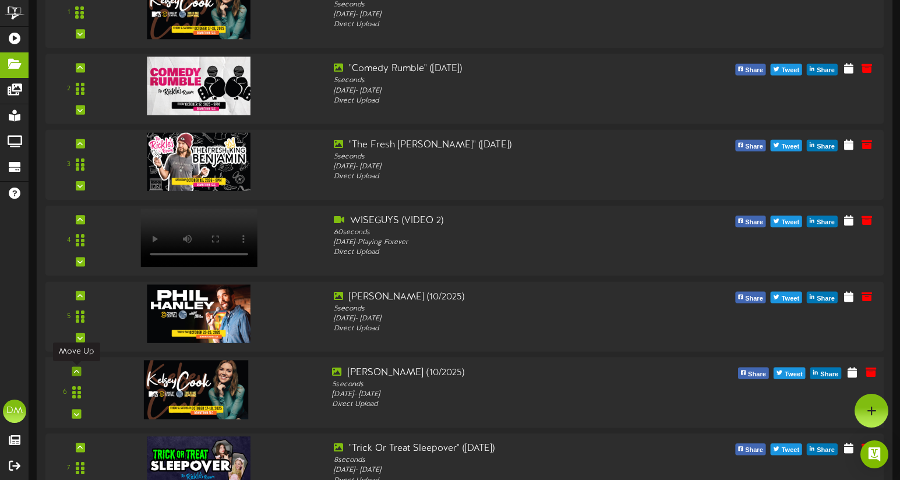
click at [77, 369] on icon at bounding box center [76, 372] width 5 height 6
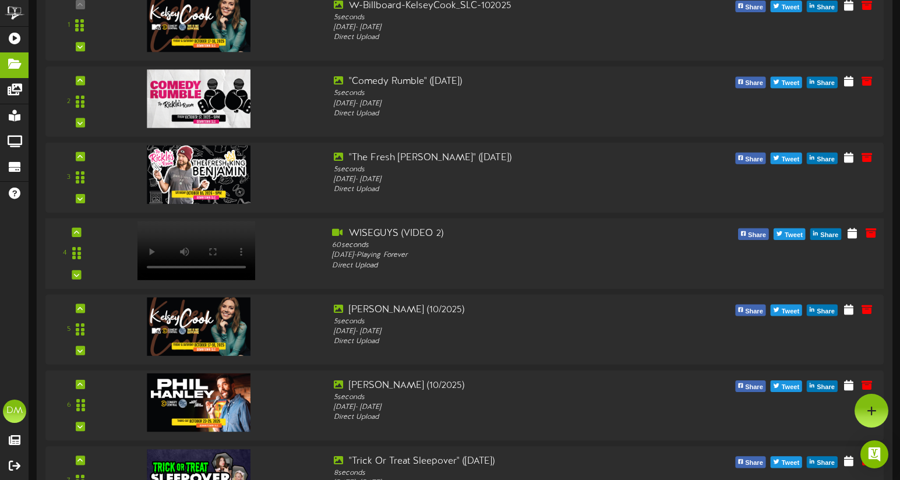
scroll to position [244, 0]
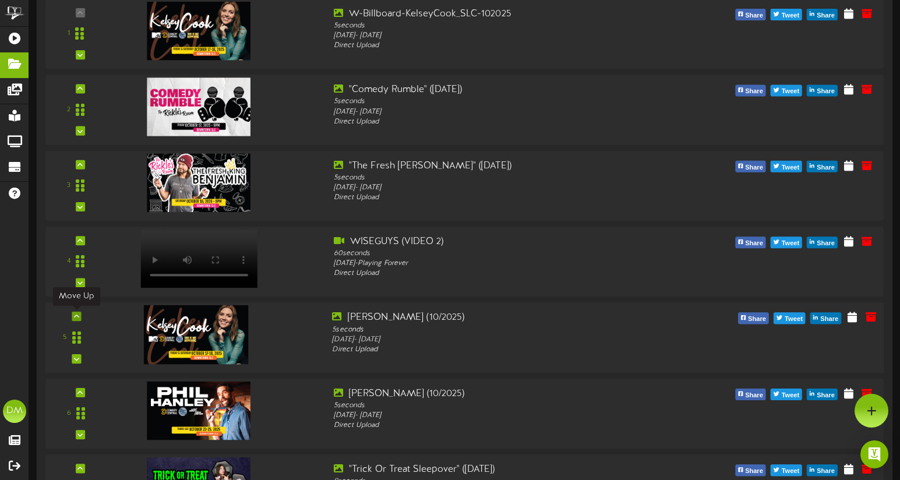
click at [75, 316] on icon at bounding box center [76, 316] width 5 height 6
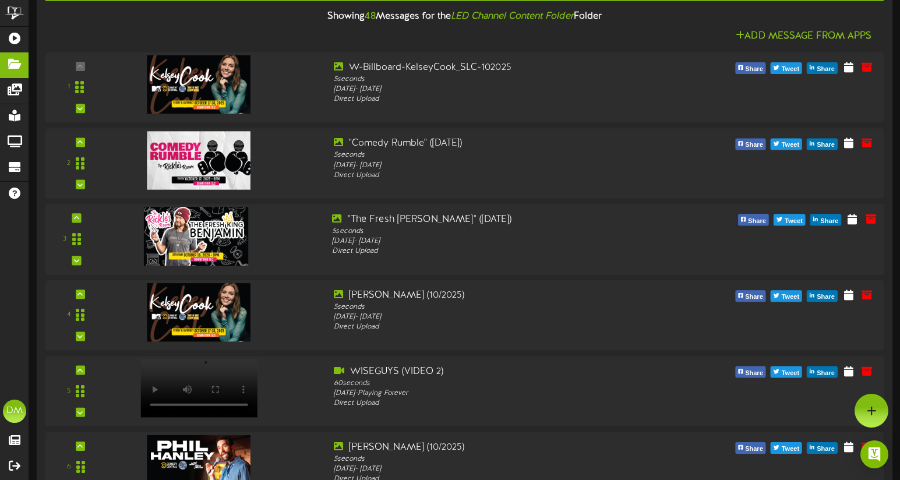
scroll to position [169, 0]
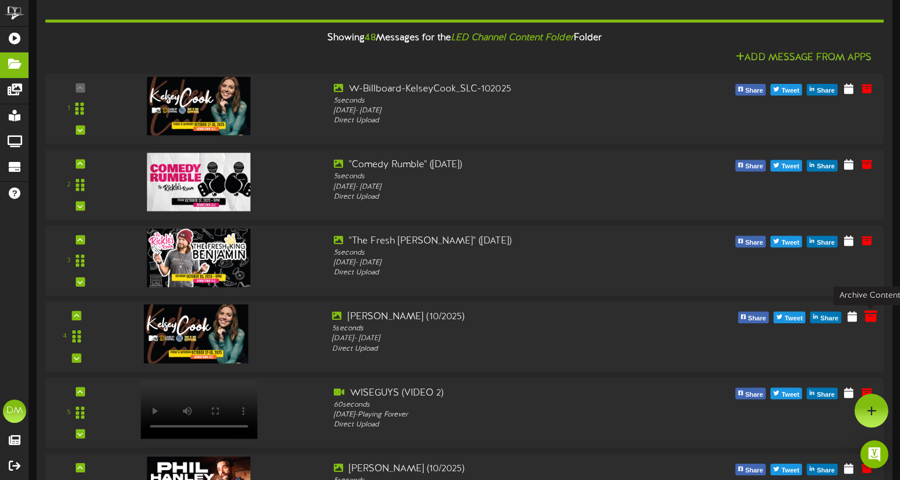
click at [868, 315] on icon at bounding box center [870, 316] width 13 height 13
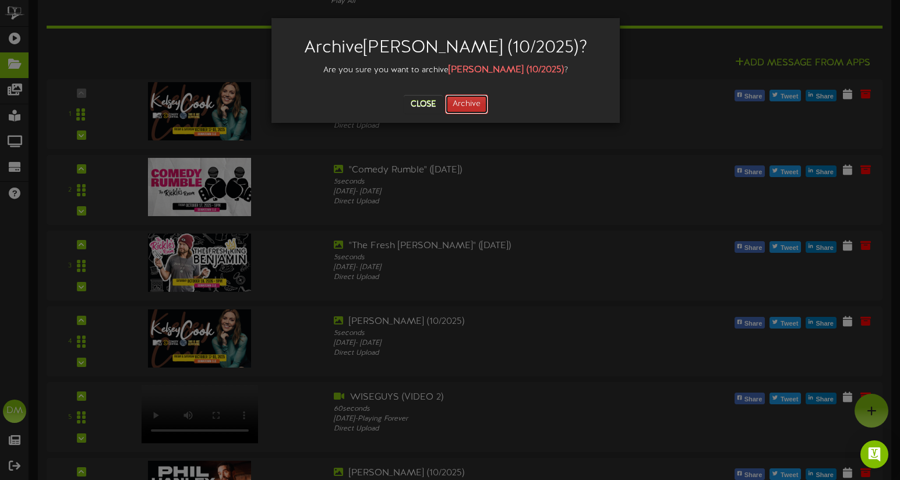
click at [462, 107] on button "Archive" at bounding box center [466, 104] width 43 height 20
